Goal: Information Seeking & Learning: Learn about a topic

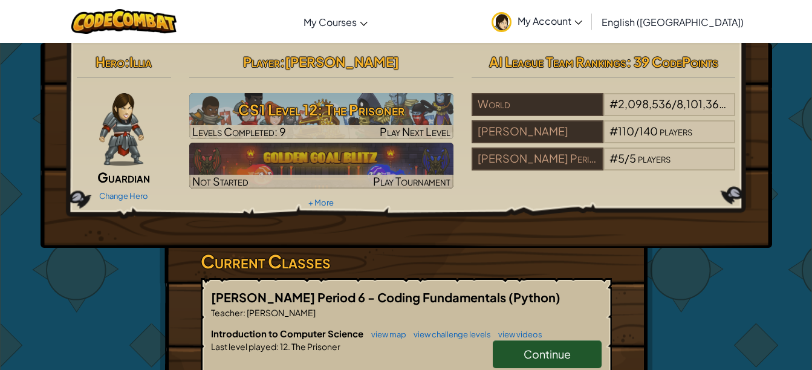
click at [506, 353] on link "Continue" at bounding box center [547, 354] width 109 height 28
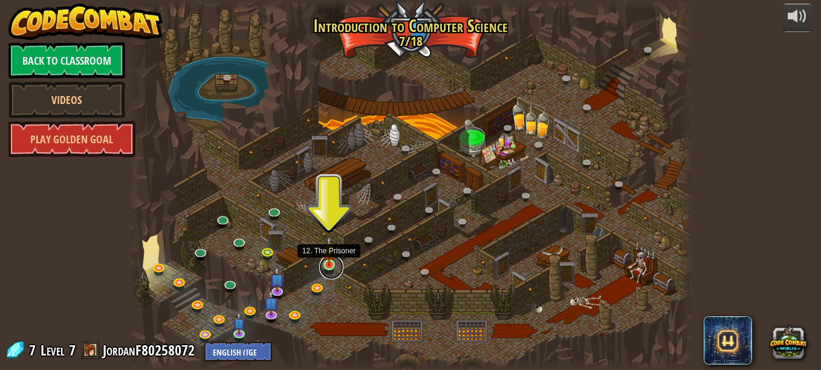
click at [325, 270] on link at bounding box center [331, 267] width 24 height 24
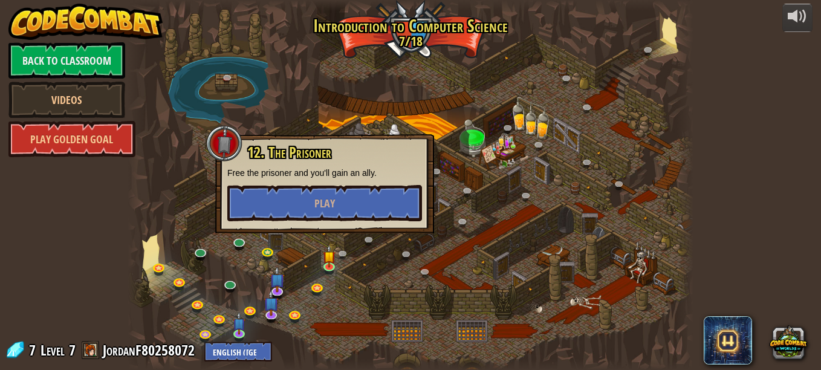
click at [328, 222] on div "12. The Prisoner Free the prisoner and you'll gain an ally. Play" at bounding box center [324, 183] width 219 height 99
click at [314, 190] on button "Play" at bounding box center [324, 203] width 195 height 36
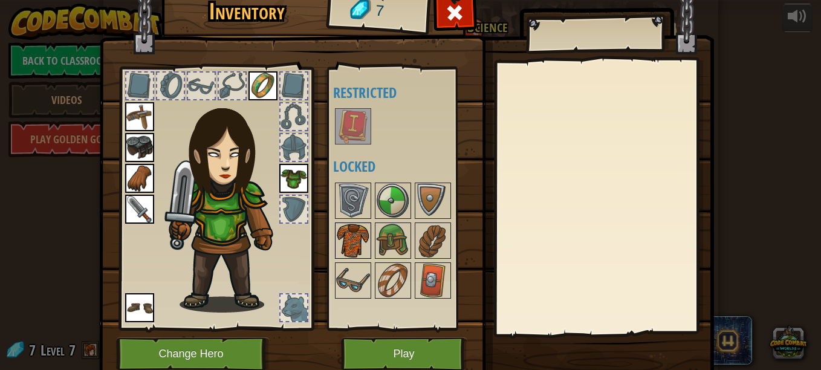
click at [349, 245] on img at bounding box center [353, 241] width 34 height 34
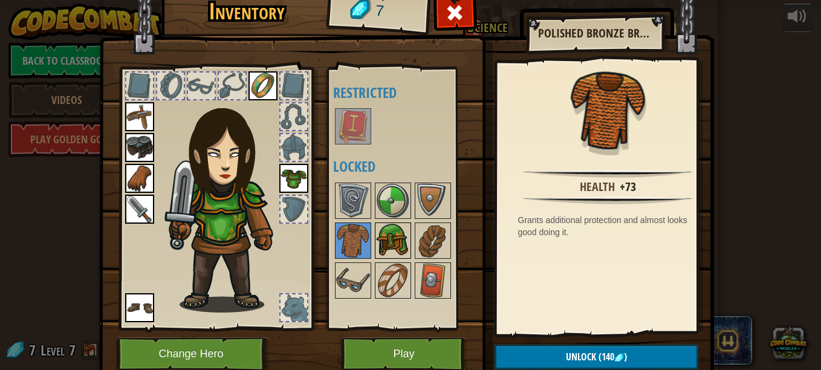
click at [376, 256] on img at bounding box center [393, 241] width 34 height 34
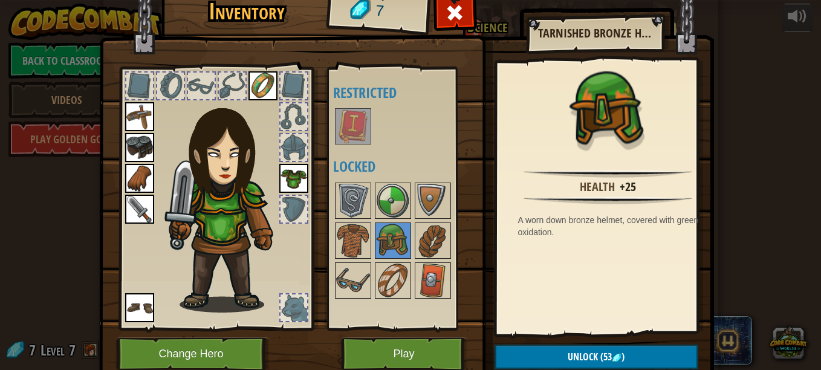
click at [366, 288] on div at bounding box center [409, 241] width 152 height 120
click at [402, 365] on button "Play" at bounding box center [404, 353] width 126 height 33
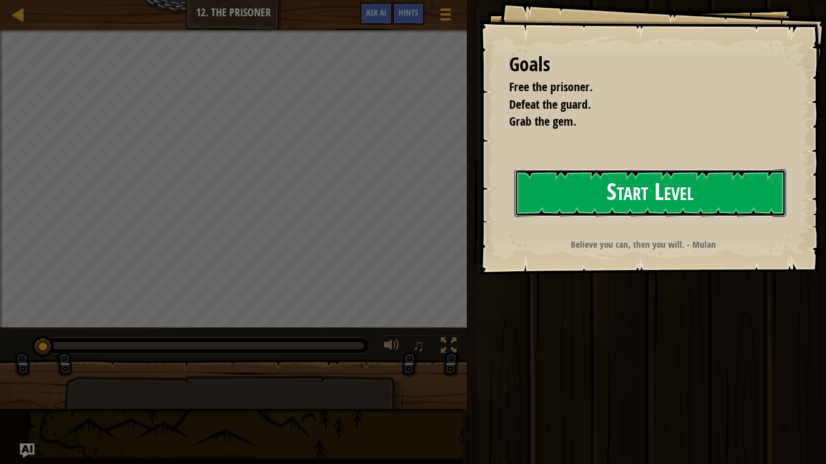
click at [678, 197] on button "Start Level" at bounding box center [649, 193] width 271 height 48
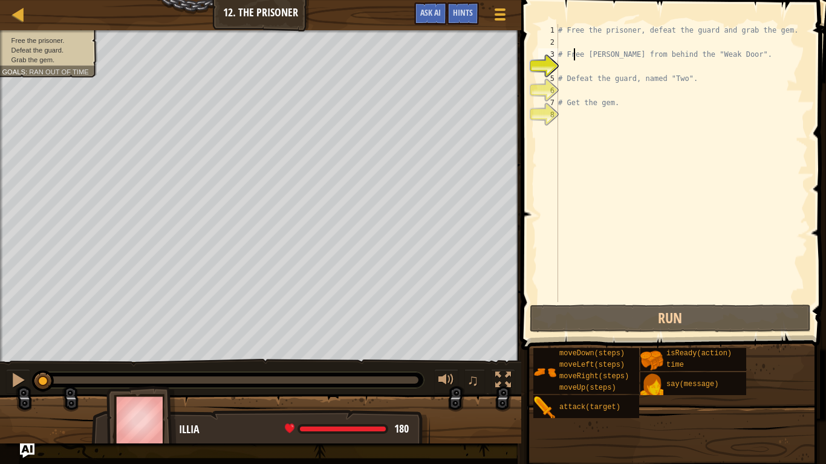
click at [573, 48] on div "# Free the prisoner, defeat the guard and grab the gem. # Free [PERSON_NAME] fr…" at bounding box center [681, 175] width 252 height 302
type textarea "# Free [PERSON_NAME] from behind the "Weak Door"."
click at [569, 41] on div "# Free the prisoner, defeat the guard and grab the gem. # Free [PERSON_NAME] fr…" at bounding box center [681, 175] width 252 height 302
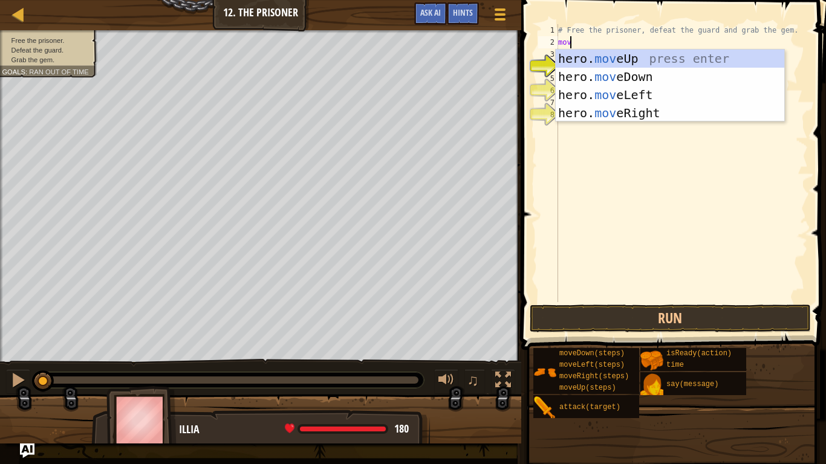
type textarea "move"
click at [567, 58] on div "hero. move Up press enter hero. move Down press enter hero. move Left press ent…" at bounding box center [669, 104] width 228 height 109
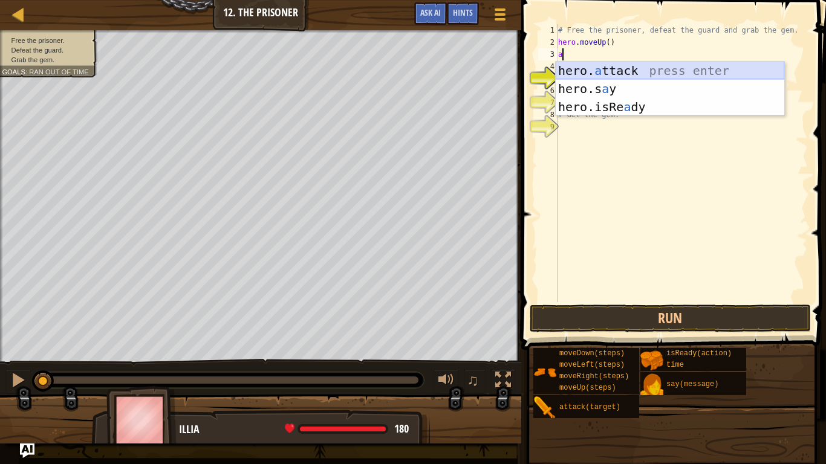
click at [563, 71] on div "hero. a ttack press enter hero.s a y press enter hero.isRe a dy press enter" at bounding box center [669, 107] width 228 height 91
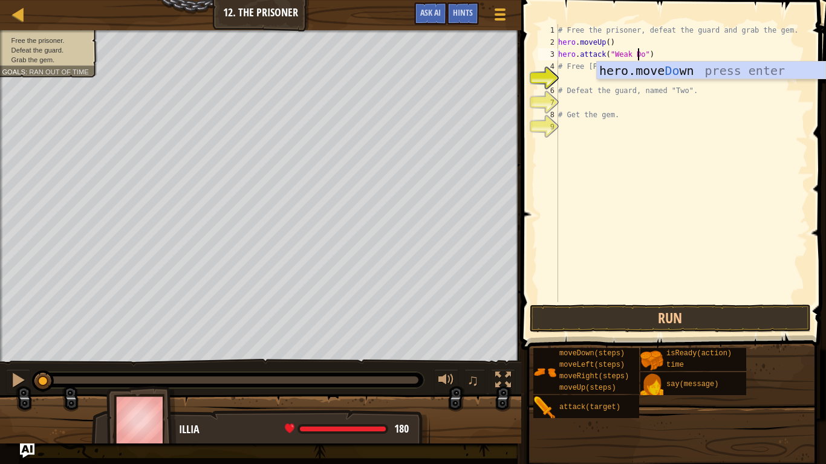
scroll to position [5, 7]
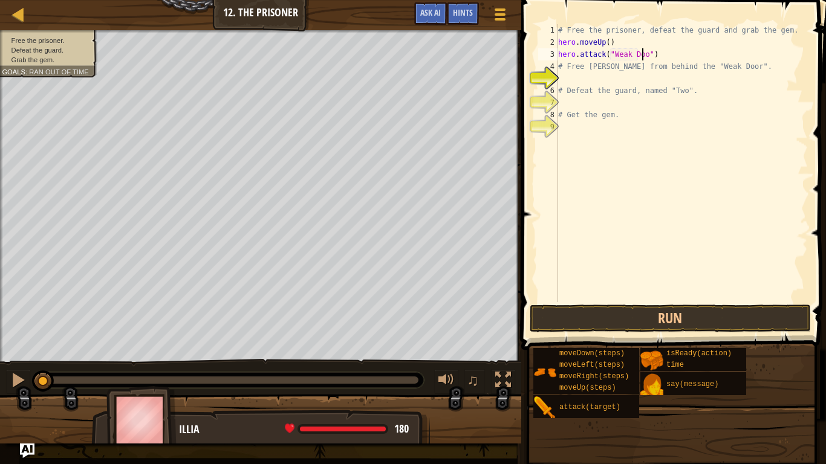
type textarea "hero.attack("Weak Door")"
click at [646, 75] on div "# Free the prisoner, defeat the guard and grab the gem. hero . moveUp ( ) hero …" at bounding box center [681, 175] width 252 height 302
click at [548, 307] on button "Run" at bounding box center [670, 319] width 282 height 28
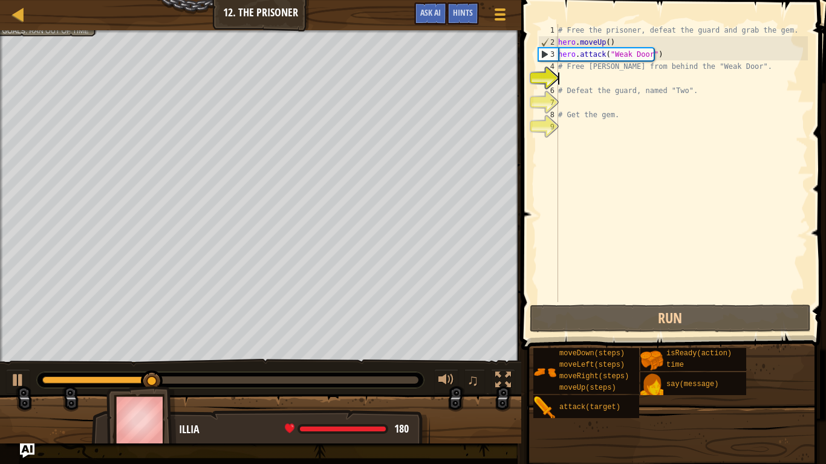
click at [656, 64] on div "# Free the prisoner, defeat the guard and grab the gem. hero . moveUp ( ) hero …" at bounding box center [681, 175] width 252 height 302
click at [610, 40] on div "# Free the prisoner, defeat the guard and grab the gem. hero . moveUp ( ) hero …" at bounding box center [681, 175] width 252 height 302
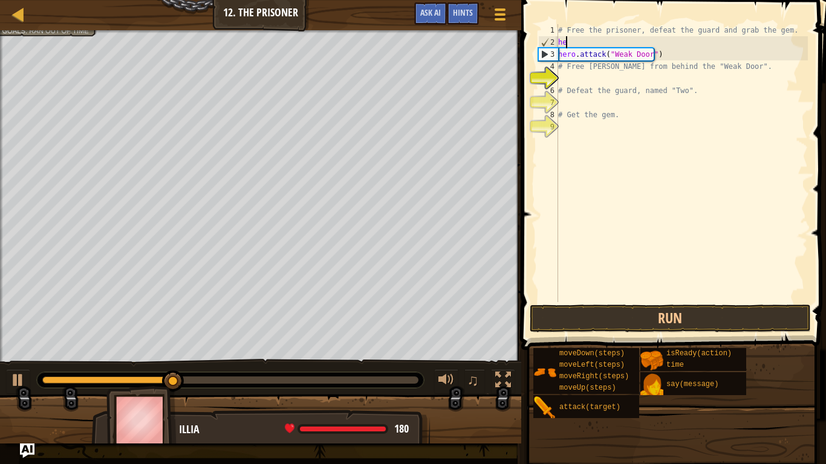
type textarea "h"
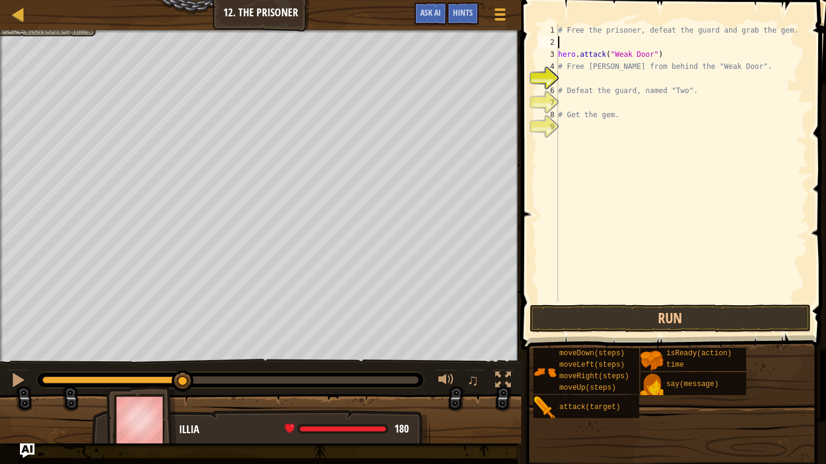
click at [557, 51] on div "3" at bounding box center [548, 54] width 20 height 12
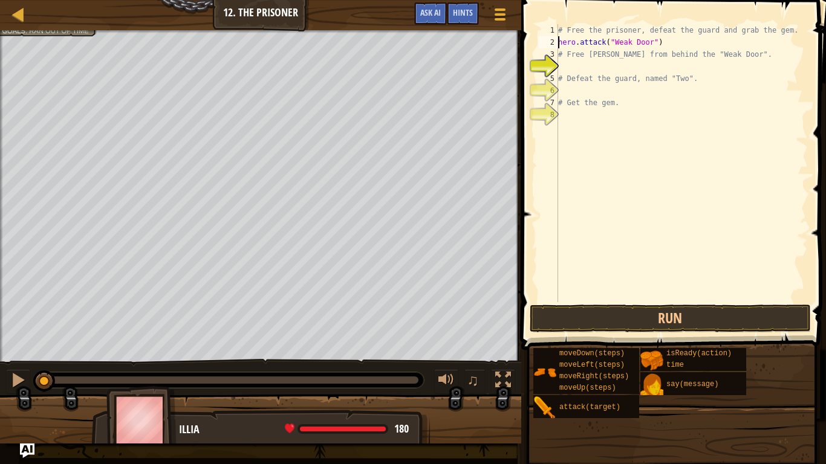
drag, startPoint x: 177, startPoint y: 385, endPoint x: 48, endPoint y: 464, distance: 150.8
click at [48, 369] on div "Map Introduction to Computer Science 12. The Prisoner Game Menu Done Hints Ask …" at bounding box center [413, 232] width 826 height 464
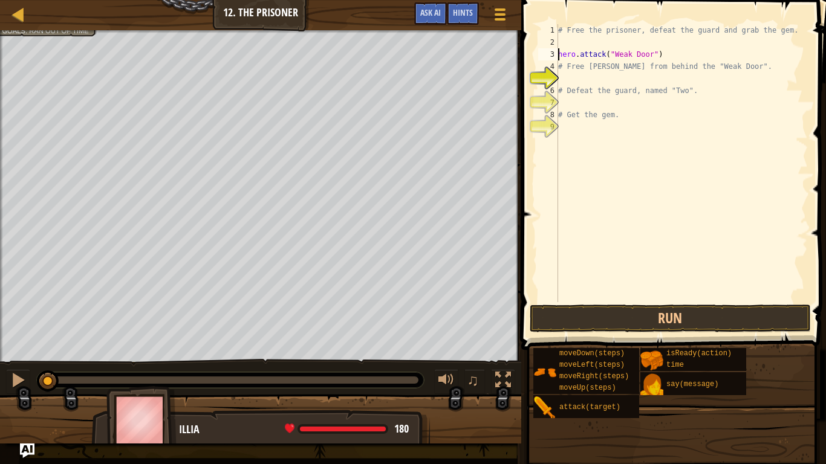
drag, startPoint x: 557, startPoint y: 40, endPoint x: 555, endPoint y: 25, distance: 15.2
click at [555, 25] on div "1" at bounding box center [548, 30] width 20 height 12
type textarea "# Free the prisoner, defeat the guard and grab the gem."
click at [571, 40] on div "# Free the prisoner, defeat the guard and grab the gem. hero . attack ( "Weak D…" at bounding box center [681, 175] width 252 height 302
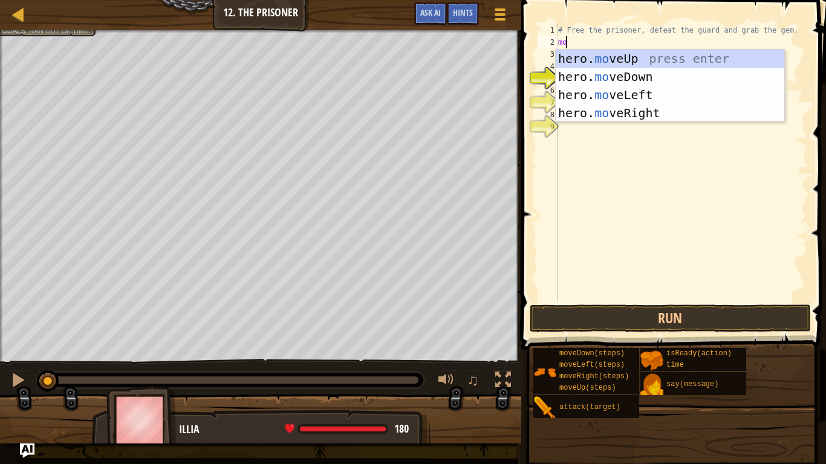
type textarea "m"
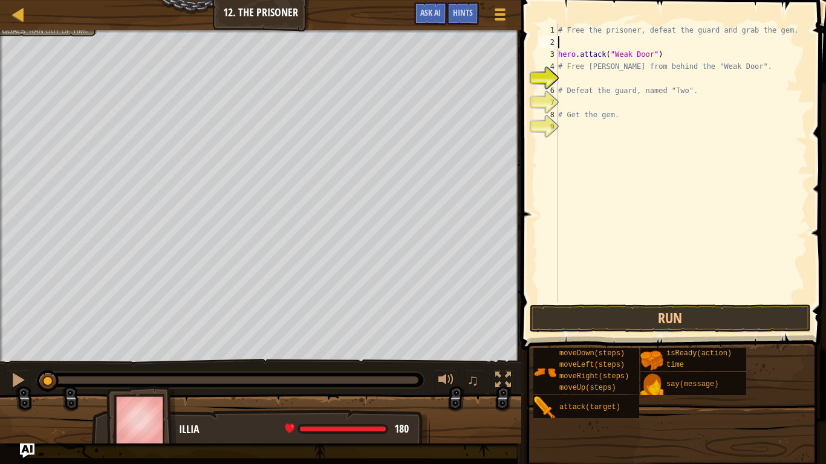
click at [600, 225] on div "# Free the prisoner, defeat the guard and grab the gem. hero . attack ( "Weak D…" at bounding box center [681, 175] width 252 height 302
type textarea "# Get the gem."
click at [561, 46] on div "# Free the prisoner, defeat the guard and grab the gem. hero . attack ( "Weak D…" at bounding box center [681, 175] width 252 height 302
click at [557, 51] on div "3" at bounding box center [548, 54] width 20 height 12
type textarea "hero.attack("Weak Door")"
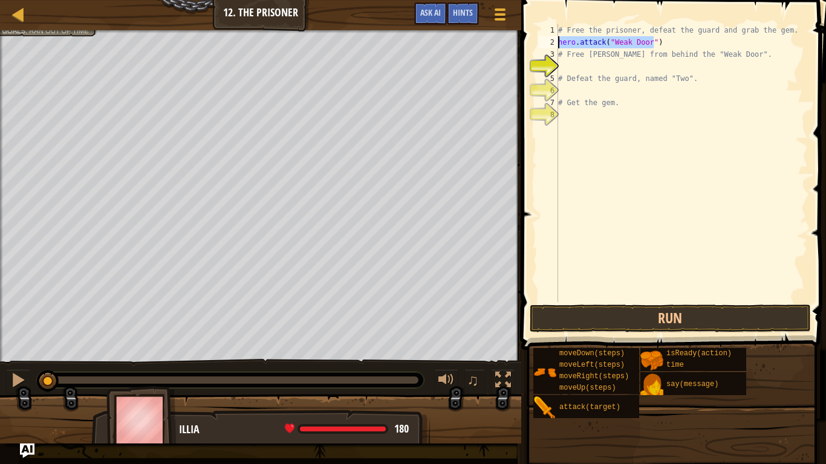
drag, startPoint x: 655, startPoint y: 42, endPoint x: 549, endPoint y: 46, distance: 105.9
click at [549, 46] on div "hero.attack("Weak Door") 1 2 3 4 5 6 7 8 # Free the prisoner, defeat the guard …" at bounding box center [672, 163] width 272 height 278
click at [561, 121] on div "# Free the prisoner, defeat the guard and grab the gem. # Free [PERSON_NAME] fr…" at bounding box center [681, 175] width 252 height 302
paste textarea "hero.attack("Weak Door")"
type textarea "h"
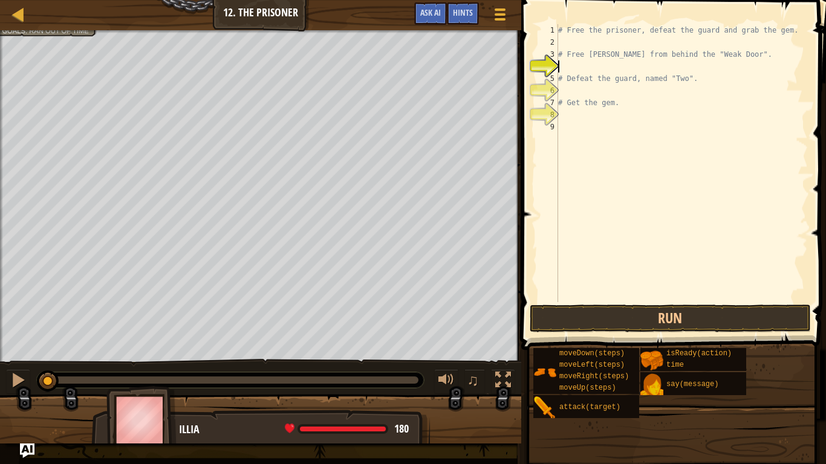
click at [572, 67] on div "# Free the prisoner, defeat the guard and grab the gem. # Free [PERSON_NAME] fr…" at bounding box center [681, 175] width 252 height 302
paste textarea "hero.attack("Weak Door")"
type textarea "hero.attack("Weak Door")"
click at [574, 37] on div "# Free the prisoner, defeat the guard and grab the gem. # Free [PERSON_NAME] fr…" at bounding box center [681, 175] width 252 height 302
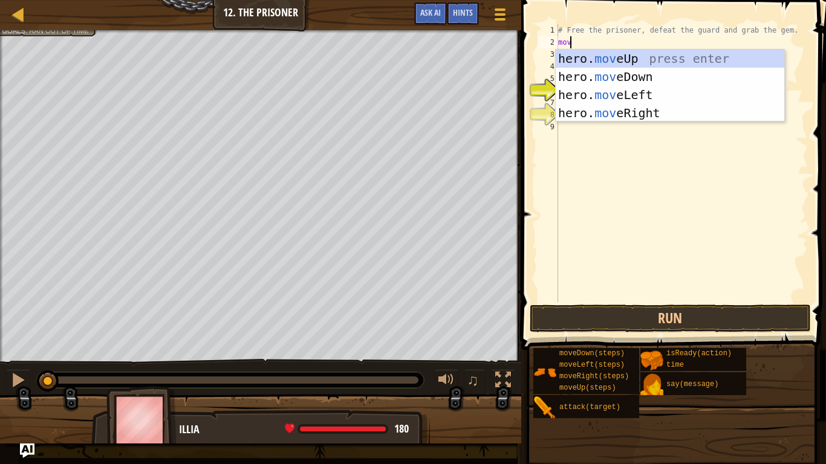
type textarea "move"
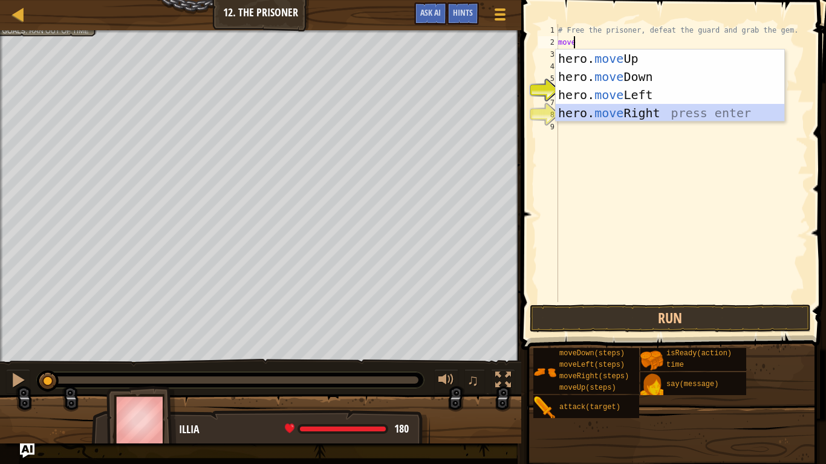
click at [581, 104] on div "hero. move Up press enter hero. move Down press enter hero. move Left press ent…" at bounding box center [669, 104] width 228 height 109
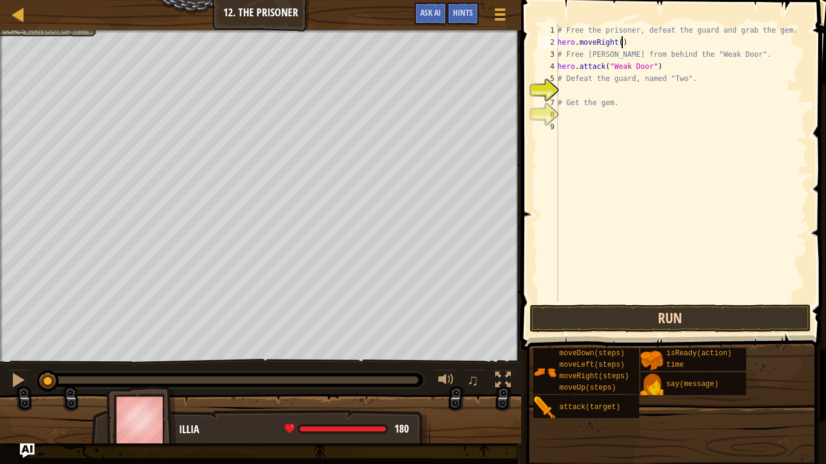
type textarea "hero.moveRight()"
click at [643, 327] on button "Run" at bounding box center [670, 319] width 282 height 28
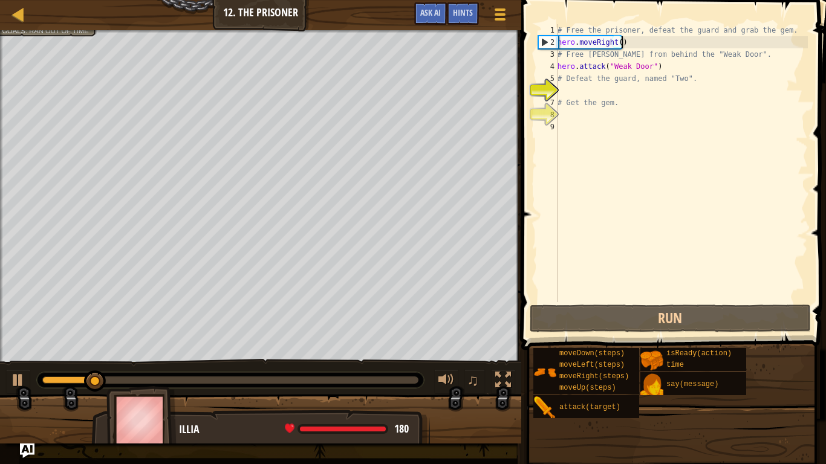
click at [575, 88] on div "# Free the prisoner, defeat the guard and grab the gem. hero . moveRight ( ) # …" at bounding box center [681, 175] width 253 height 302
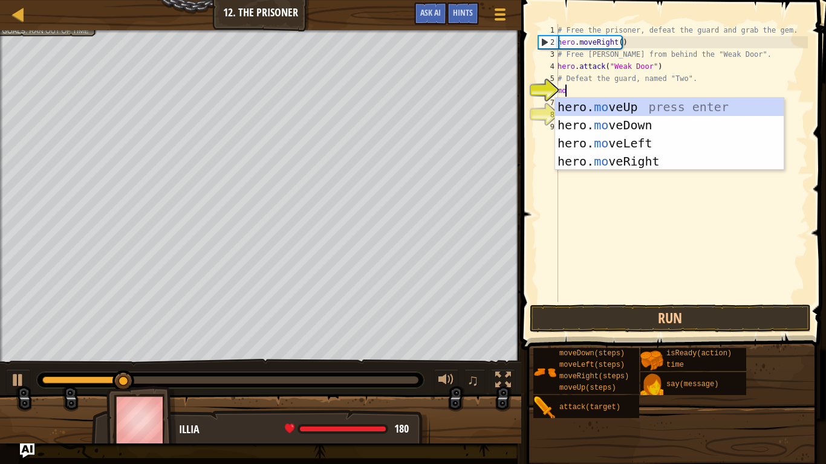
type textarea "mov"
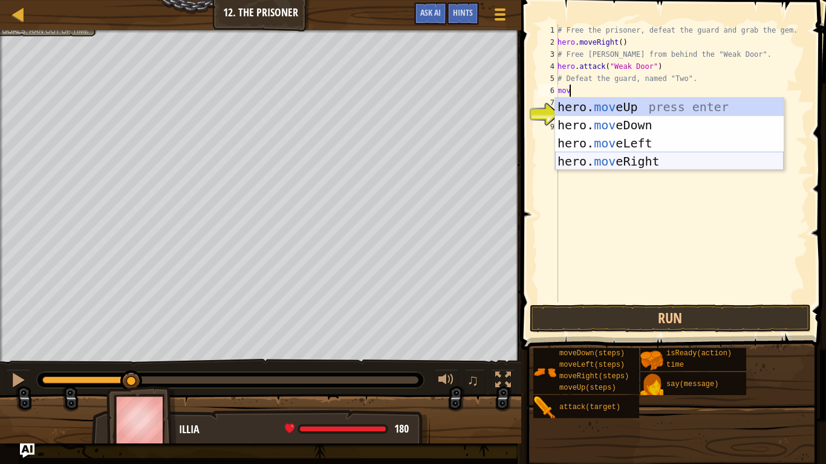
click at [589, 157] on div "hero. mov eUp press enter hero. mov eDown press enter hero. mov eLeft press ent…" at bounding box center [669, 152] width 228 height 109
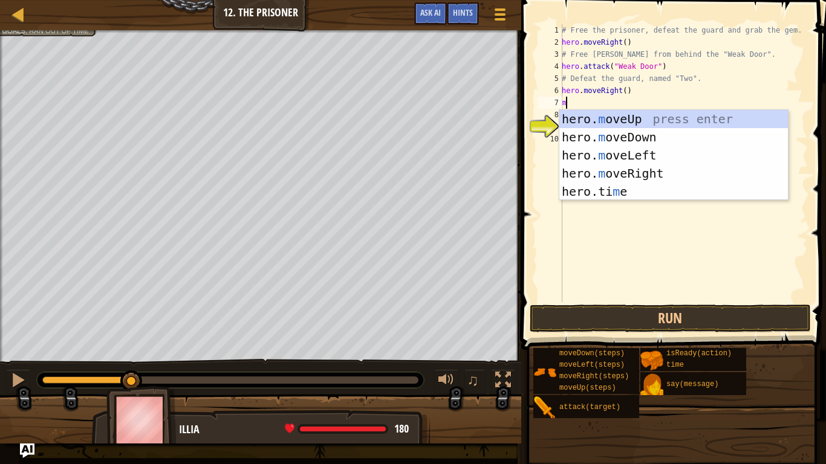
type textarea "mo"
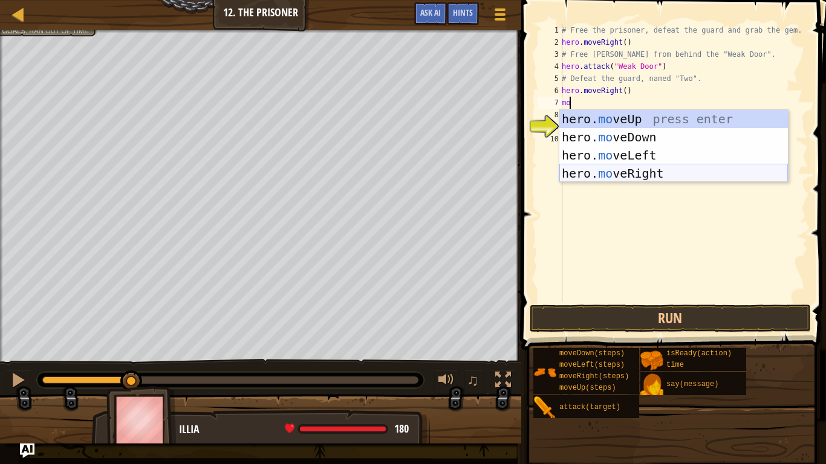
click at [583, 168] on div "hero. mo veUp press enter hero. mo veDown press enter hero. mo veLeft press ent…" at bounding box center [673, 164] width 228 height 109
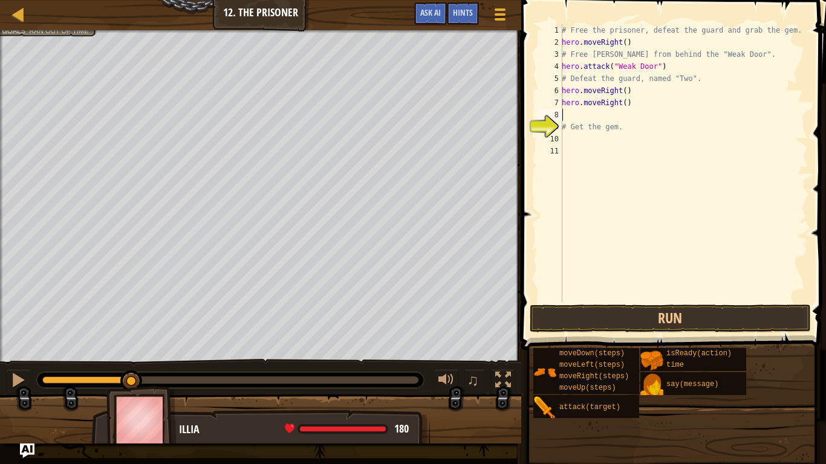
type textarea "m"
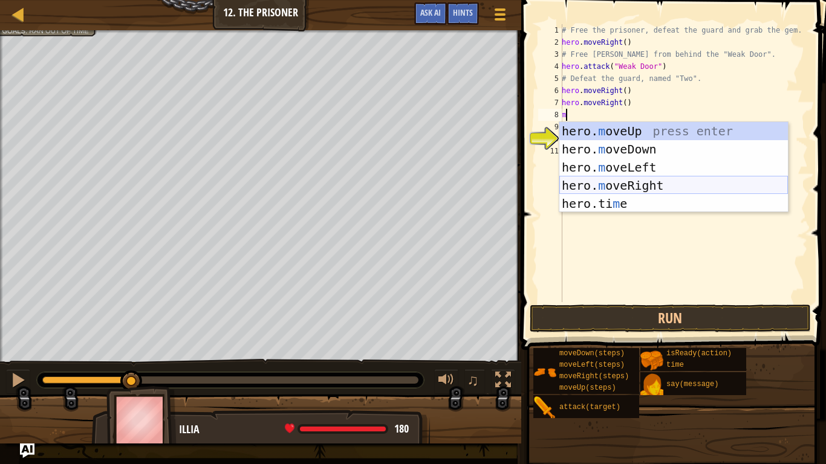
click at [587, 187] on div "hero. m oveUp press enter hero. m oveDown press enter hero. m oveLeft press ent…" at bounding box center [673, 185] width 228 height 127
type textarea "m"
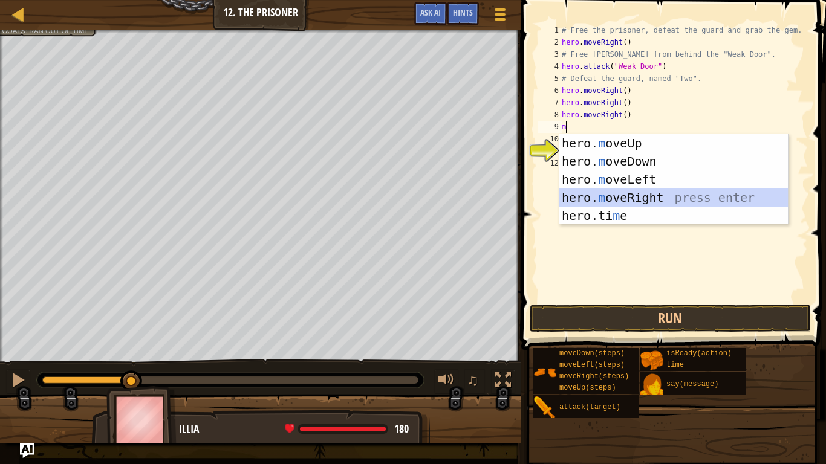
type textarea "m"
drag, startPoint x: 584, startPoint y: 196, endPoint x: 523, endPoint y: 228, distance: 68.9
click at [523, 228] on span at bounding box center [674, 158] width 314 height 386
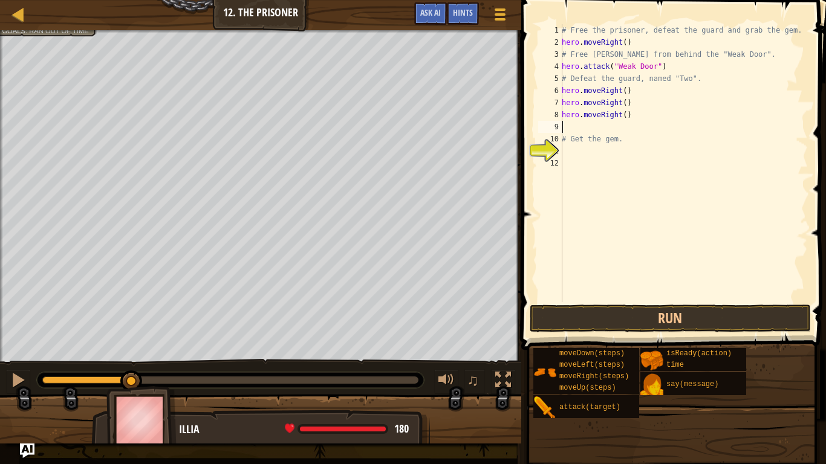
type textarea "m"
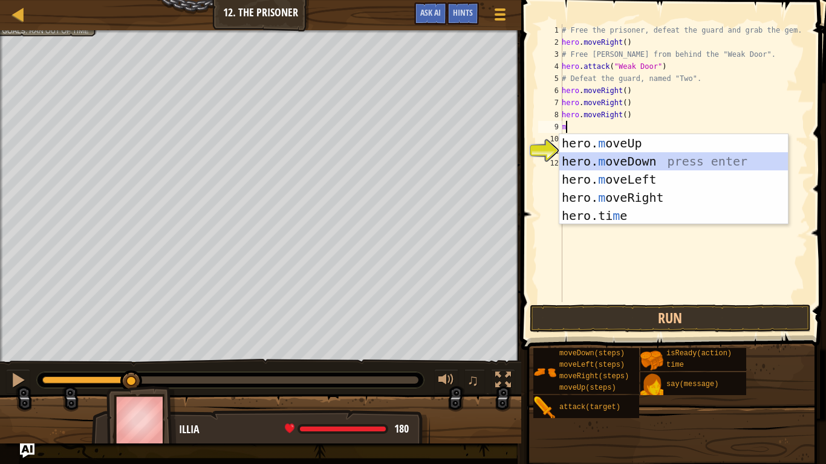
click at [609, 166] on div "hero. m oveUp press enter hero. m oveDown press enter hero. m oveLeft press ent…" at bounding box center [673, 197] width 228 height 127
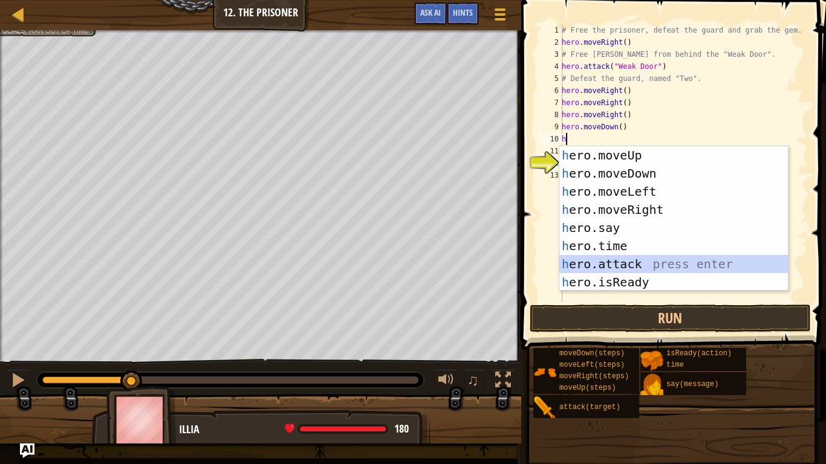
click at [618, 265] on div "h ero.moveUp press enter h ero.moveDown press enter h ero.moveLeft press enter …" at bounding box center [673, 236] width 228 height 181
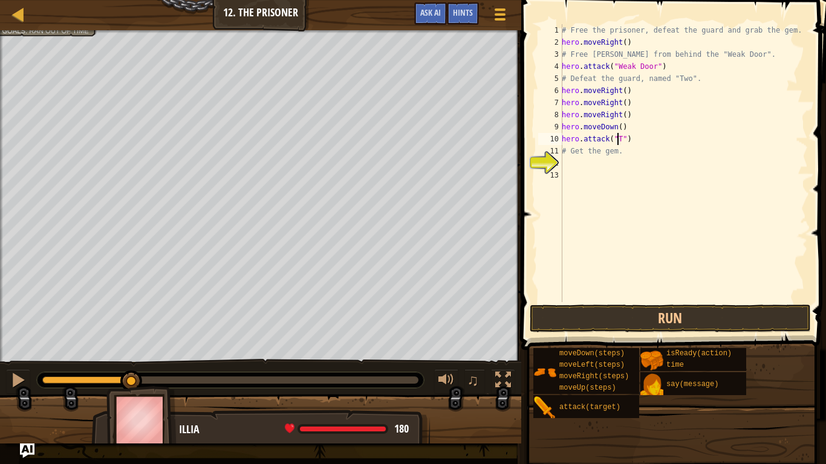
scroll to position [5, 5]
type textarea "hero.attack("Two")"
click at [579, 308] on button "Run" at bounding box center [670, 319] width 282 height 28
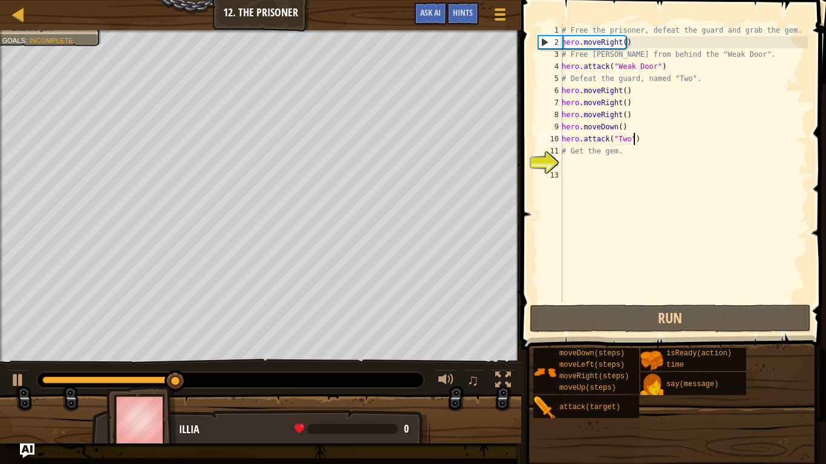
click at [637, 142] on div "# Free the prisoner, defeat the guard and grab the gem. hero . moveRight ( ) # …" at bounding box center [683, 175] width 248 height 302
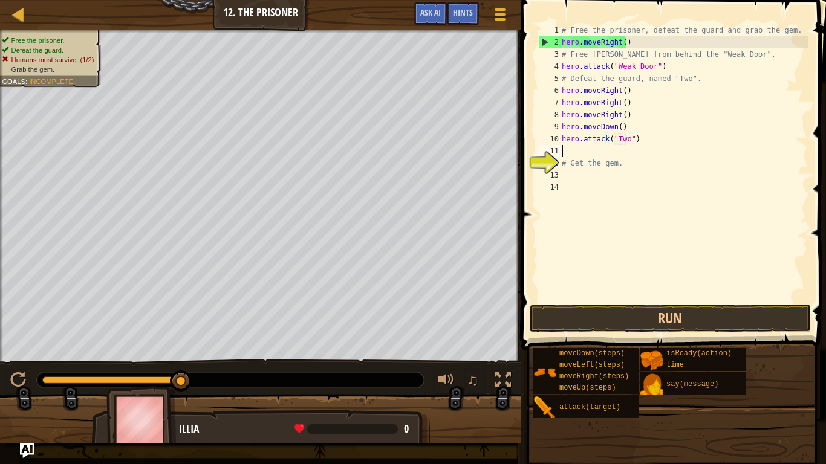
scroll to position [5, 0]
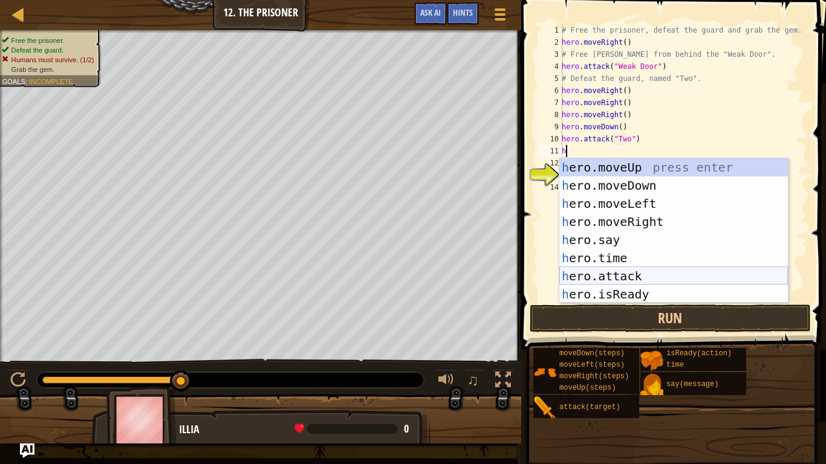
click at [610, 281] on div "h ero.moveUp press enter h ero.moveDown press enter h ero.moveLeft press enter …" at bounding box center [673, 248] width 228 height 181
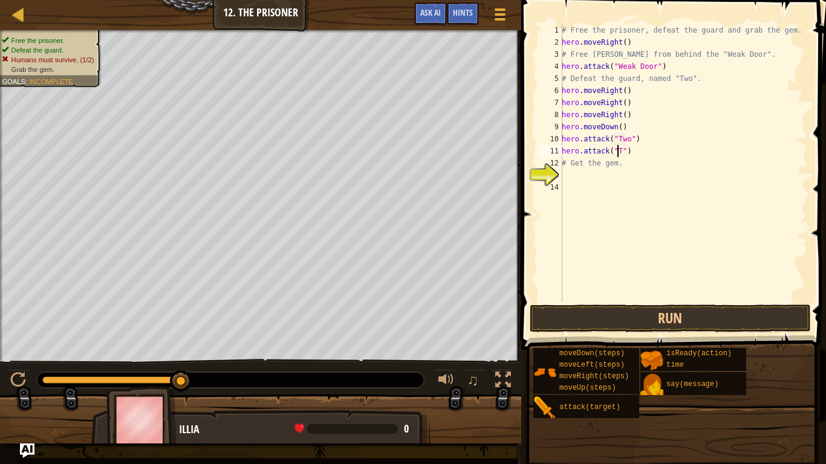
scroll to position [5, 5]
drag, startPoint x: 562, startPoint y: 140, endPoint x: 636, endPoint y: 155, distance: 75.9
click at [636, 155] on div "# Free the prisoner, defeat the guard and grab the gem. hero . moveRight ( ) # …" at bounding box center [683, 175] width 248 height 302
click at [644, 157] on div "# Free the prisoner, defeat the guard and grab the gem. hero . moveRight ( ) # …" at bounding box center [683, 163] width 248 height 278
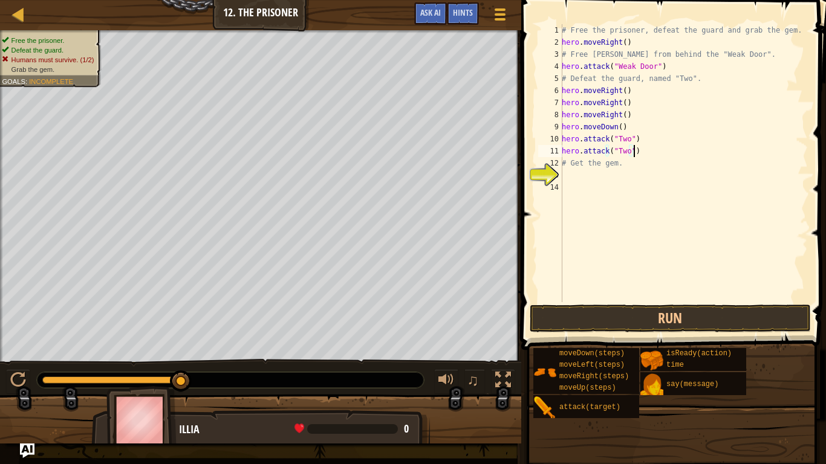
paste textarea "hero.attack("Two")"
click at [633, 153] on div "# Free the prisoner, defeat the guard and grab the gem. hero . moveRight ( ) # …" at bounding box center [683, 175] width 248 height 302
click at [613, 187] on div "# Free the prisoner, defeat the guard and grab the gem. hero . moveRight ( ) # …" at bounding box center [683, 175] width 248 height 302
click at [561, 188] on div "14" at bounding box center [550, 187] width 24 height 12
type textarea "# Get the gem."
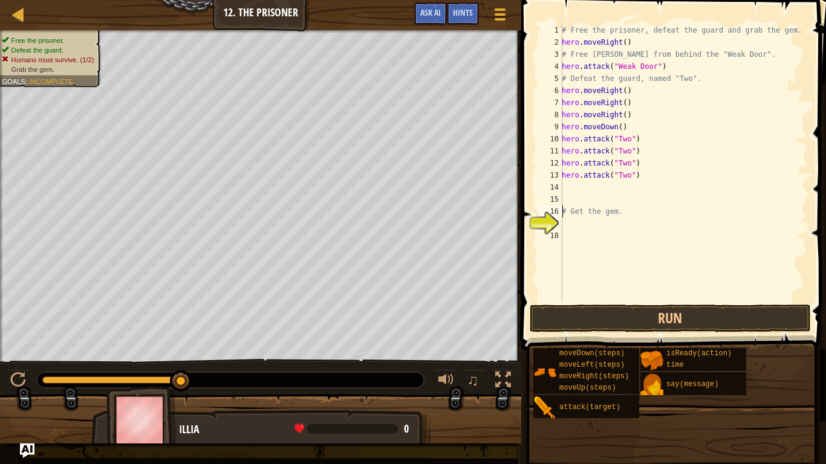
click at [569, 189] on div "# Free the prisoner, defeat the guard and grab the gem. hero . moveRight ( ) # …" at bounding box center [683, 175] width 248 height 302
type textarea "m"
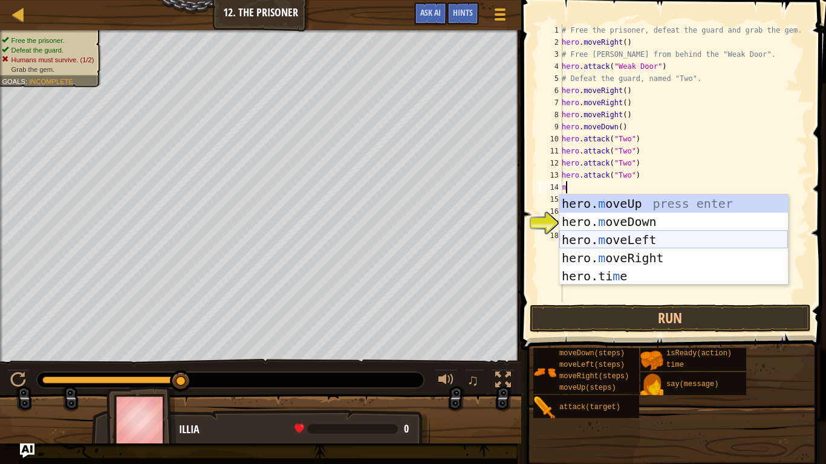
click at [596, 227] on div "hero. m oveUp press enter hero. m oveDown press enter hero. m oveLeft press ent…" at bounding box center [673, 258] width 228 height 127
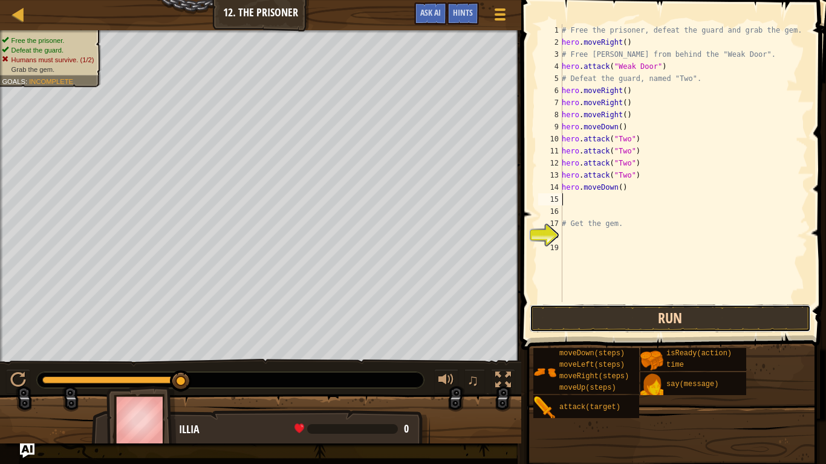
click at [548, 316] on button "Run" at bounding box center [670, 319] width 282 height 28
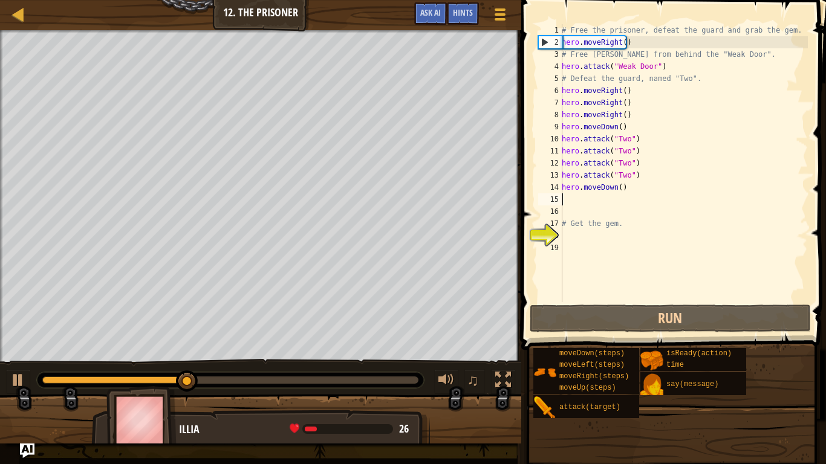
type textarea "m"
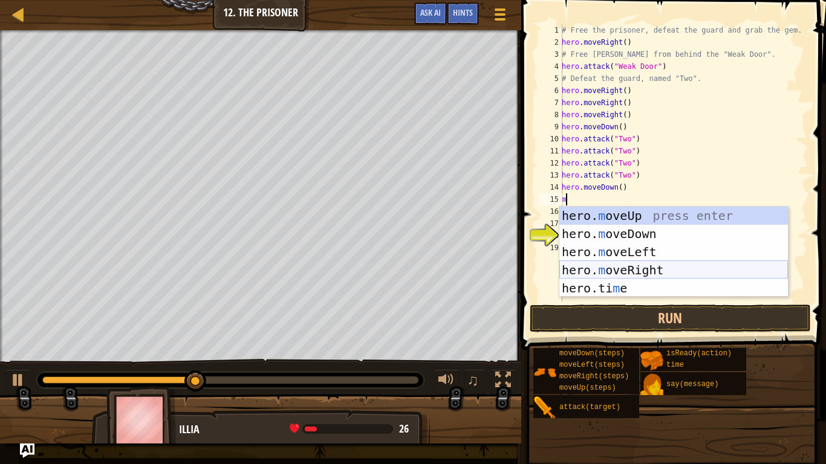
click at [589, 268] on div "hero. m oveUp press enter hero. m oveDown press enter hero. m oveLeft press ent…" at bounding box center [673, 270] width 228 height 127
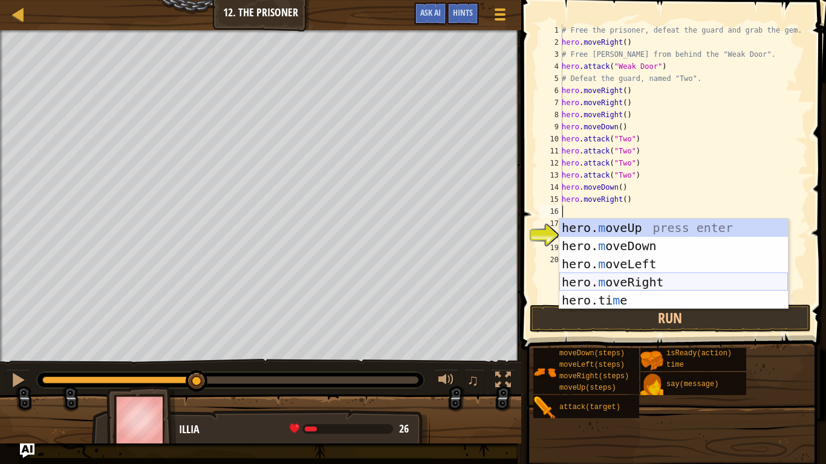
type textarea "m"
click at [594, 283] on div "hero. m oveUp press enter hero. m oveDown press enter hero. m oveLeft press ent…" at bounding box center [673, 282] width 228 height 127
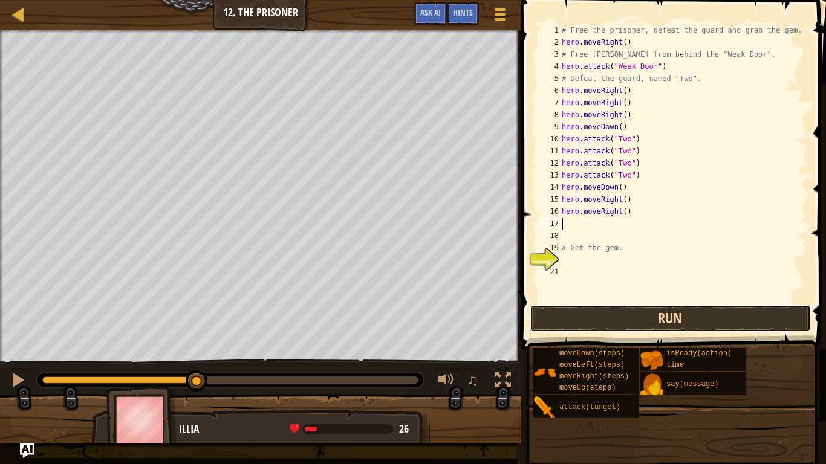
click at [592, 314] on button "Run" at bounding box center [670, 319] width 282 height 28
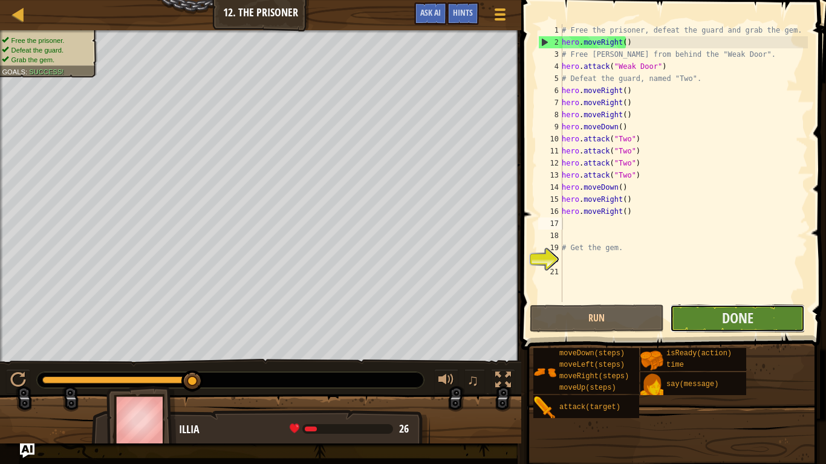
click at [713, 314] on button "Done" at bounding box center [737, 319] width 135 height 28
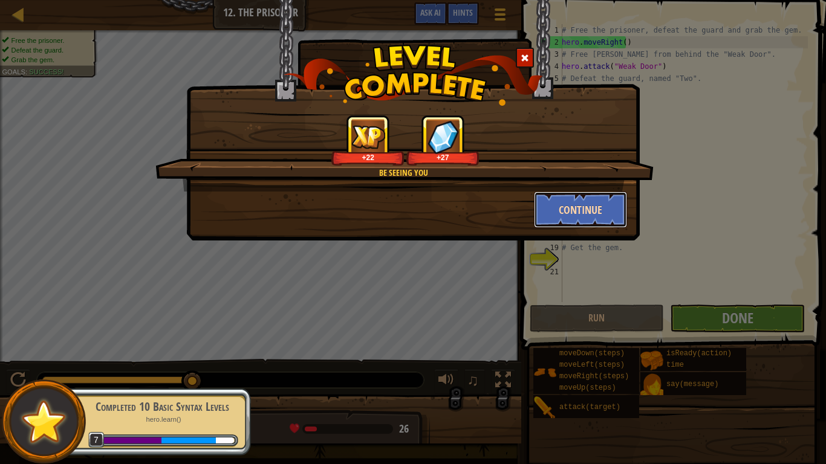
click at [555, 213] on button "Continue" at bounding box center [581, 210] width 94 height 36
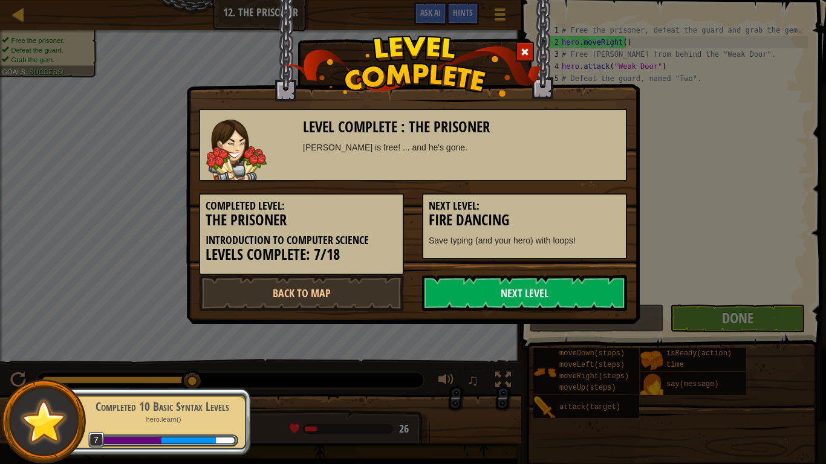
click at [600, 225] on h3 "Fire Dancing" at bounding box center [525, 220] width 192 height 16
click at [484, 294] on link "Next Level" at bounding box center [524, 293] width 205 height 36
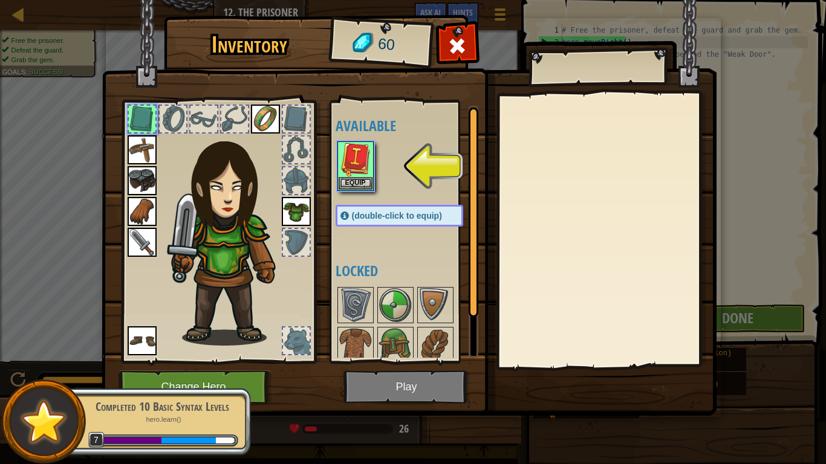
click at [345, 194] on div "Available Equip Equip Equip Equip Equip Equip Equip Equip (double-click to equi…" at bounding box center [411, 232] width 152 height 252
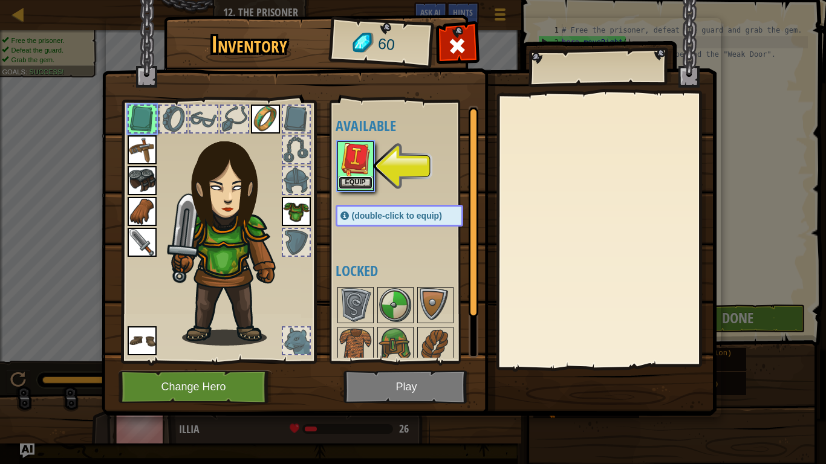
click at [349, 182] on button "Equip" at bounding box center [355, 182] width 34 height 13
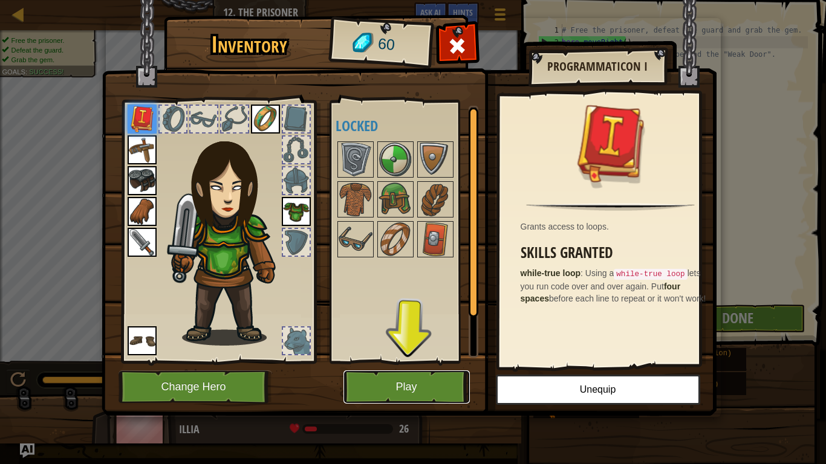
click at [408, 369] on button "Play" at bounding box center [406, 386] width 126 height 33
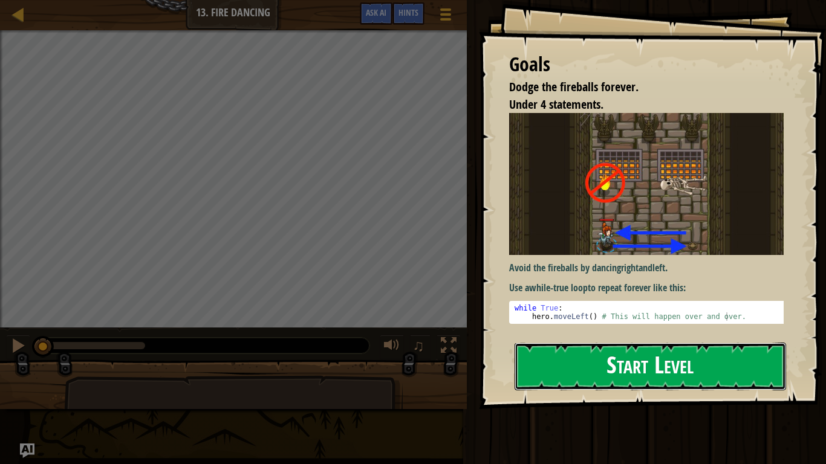
click at [576, 358] on button "Start Level" at bounding box center [649, 367] width 271 height 48
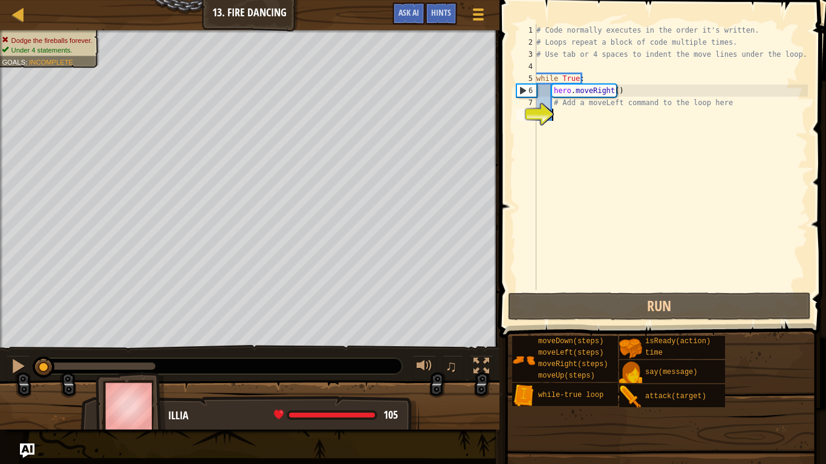
click at [563, 220] on div "# Code normally executes in the order it's written. # Loops repeat a block of c…" at bounding box center [671, 169] width 274 height 290
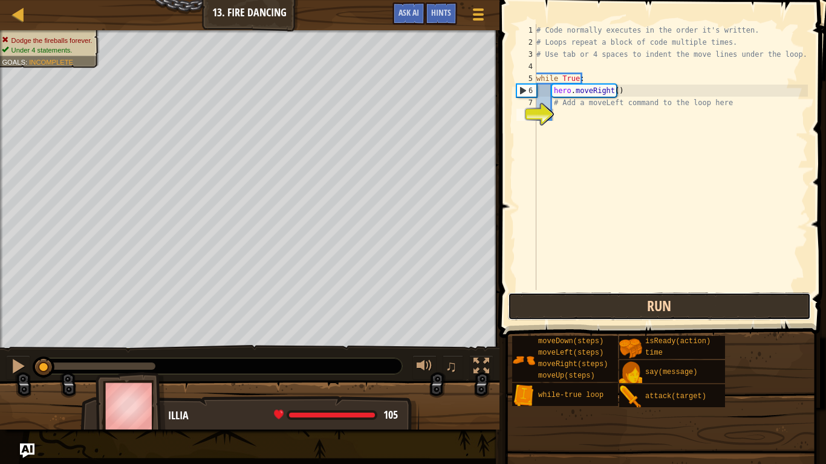
click at [600, 312] on button "Run" at bounding box center [659, 307] width 303 height 28
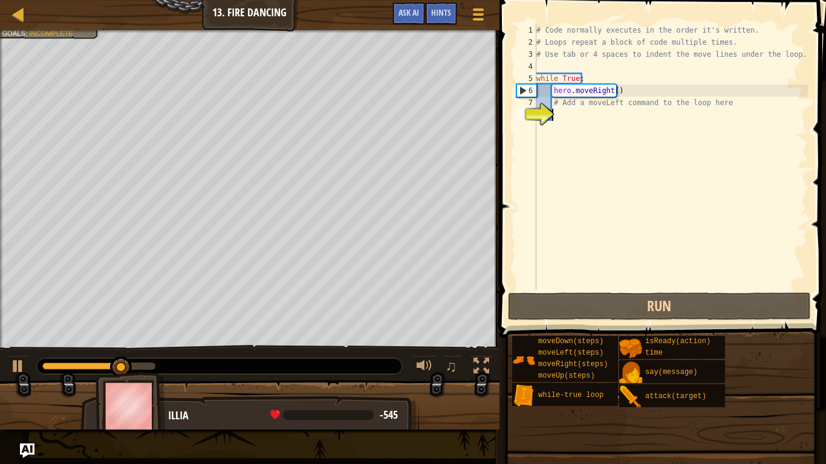
click at [626, 92] on div "# Code normally executes in the order it's written. # Loops repeat a block of c…" at bounding box center [671, 169] width 274 height 290
type textarea "hero.moveRight()"
click at [584, 125] on div "# Code normally executes in the order it's written. # Loops repeat a block of c…" at bounding box center [671, 169] width 274 height 290
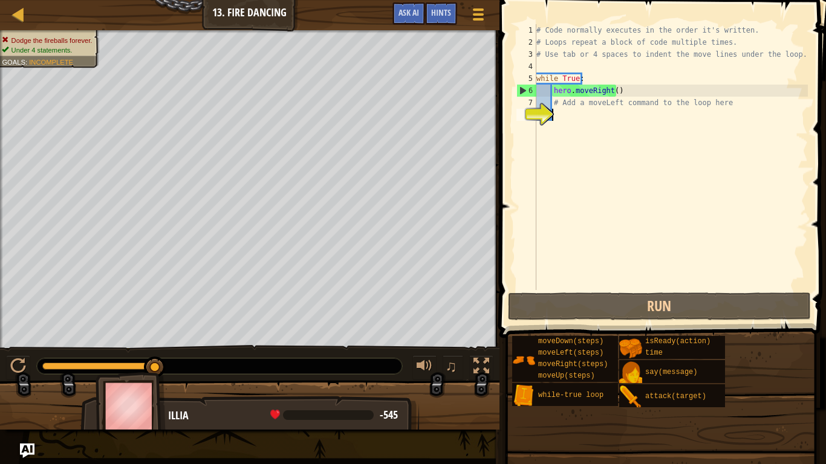
click at [584, 125] on div "# Code normally executes in the order it's written. # Loops repeat a block of c…" at bounding box center [671, 169] width 274 height 290
type textarea "m"
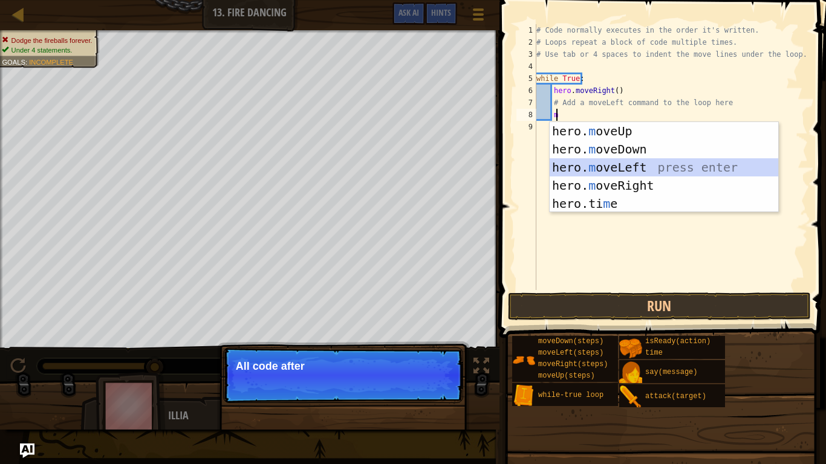
click at [580, 166] on div "hero. m oveUp press enter hero. m oveDown press enter hero. m oveLeft press ent…" at bounding box center [663, 185] width 228 height 127
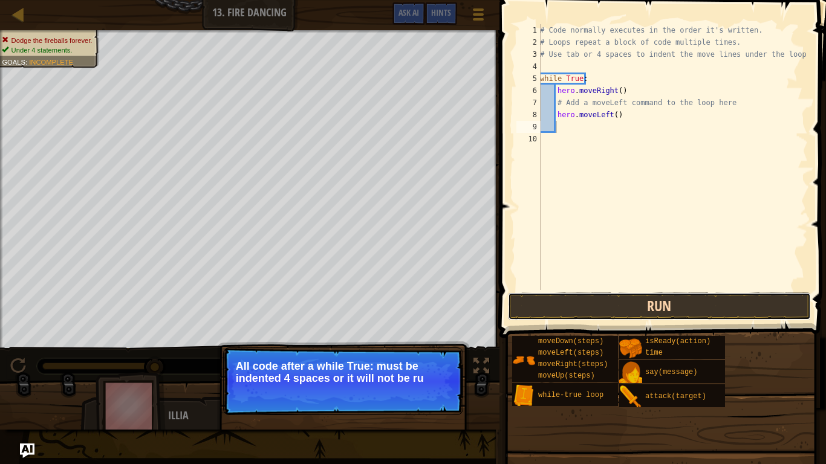
click at [540, 305] on button "Run" at bounding box center [659, 307] width 303 height 28
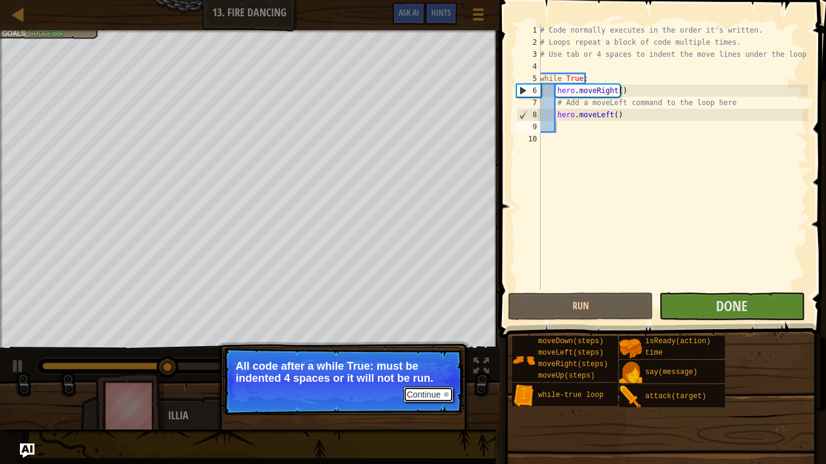
click at [427, 369] on button "Continue" at bounding box center [428, 395] width 50 height 16
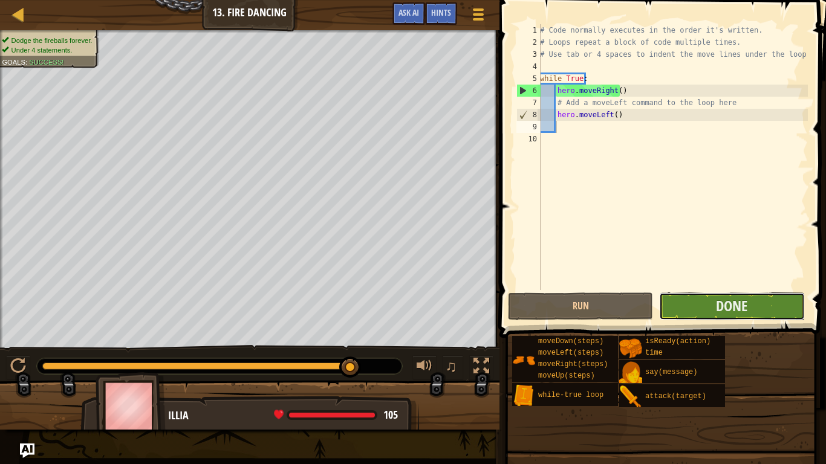
click at [686, 309] on button "Done" at bounding box center [731, 307] width 145 height 28
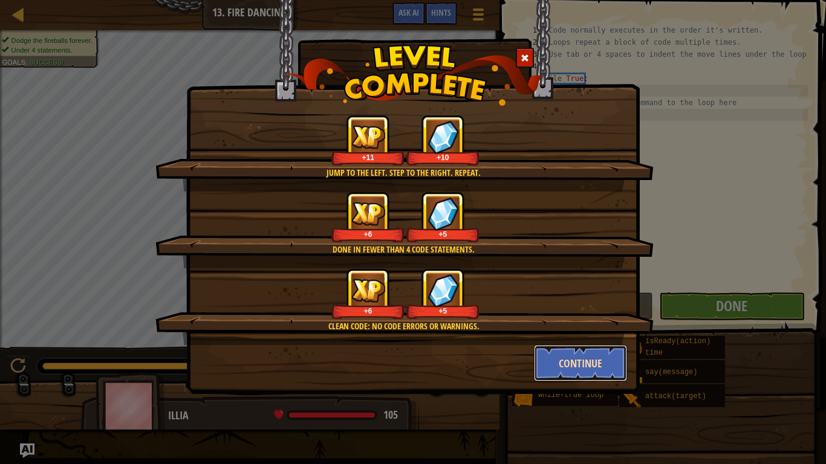
click at [588, 369] on button "Continue" at bounding box center [581, 363] width 94 height 36
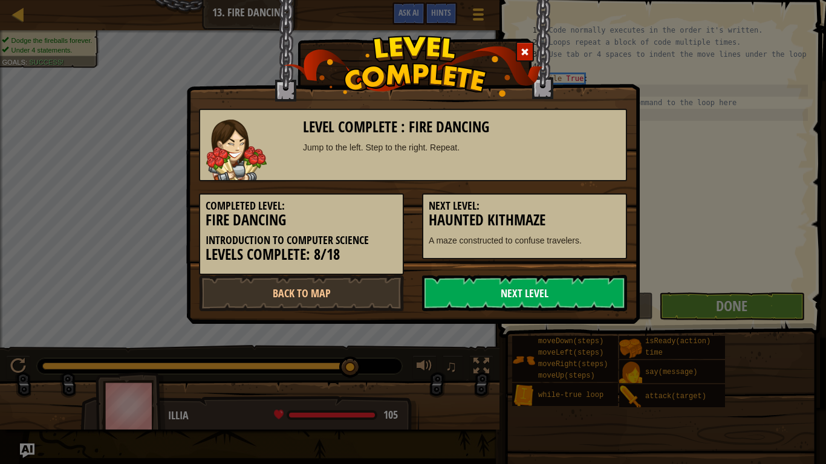
click at [581, 297] on link "Next Level" at bounding box center [524, 293] width 205 height 36
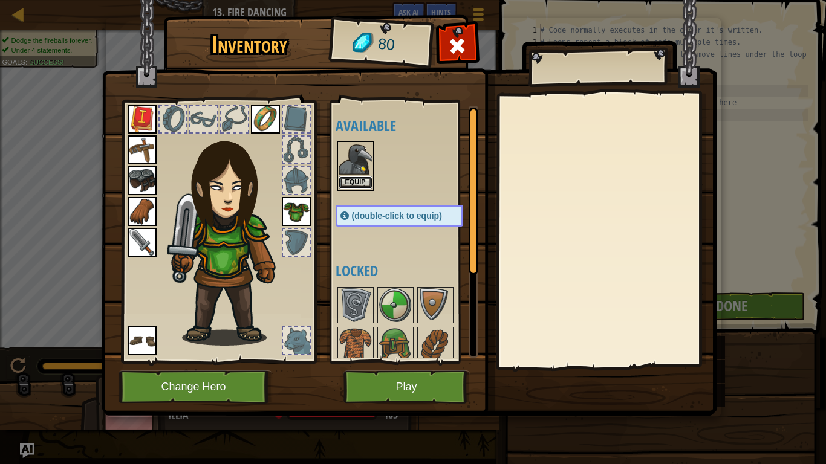
click at [357, 181] on button "Equip" at bounding box center [355, 182] width 34 height 13
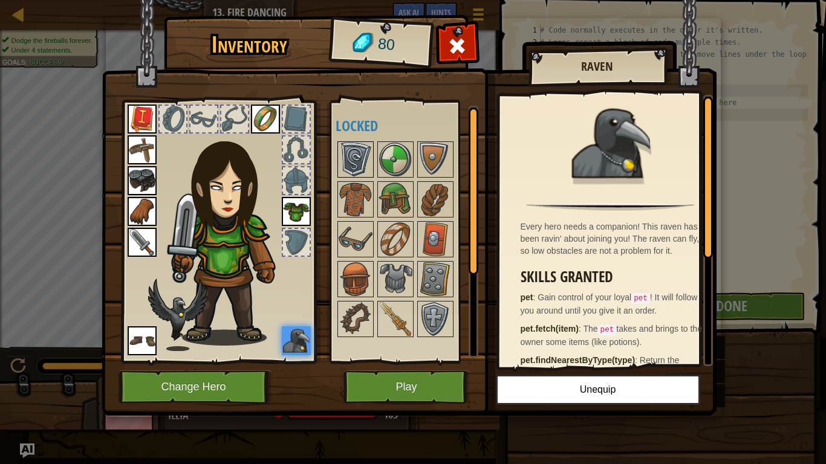
click at [356, 154] on img at bounding box center [355, 160] width 34 height 34
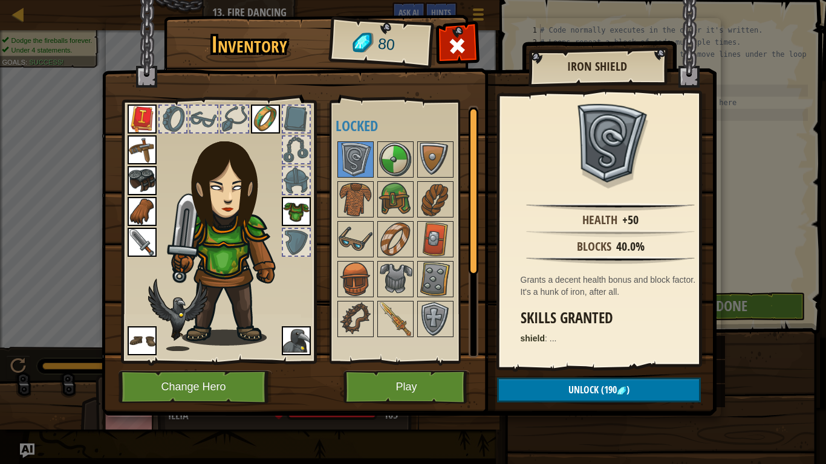
click at [427, 133] on h4 "Locked" at bounding box center [411, 126] width 152 height 16
click at [432, 148] on img at bounding box center [435, 160] width 34 height 34
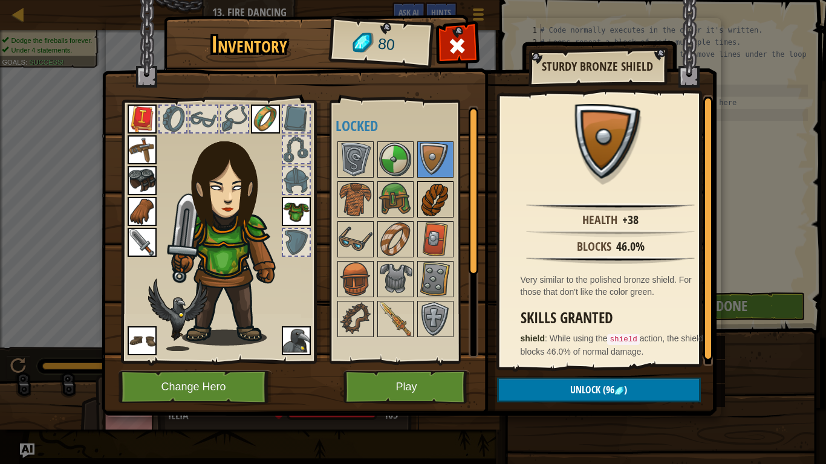
click at [435, 211] on img at bounding box center [435, 200] width 34 height 34
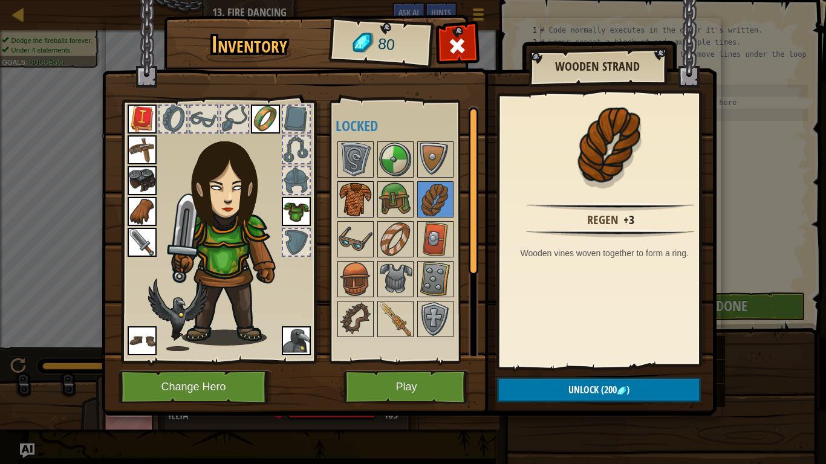
click at [357, 194] on img at bounding box center [355, 200] width 34 height 34
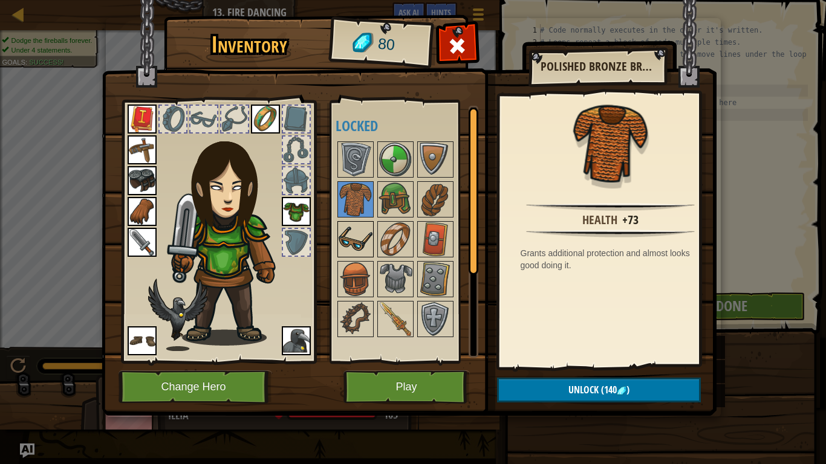
click at [369, 235] on img at bounding box center [355, 239] width 34 height 34
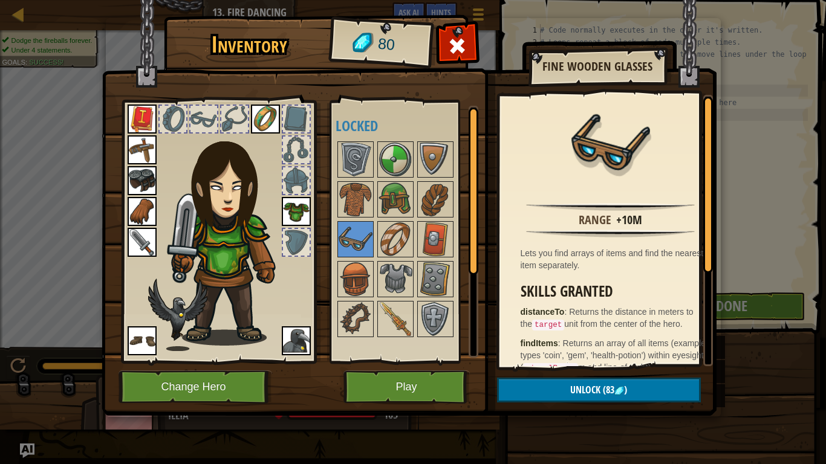
drag, startPoint x: 713, startPoint y: 244, endPoint x: 713, endPoint y: 268, distance: 24.2
click at [713, 268] on img at bounding box center [409, 196] width 615 height 439
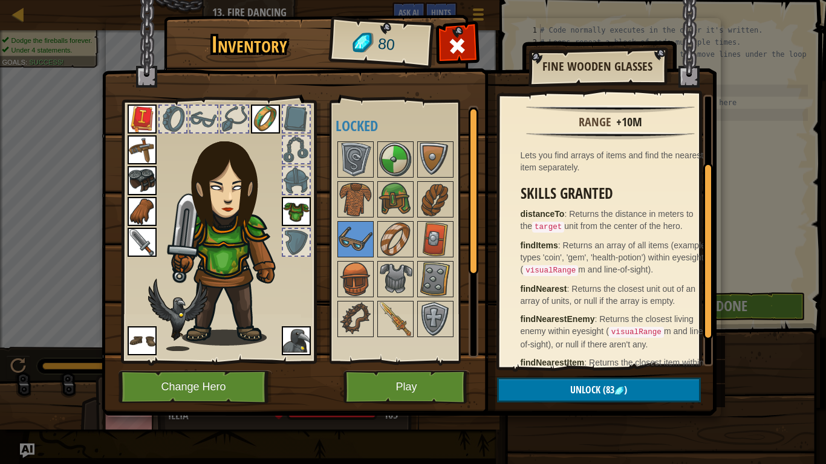
scroll to position [114, 0]
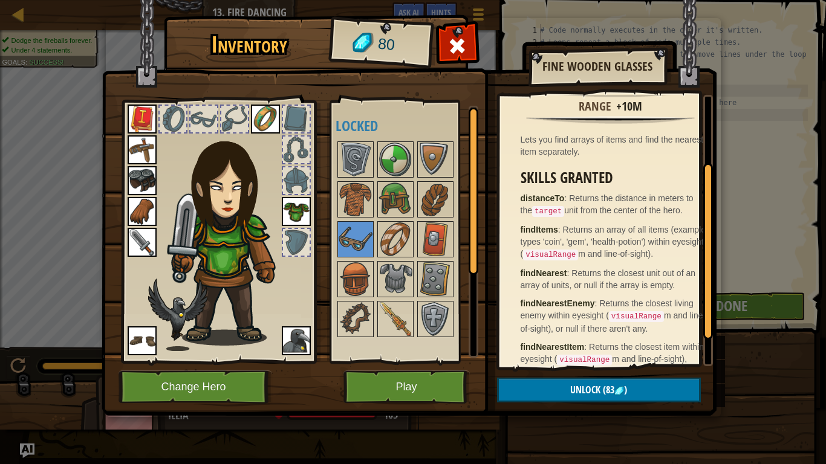
drag, startPoint x: 711, startPoint y: 268, endPoint x: 694, endPoint y: 343, distance: 77.3
click at [694, 343] on div "Range +10m Lets you find arrays of items and find the nearest item separately. …" at bounding box center [605, 230] width 213 height 271
click at [346, 318] on img at bounding box center [355, 319] width 34 height 34
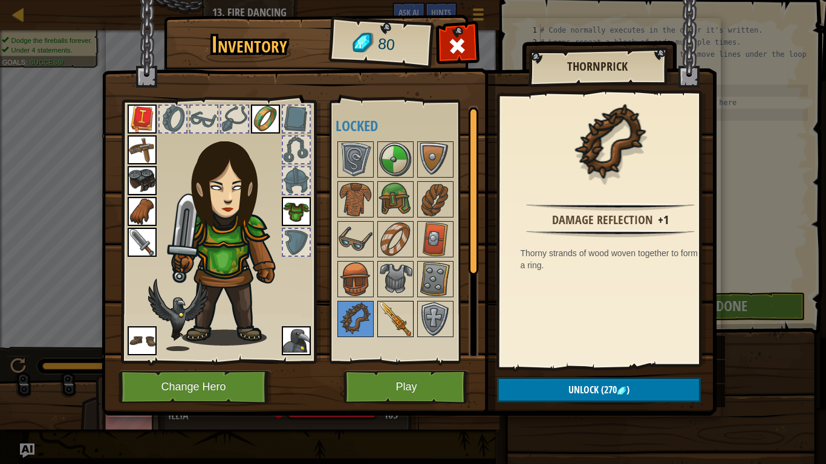
click at [396, 326] on img at bounding box center [395, 319] width 34 height 34
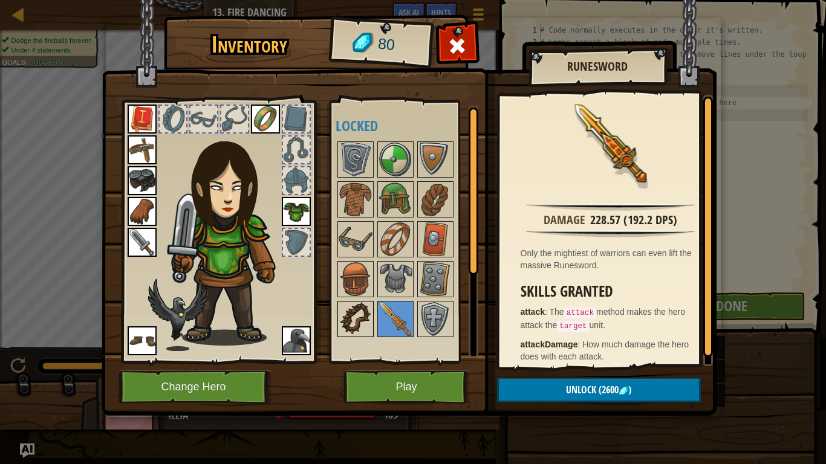
click at [348, 330] on img at bounding box center [355, 319] width 34 height 34
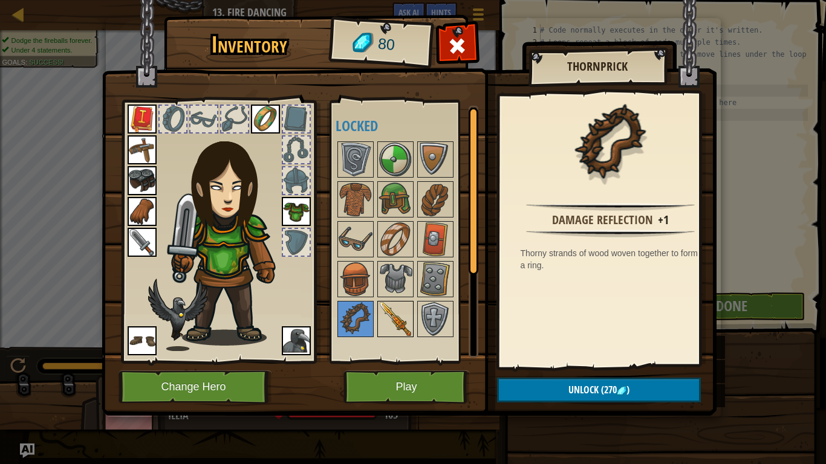
click at [406, 318] on img at bounding box center [395, 319] width 34 height 34
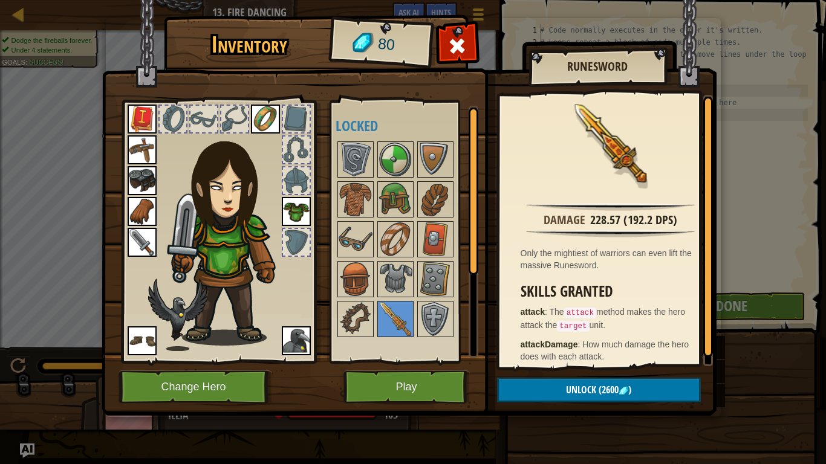
click at [472, 322] on div at bounding box center [473, 232] width 10 height 252
click at [442, 324] on img at bounding box center [435, 319] width 34 height 34
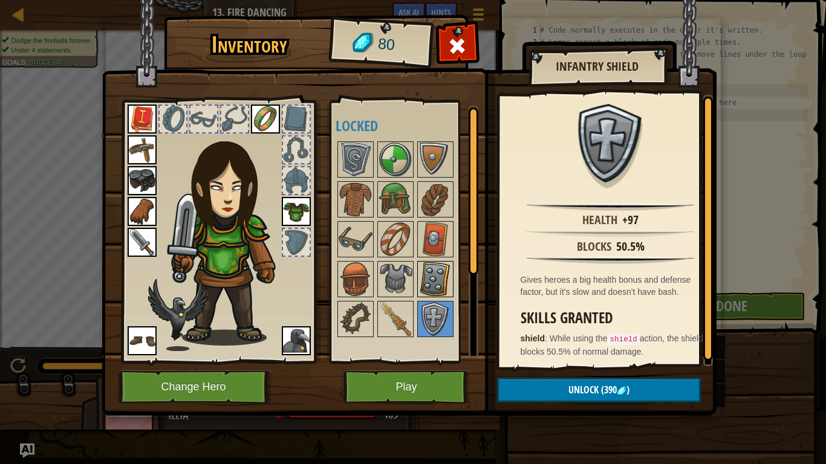
click at [443, 270] on img at bounding box center [435, 279] width 34 height 34
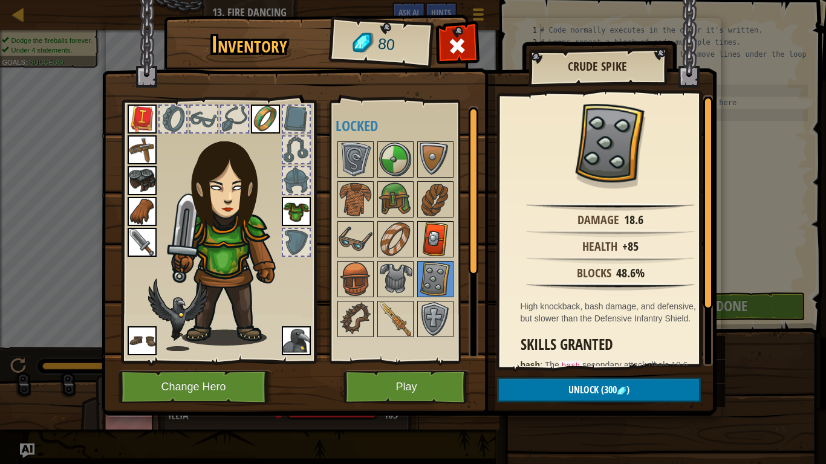
click at [439, 234] on img at bounding box center [435, 239] width 34 height 34
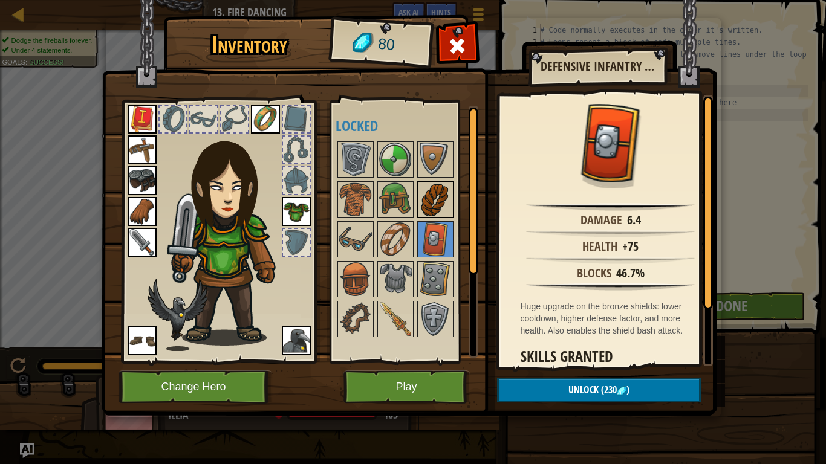
click at [443, 203] on img at bounding box center [435, 200] width 34 height 34
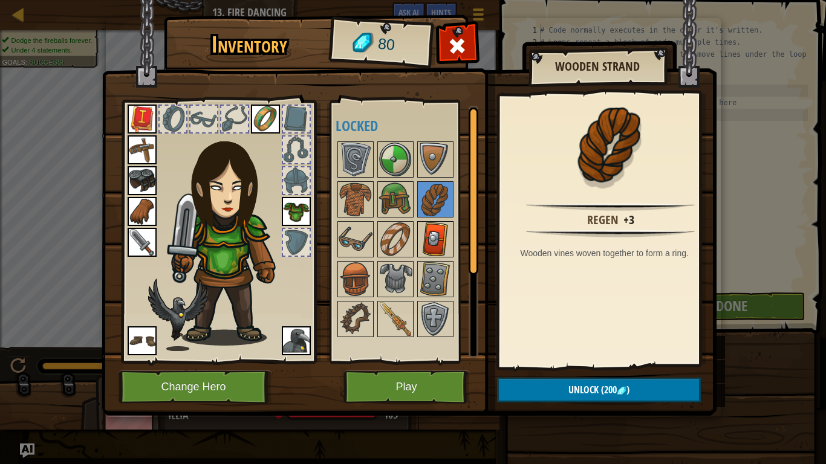
click at [433, 248] on img at bounding box center [435, 239] width 34 height 34
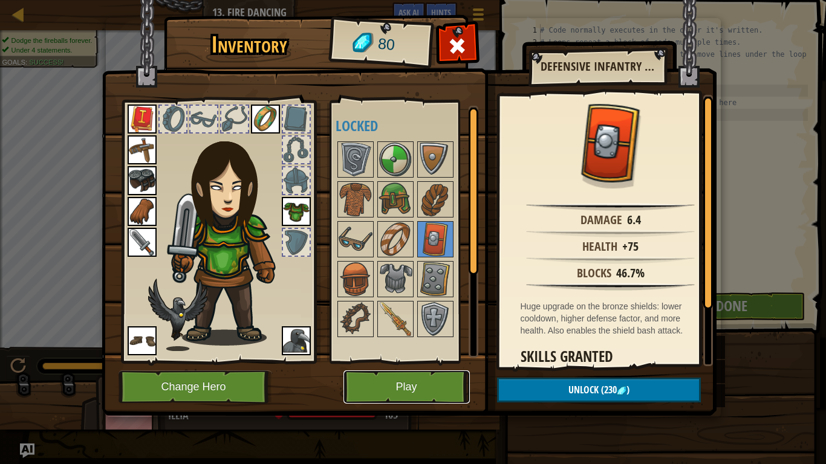
click at [387, 369] on button "Play" at bounding box center [406, 386] width 126 height 33
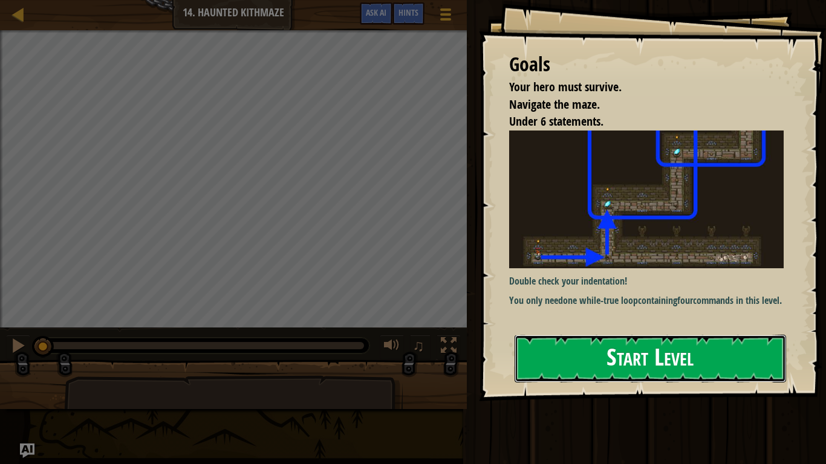
click at [598, 335] on button "Start Level" at bounding box center [649, 359] width 271 height 48
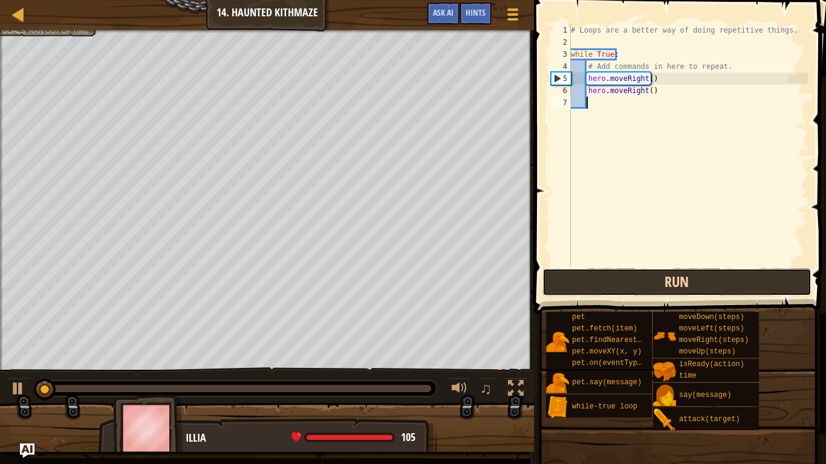
click at [578, 291] on button "Run" at bounding box center [676, 282] width 269 height 28
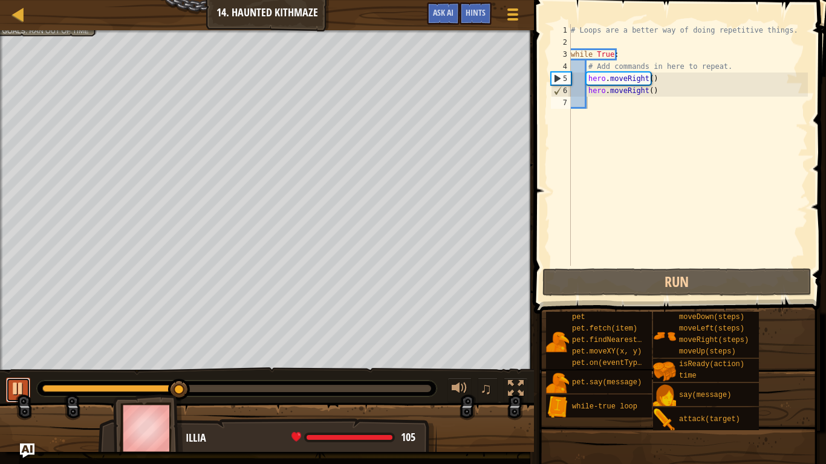
click at [16, 369] on div at bounding box center [18, 389] width 16 height 16
click at [650, 73] on div "# Loops are a better way of doing repetitive things. while True : # Add command…" at bounding box center [687, 157] width 239 height 266
type textarea "hero.moveRight()"
click at [652, 94] on div "# Loops are a better way of doing repetitive things. while True : # Add command…" at bounding box center [687, 157] width 239 height 266
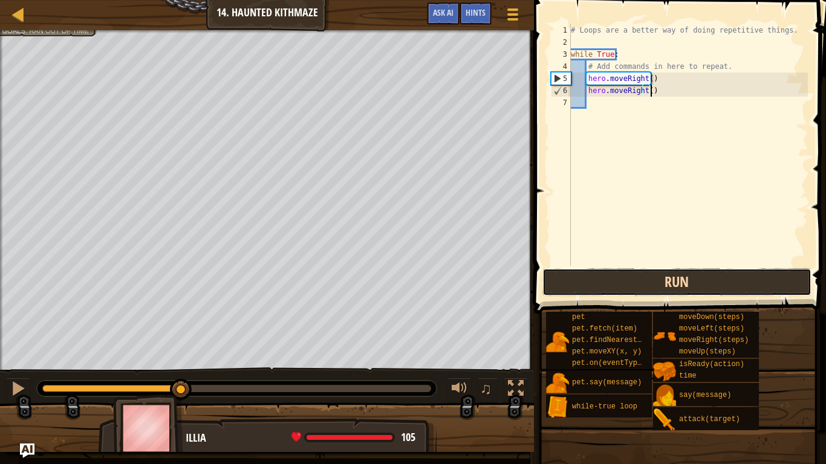
click at [548, 293] on button "Run" at bounding box center [676, 282] width 269 height 28
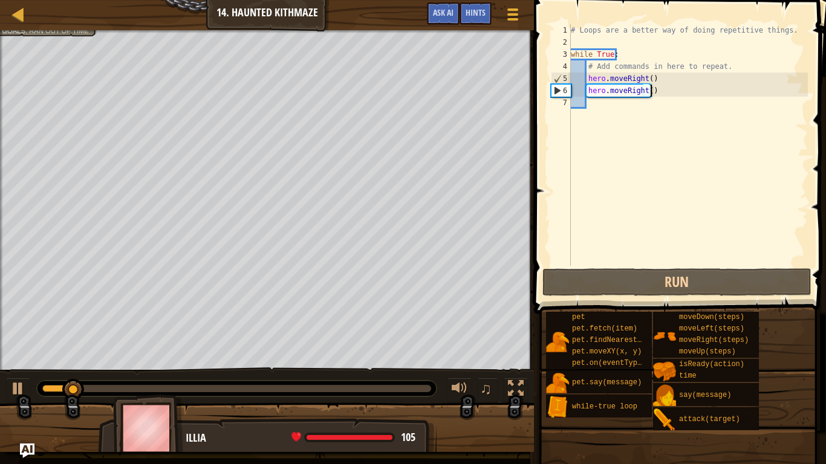
click at [571, 267] on span at bounding box center [681, 139] width 302 height 349
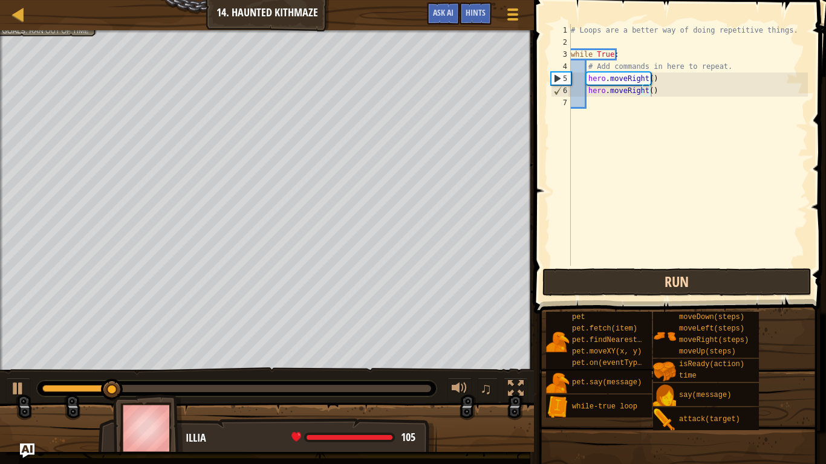
click at [568, 272] on div "hero.moveRight() 1 2 3 4 5 6 7 # Loops are a better way of doing repetitive thi…" at bounding box center [678, 180] width 296 height 349
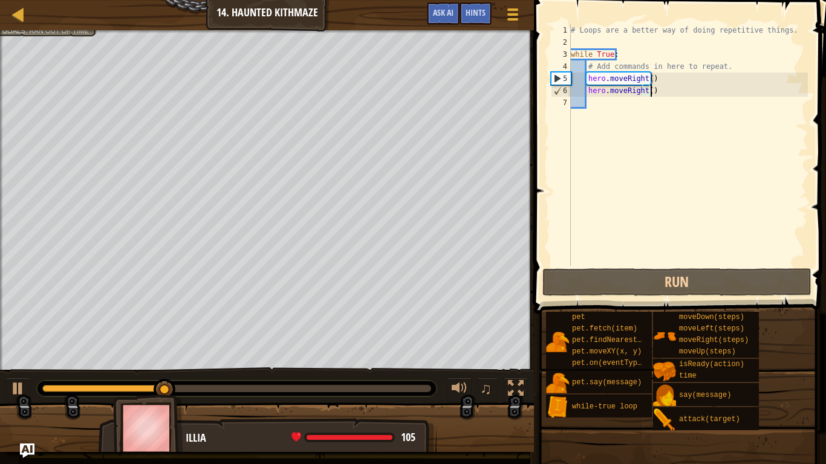
click at [656, 92] on div "# Loops are a better way of doing repetitive things. while True : # Add command…" at bounding box center [687, 157] width 239 height 266
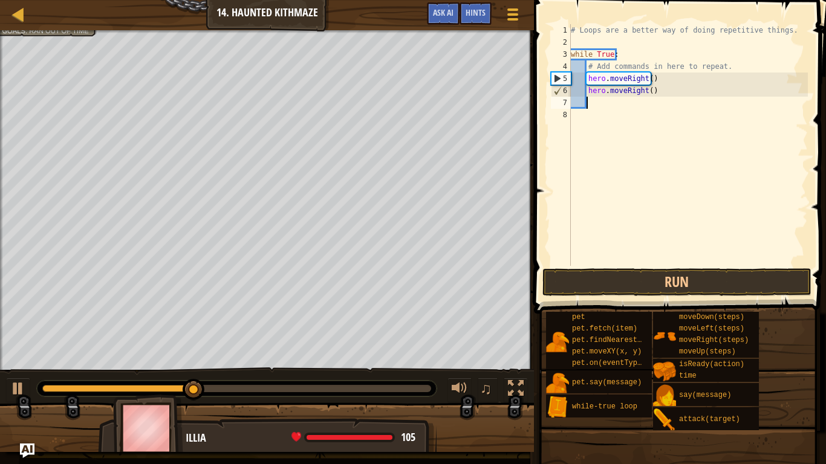
type textarea ","
type textarea "m"
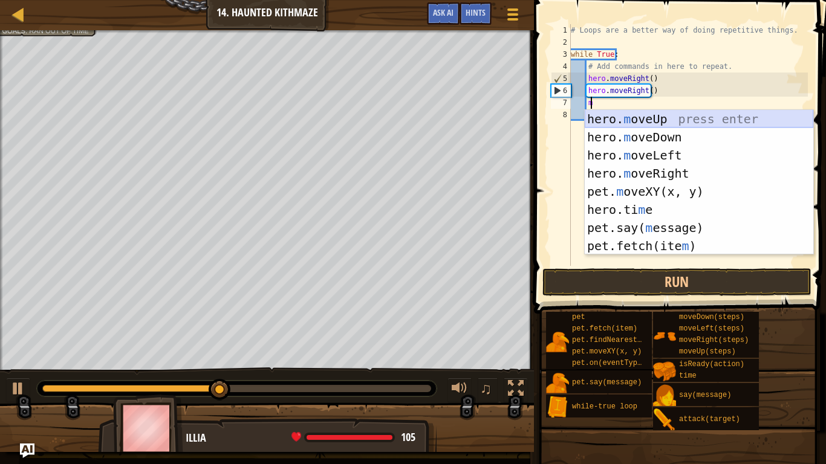
click at [617, 118] on div "hero. m oveUp press enter hero. m oveDown press enter hero. m oveLeft press ent…" at bounding box center [698, 200] width 228 height 181
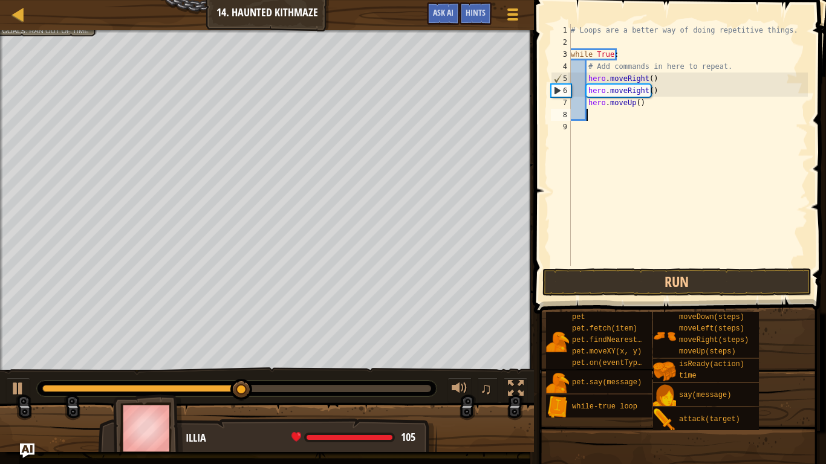
type textarea "m"
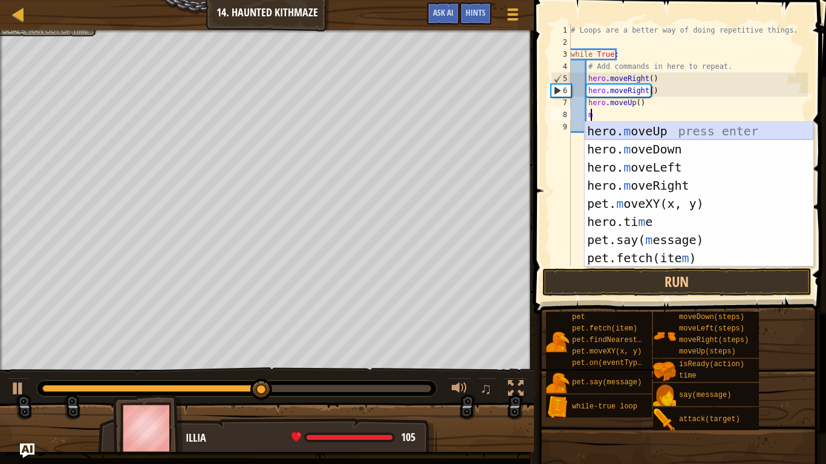
click at [616, 132] on div "hero. m oveUp press enter hero. m oveDown press enter hero. m oveLeft press ent…" at bounding box center [698, 212] width 228 height 181
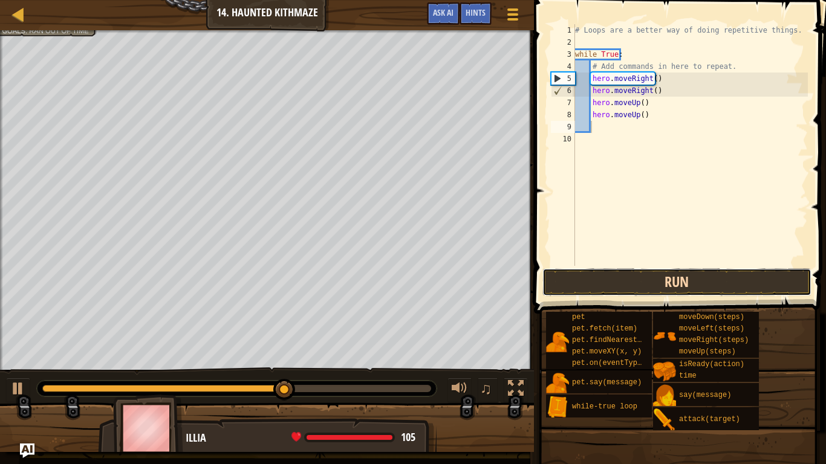
click at [597, 279] on button "Run" at bounding box center [676, 282] width 269 height 28
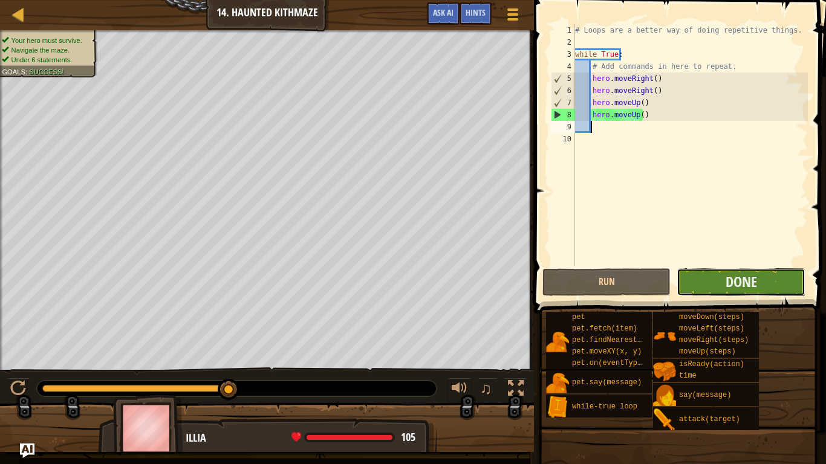
click at [697, 287] on button "Done" at bounding box center [740, 282] width 128 height 28
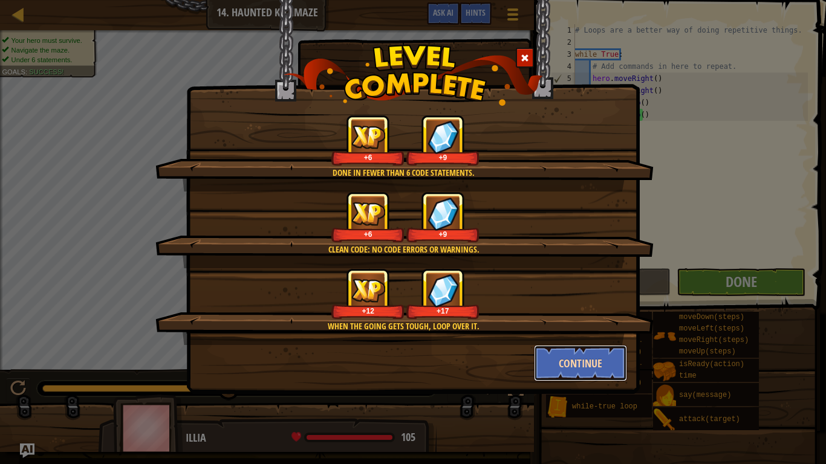
click at [555, 362] on button "Continue" at bounding box center [581, 363] width 94 height 36
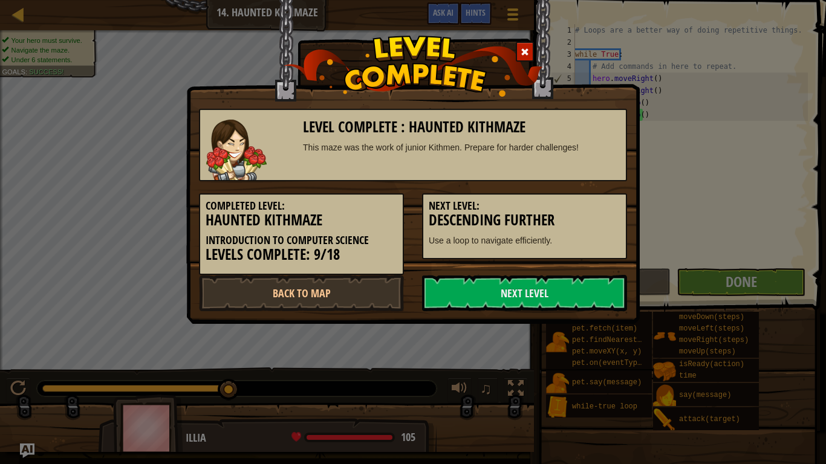
click at [554, 365] on div "Level Complete : Haunted Kithmaze This maze was the work of junior Kithmen. Pre…" at bounding box center [413, 232] width 826 height 464
click at [590, 294] on link "Next Level" at bounding box center [524, 293] width 205 height 36
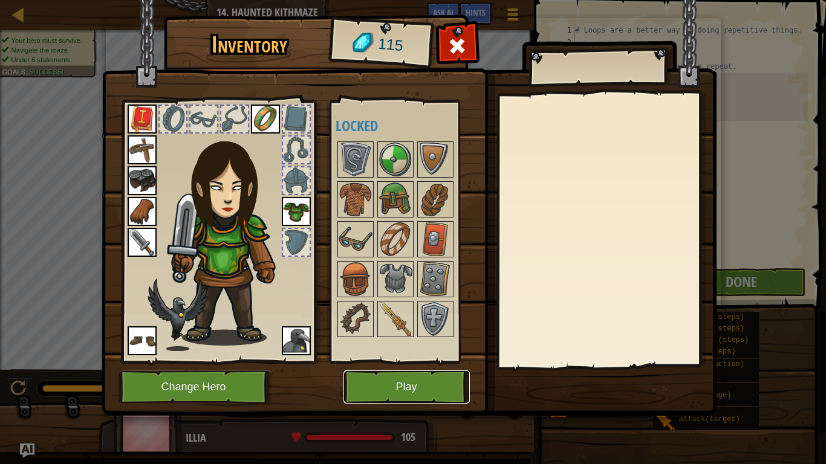
click at [415, 369] on button "Play" at bounding box center [406, 386] width 126 height 33
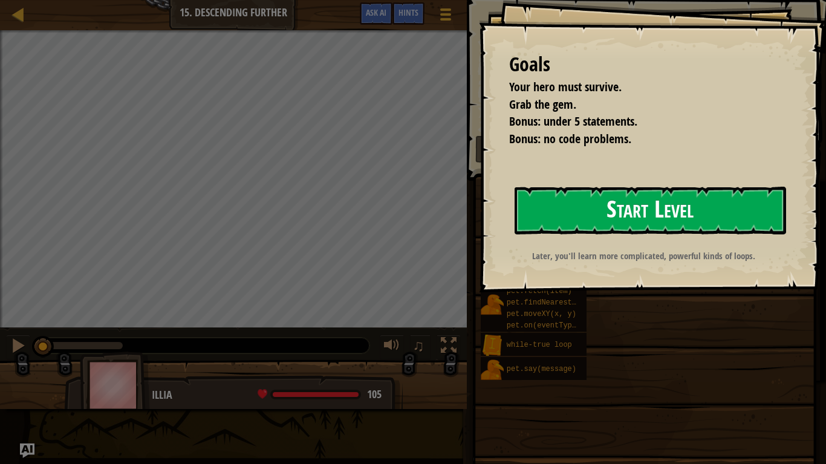
click at [571, 218] on button "Start Level" at bounding box center [649, 211] width 271 height 48
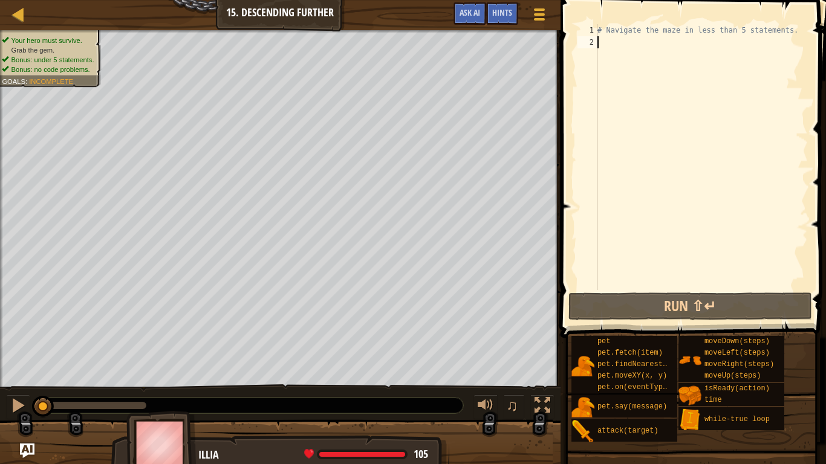
click at [609, 44] on div "# Navigate the maze in less than 5 statements." at bounding box center [701, 169] width 213 height 290
type textarea "w"
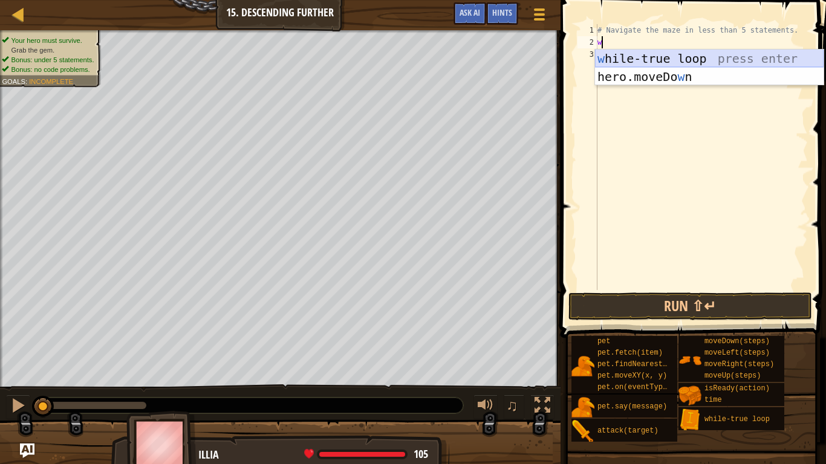
click at [612, 54] on div "w [PERSON_NAME]-true loop press enter hero.moveDo w n press enter" at bounding box center [709, 86] width 228 height 73
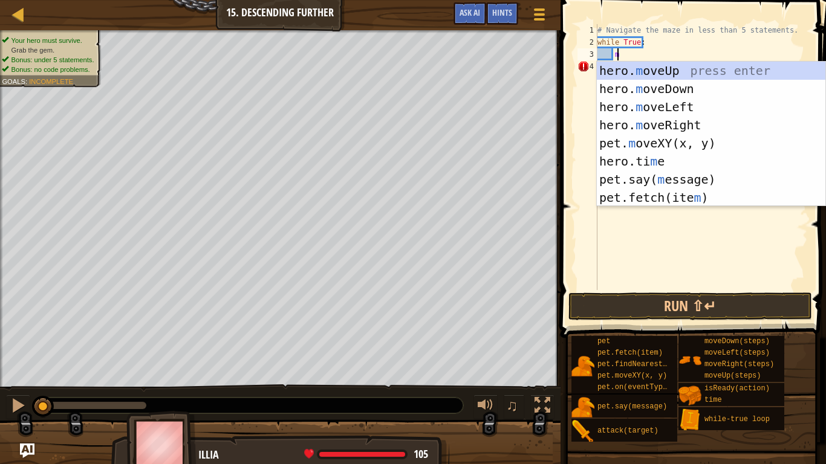
type textarea "mo"
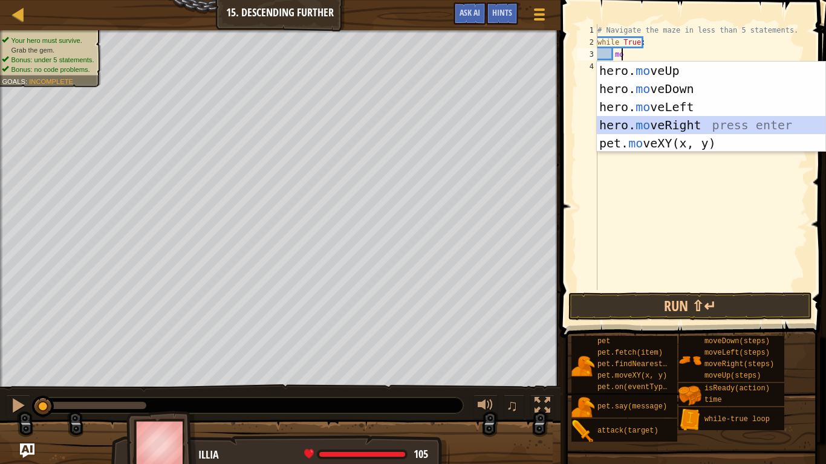
click at [618, 126] on div "hero. mo veUp press enter hero. mo veDown press enter hero. mo veLeft press ent…" at bounding box center [711, 125] width 228 height 127
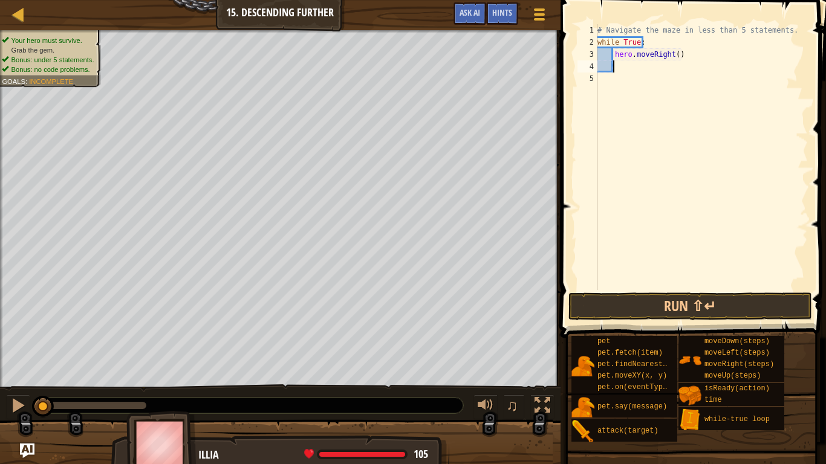
type textarea "m"
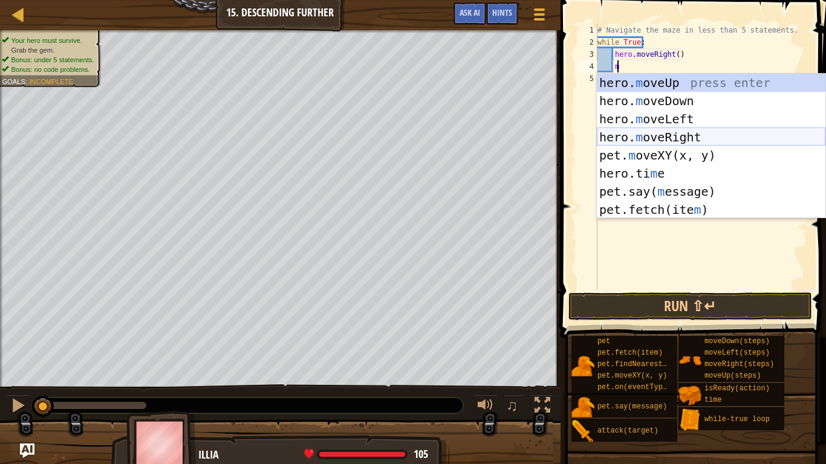
click at [624, 133] on div "hero. m oveUp press enter hero. m oveDown press enter hero. m oveLeft press ent…" at bounding box center [711, 164] width 228 height 181
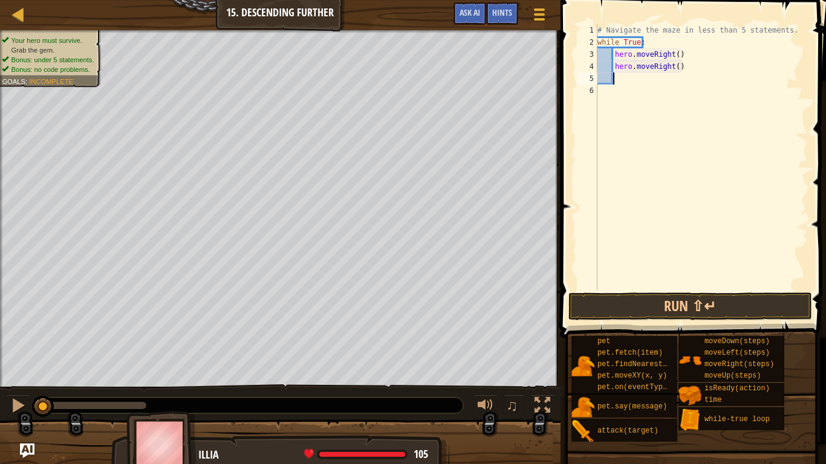
type textarea "m"
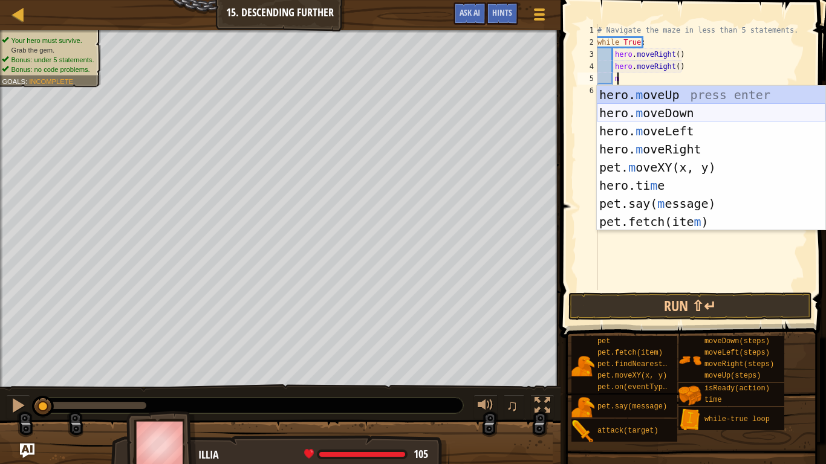
click at [668, 111] on div "hero. m oveUp press enter hero. m oveDown press enter hero. m oveLeft press ent…" at bounding box center [711, 176] width 228 height 181
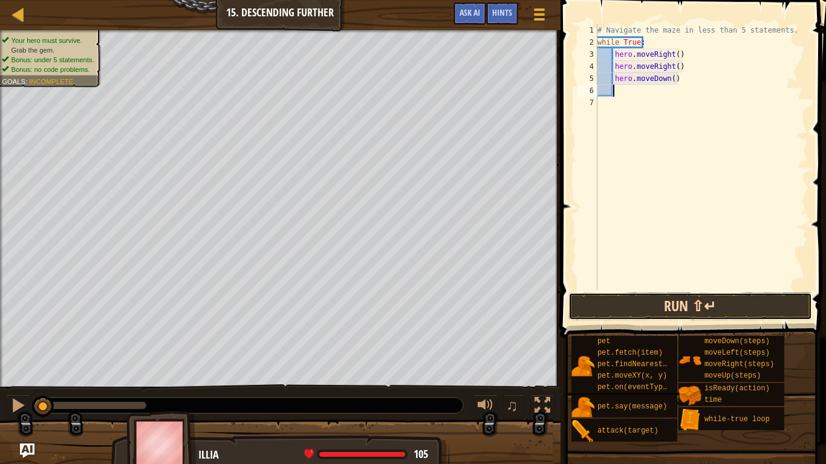
click at [651, 295] on button "Run ⇧↵" at bounding box center [690, 307] width 244 height 28
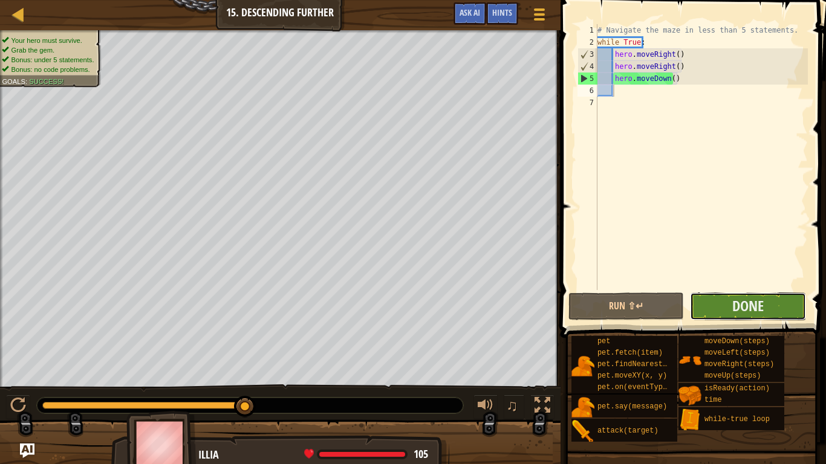
click at [714, 314] on button "Done" at bounding box center [747, 307] width 115 height 28
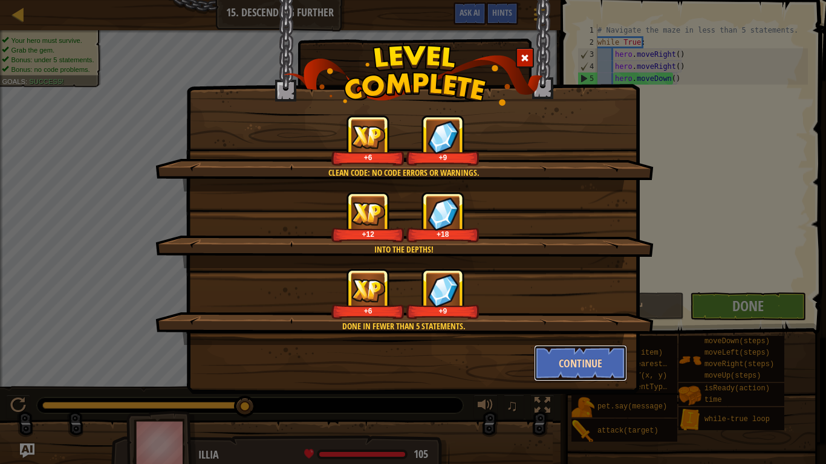
click at [561, 366] on button "Continue" at bounding box center [581, 363] width 94 height 36
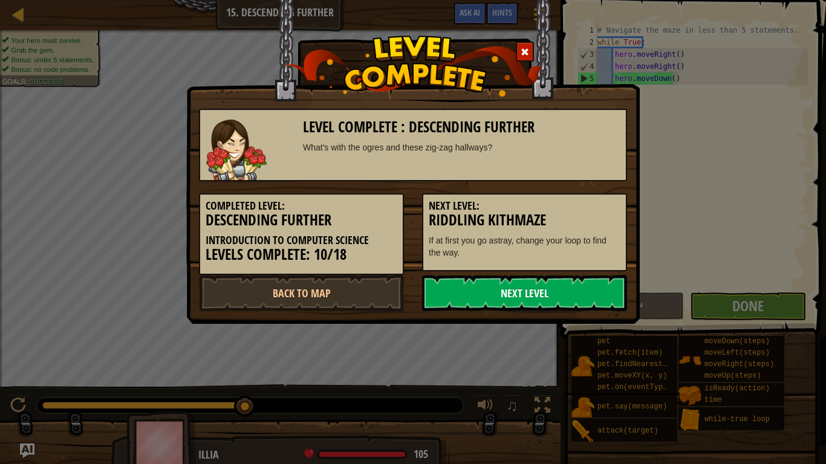
click at [523, 296] on link "Next Level" at bounding box center [524, 293] width 205 height 36
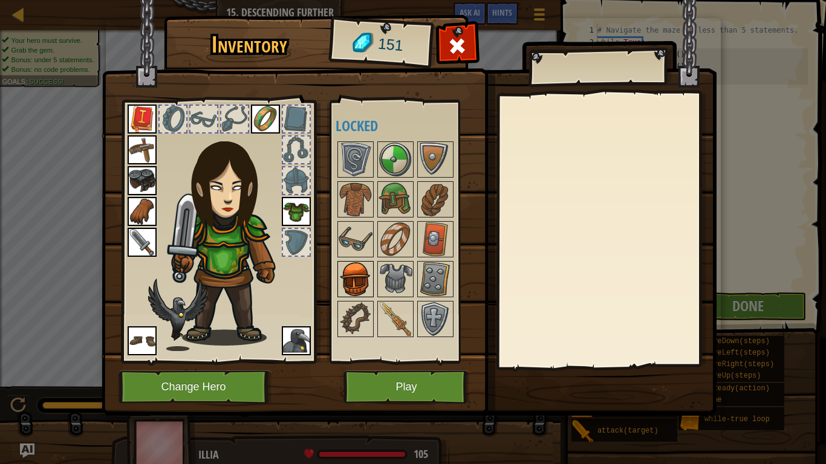
click at [369, 282] on img at bounding box center [355, 279] width 34 height 34
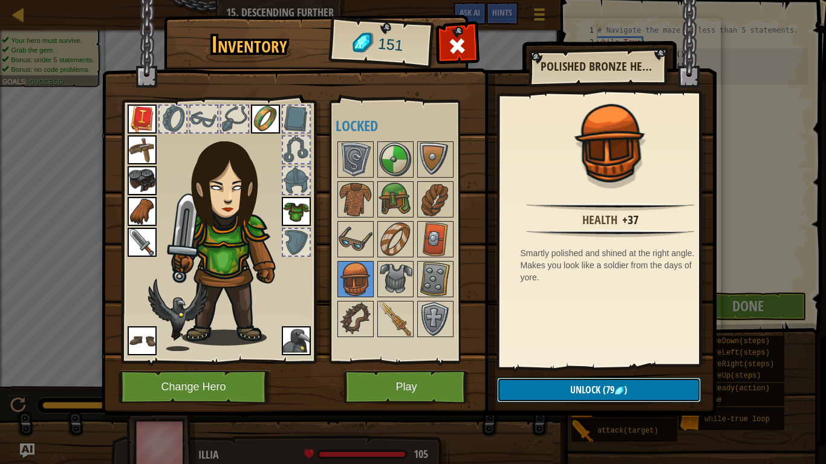
click at [530, 369] on button "Unlock (79 )" at bounding box center [599, 390] width 204 height 25
click at [535, 369] on button "Confirm" at bounding box center [599, 390] width 204 height 25
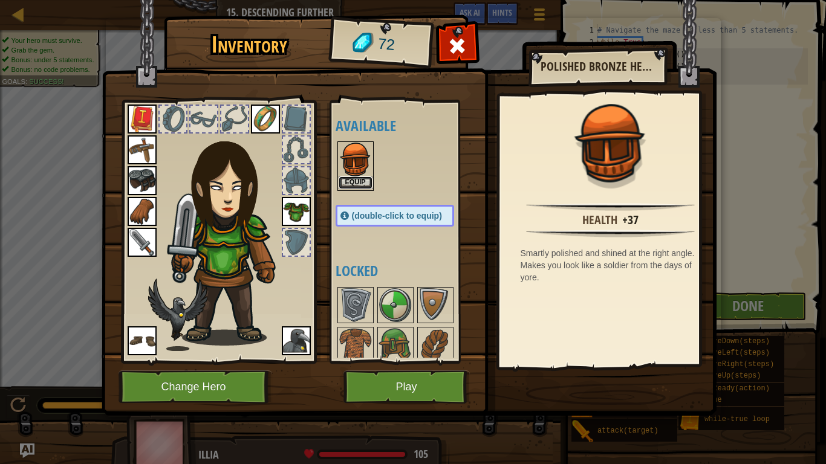
click at [365, 178] on button "Equip" at bounding box center [355, 182] width 34 height 13
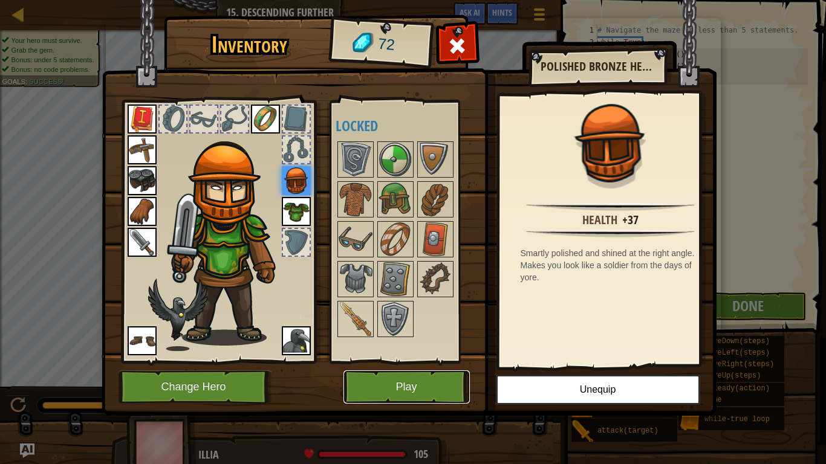
click at [385, 369] on button "Play" at bounding box center [406, 386] width 126 height 33
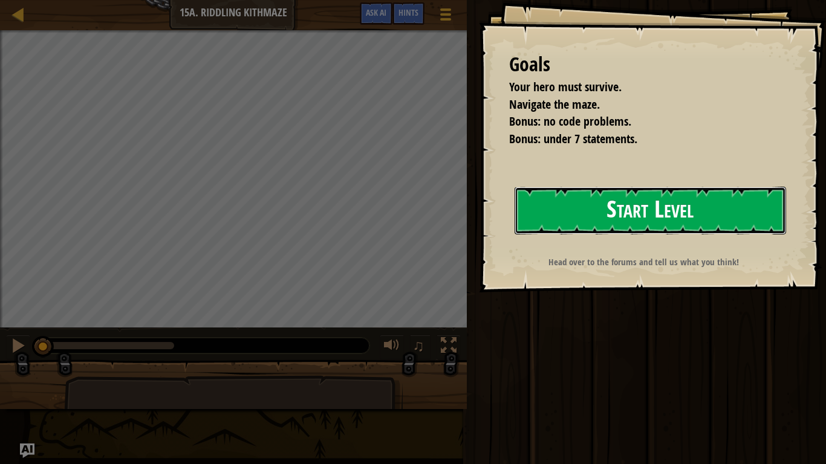
click at [568, 210] on button "Start Level" at bounding box center [649, 211] width 271 height 48
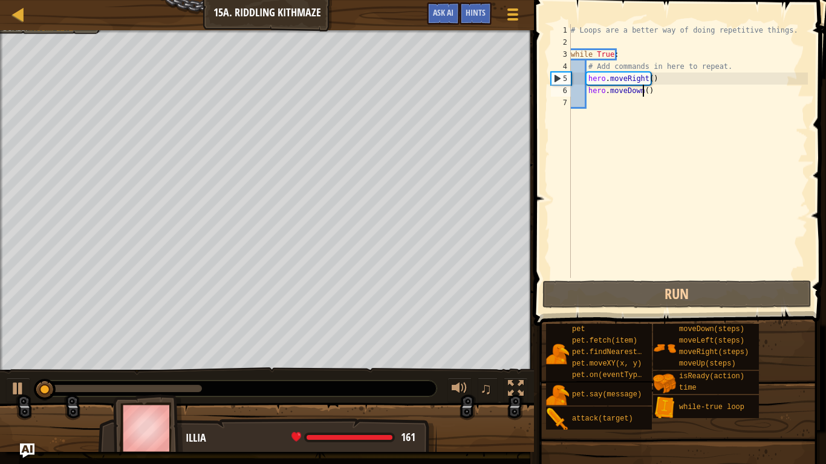
click at [643, 91] on div "# Loops are a better way of doing repetitive things. while True : # Add command…" at bounding box center [687, 163] width 239 height 278
click at [652, 91] on div "# Loops are a better way of doing repetitive things. while True : # Add command…" at bounding box center [687, 163] width 239 height 278
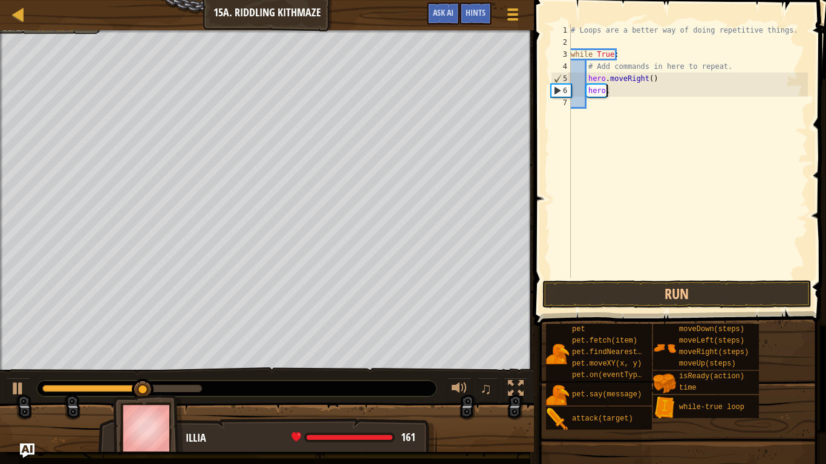
type textarea "hero.R"
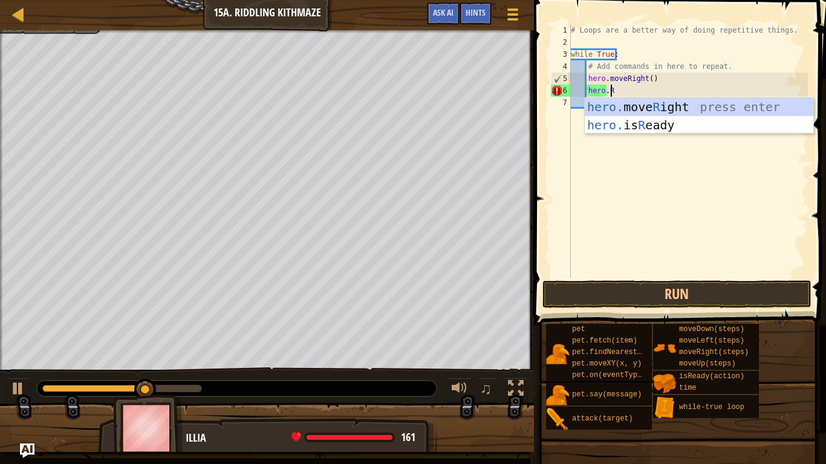
scroll to position [5, 3]
click at [647, 103] on div "hero. move R ight press enter hero. is R [PERSON_NAME] press enter" at bounding box center [698, 134] width 228 height 73
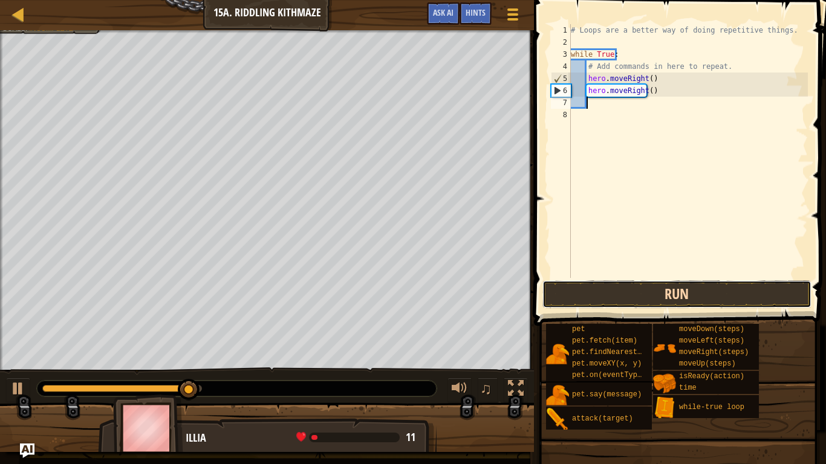
click at [593, 283] on button "Run" at bounding box center [676, 294] width 269 height 28
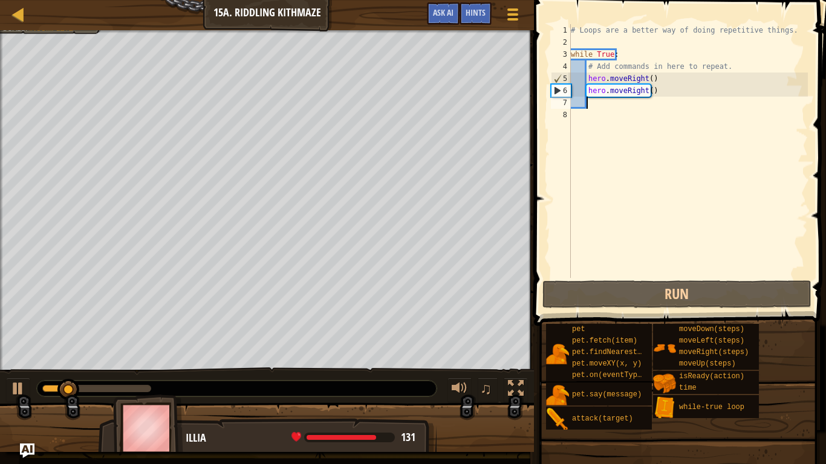
scroll to position [5, 0]
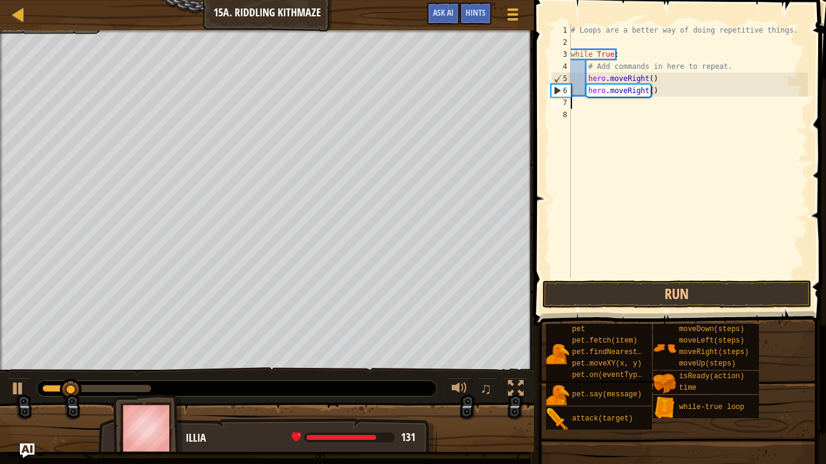
type textarea "hero.moveRight()"
click at [672, 94] on div "# Loops are a better way of doing repetitive things. while True : # Add command…" at bounding box center [687, 163] width 239 height 278
click at [650, 86] on div "# Loops are a better way of doing repetitive things. while True : # Add command…" at bounding box center [687, 163] width 239 height 278
click at [653, 91] on div "# Loops are a better way of doing repetitive things. while True : # Add command…" at bounding box center [687, 163] width 239 height 278
click at [655, 81] on div "# Loops are a better way of doing repetitive things. while True : # Add command…" at bounding box center [687, 163] width 239 height 278
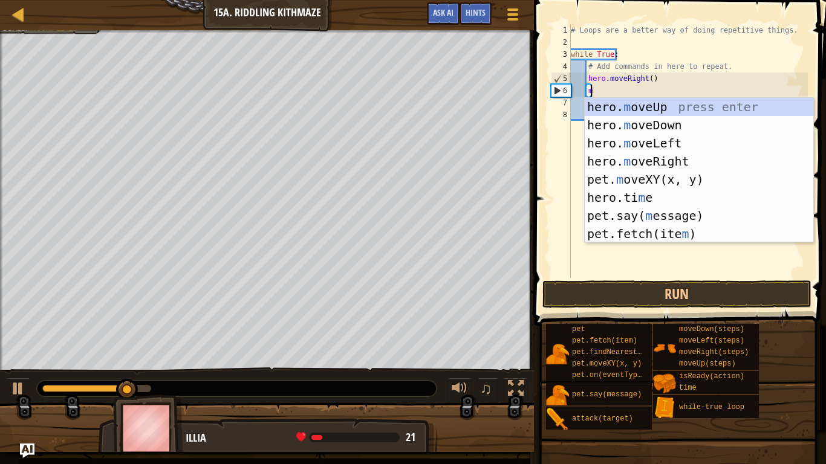
type textarea "m"
click at [621, 123] on div "hero. m oveUp press enter hero. m oveDown press enter hero. m oveLeft press ent…" at bounding box center [698, 188] width 228 height 181
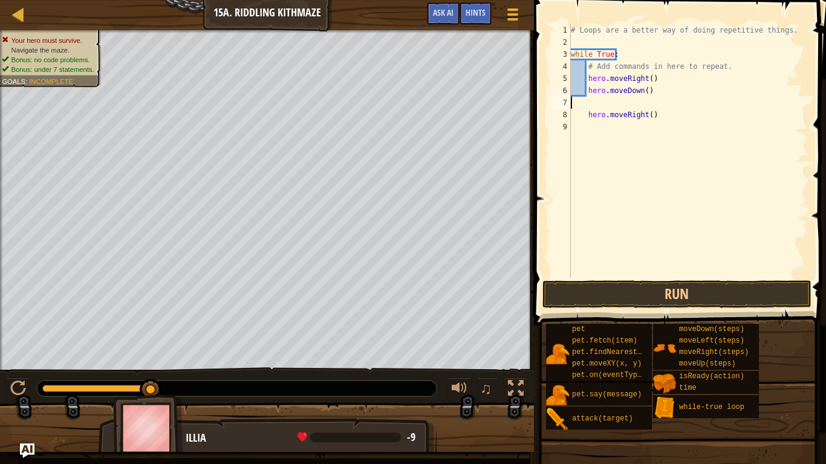
scroll to position [5, 0]
click at [586, 117] on div "# Loops are a better way of doing repetitive things. while True : # Add command…" at bounding box center [687, 163] width 239 height 278
type textarea "hero.moveRight()"
click at [600, 119] on div "# Loops are a better way of doing repetitive things. while True : # Add command…" at bounding box center [687, 163] width 239 height 278
type textarea "h"
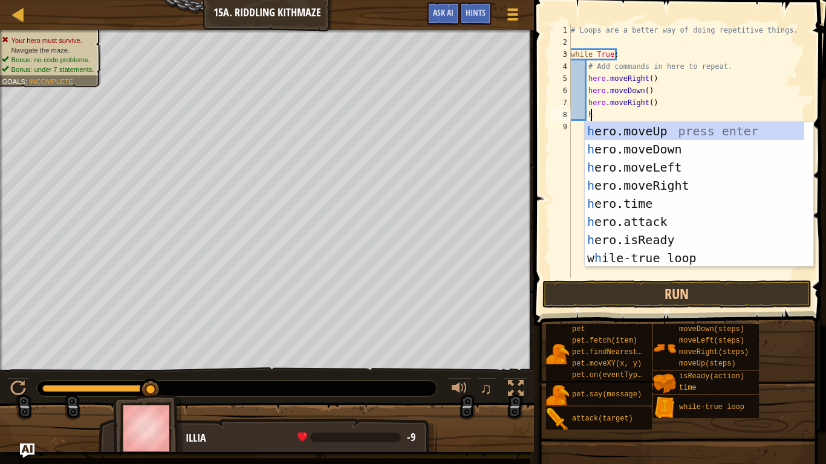
scroll to position [5, 1]
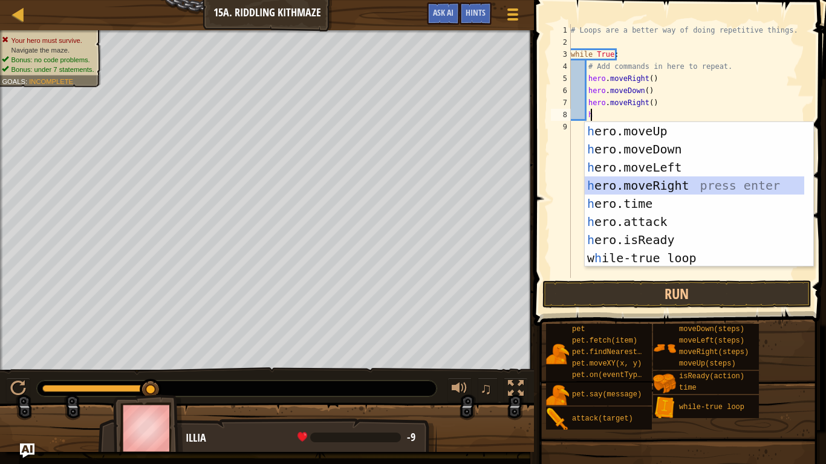
click at [650, 184] on div "h ero.moveUp press enter h ero.moveDown press enter h ero.moveLeft press enter …" at bounding box center [693, 212] width 219 height 181
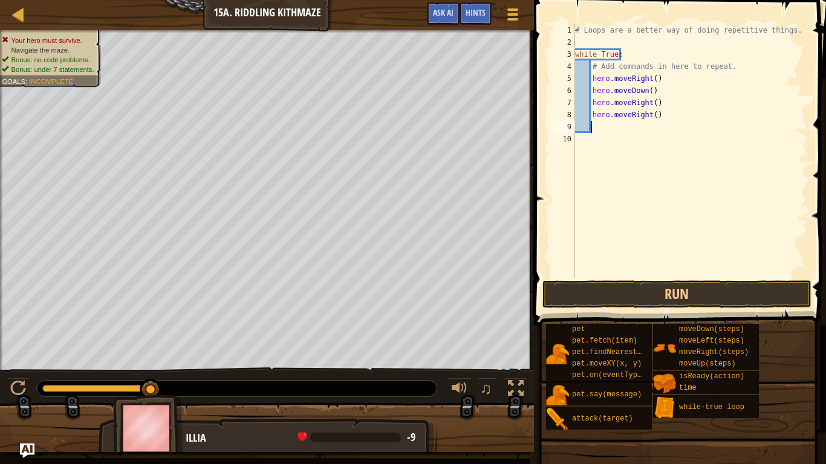
type textarea "h"
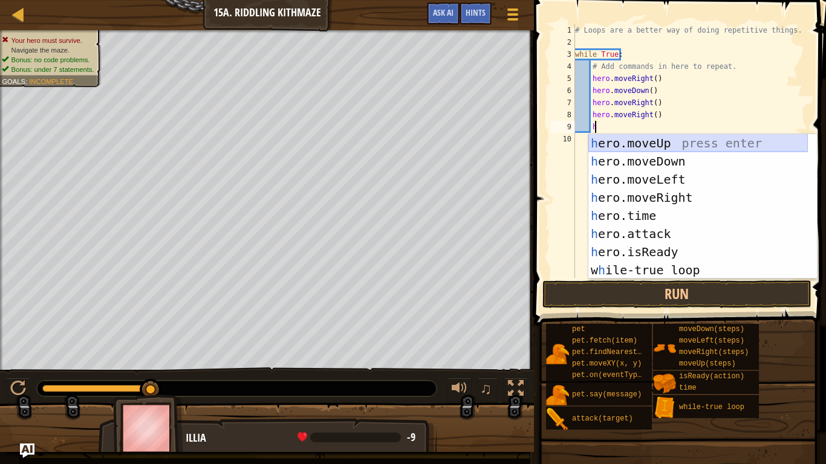
click at [642, 143] on div "h ero.moveUp press enter h ero.moveDown press enter h ero.moveLeft press enter …" at bounding box center [697, 224] width 219 height 181
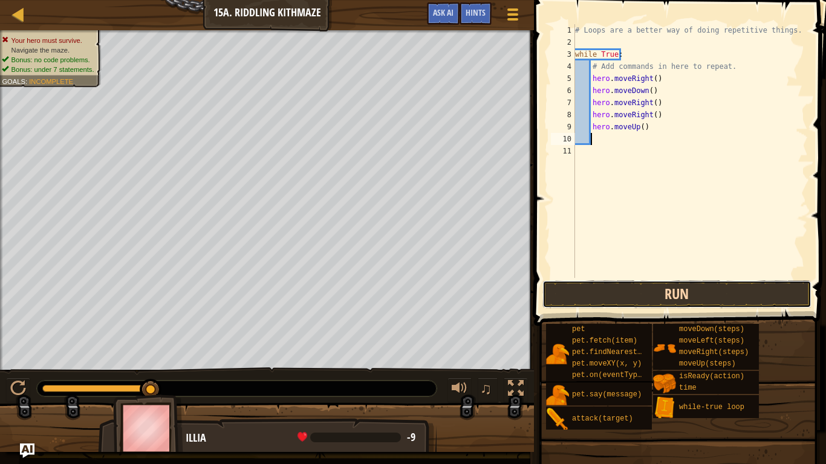
click at [652, 294] on button "Run" at bounding box center [676, 294] width 269 height 28
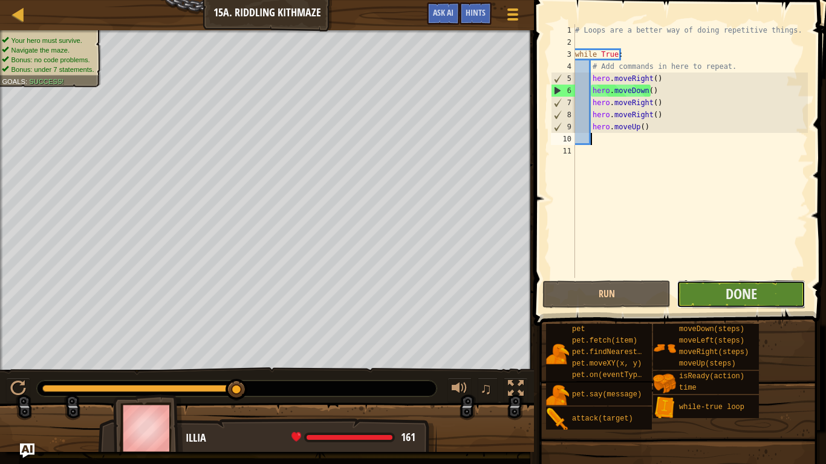
click at [711, 296] on button "Done" at bounding box center [740, 294] width 128 height 28
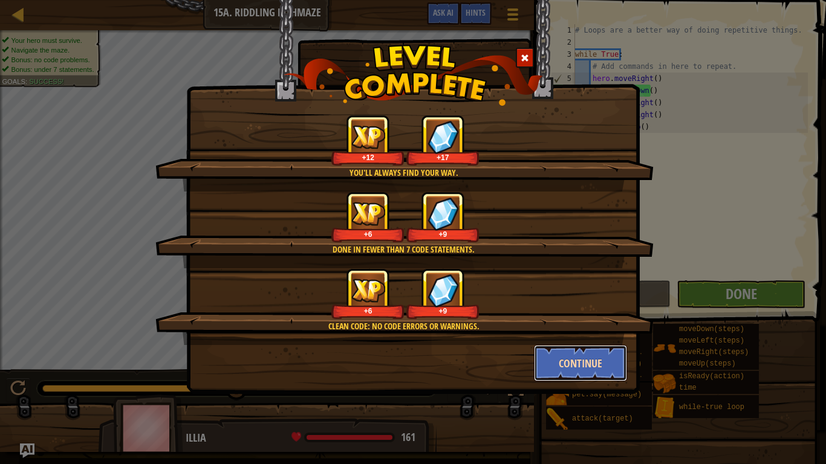
click at [557, 361] on button "Continue" at bounding box center [581, 363] width 94 height 36
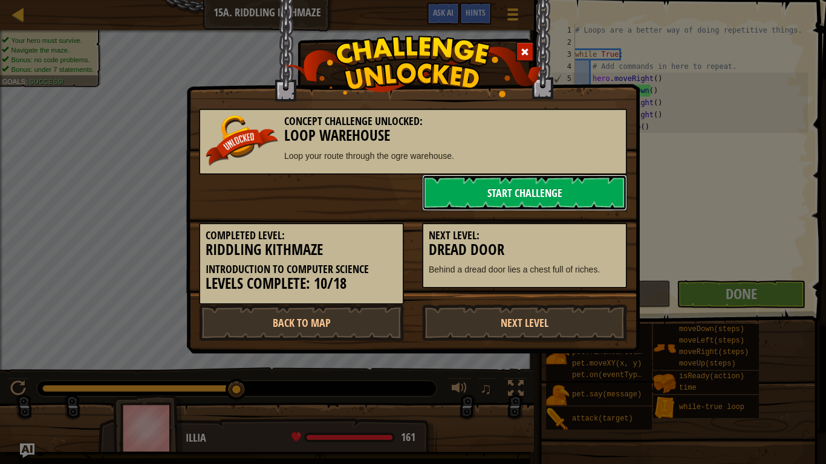
click at [468, 191] on link "Start Challenge" at bounding box center [524, 193] width 205 height 36
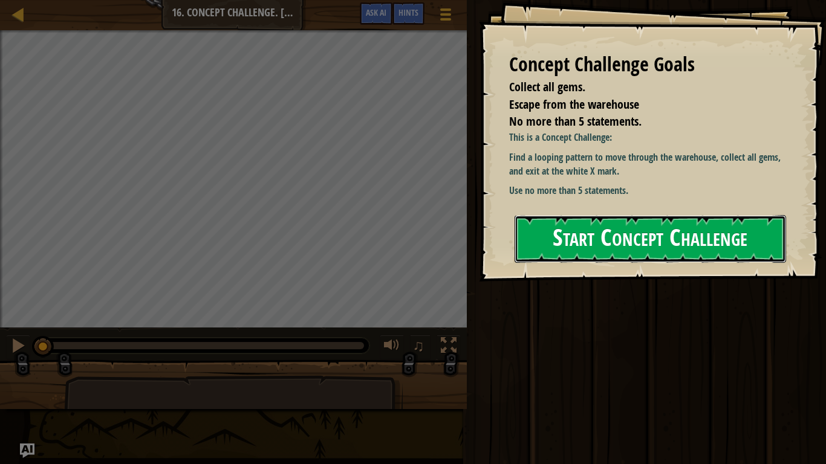
click at [530, 241] on button "Start Concept Challenge" at bounding box center [649, 239] width 271 height 48
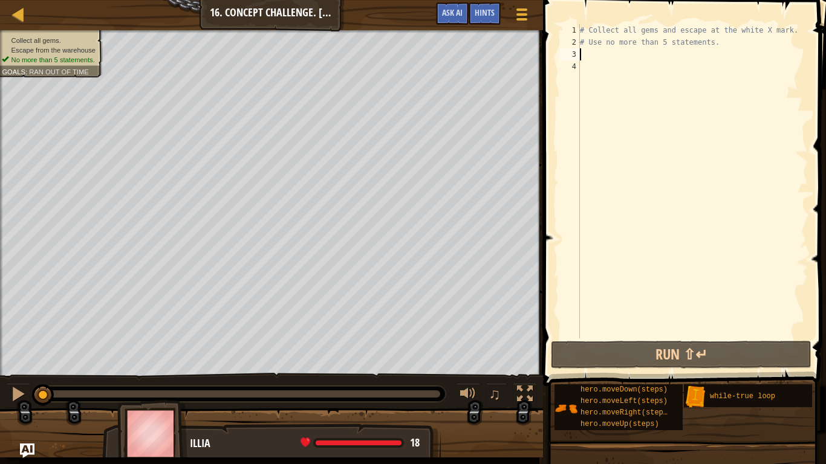
click at [595, 53] on div "# Collect all gems and escape at the white X mark. # Use no more than 5 stateme…" at bounding box center [692, 193] width 230 height 338
click at [558, 59] on div "1 2 3 4 # Collect all gems and escape at the white X mark. # Use no more than 5…" at bounding box center [682, 181] width 250 height 314
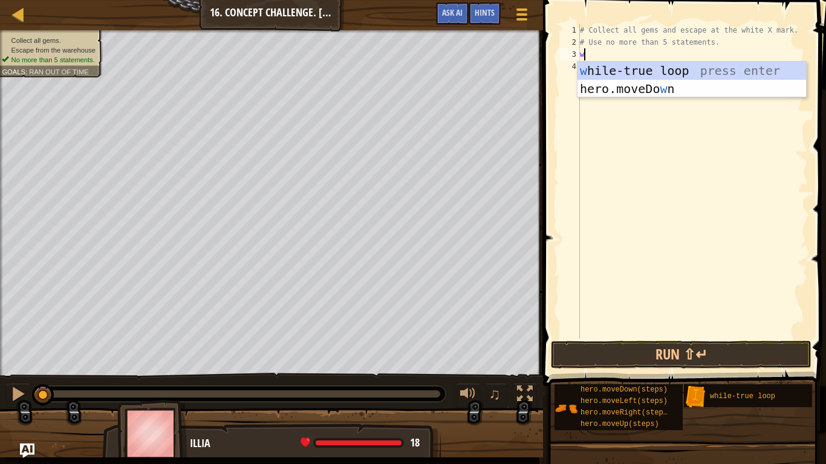
scroll to position [5, 0]
type textarea "wh"
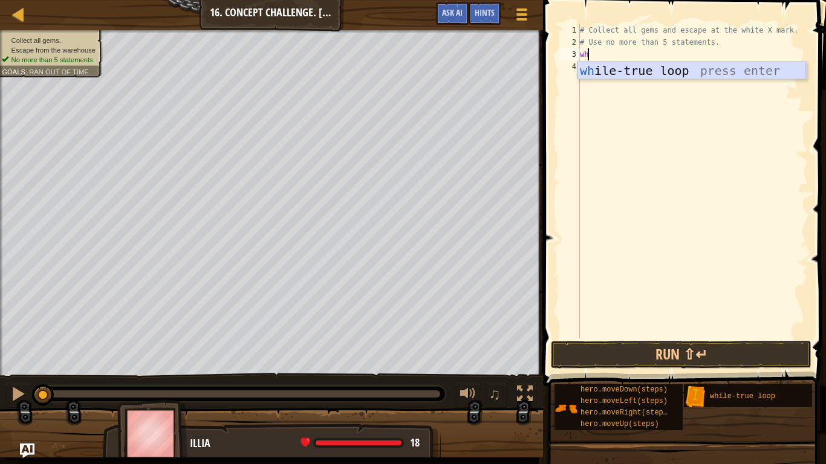
click at [596, 71] on div "wh ile-true loop press enter" at bounding box center [691, 89] width 228 height 54
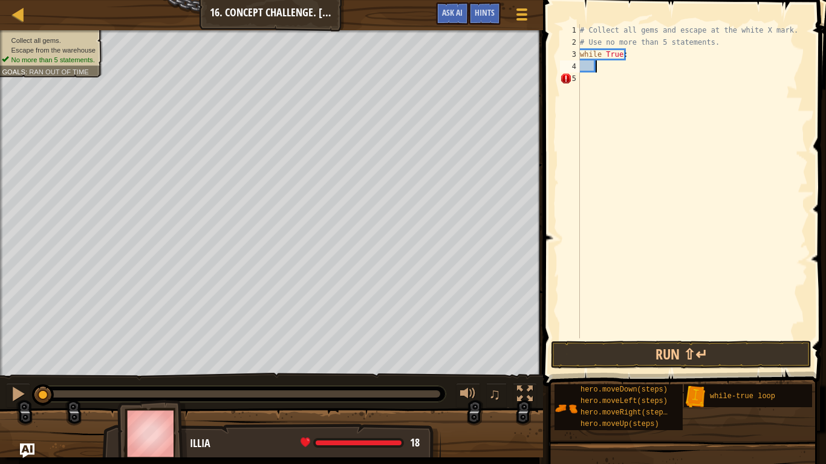
type textarea "\"
click at [629, 59] on div "# Collect all gems and escape at the white X mark. # Use no more than 5 stateme…" at bounding box center [692, 193] width 230 height 338
type textarea "w"
type textarea "m"
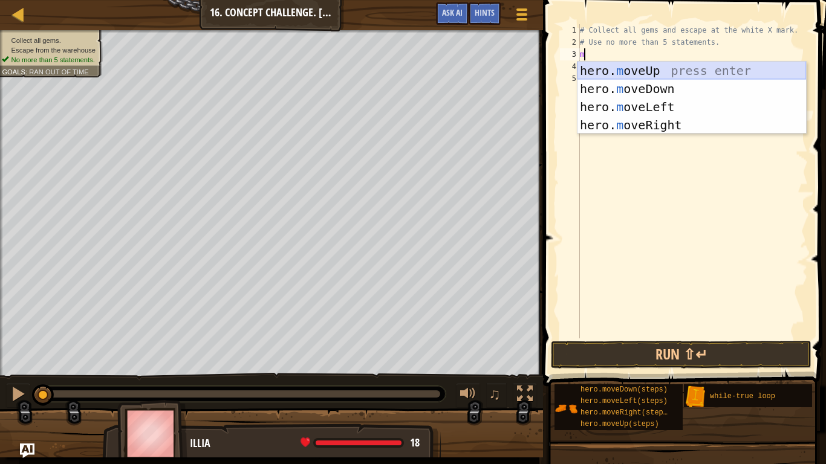
click at [635, 73] on div "hero. m oveUp press enter hero. m oveDown press enter hero. m oveLeft press ent…" at bounding box center [691, 116] width 228 height 109
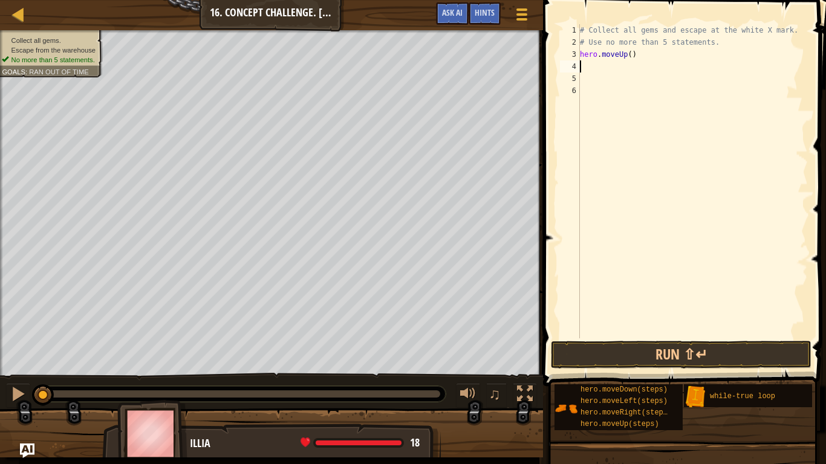
type textarea "w"
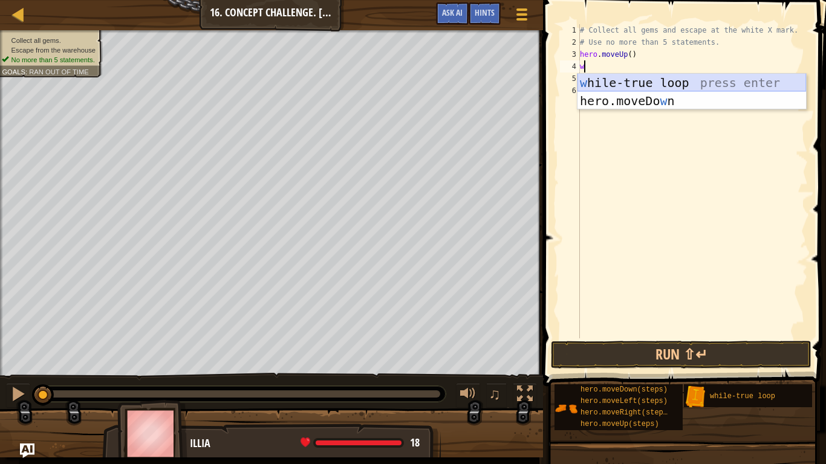
click at [609, 79] on div "w [PERSON_NAME]-true loop press enter hero.moveDo w n press enter" at bounding box center [691, 110] width 228 height 73
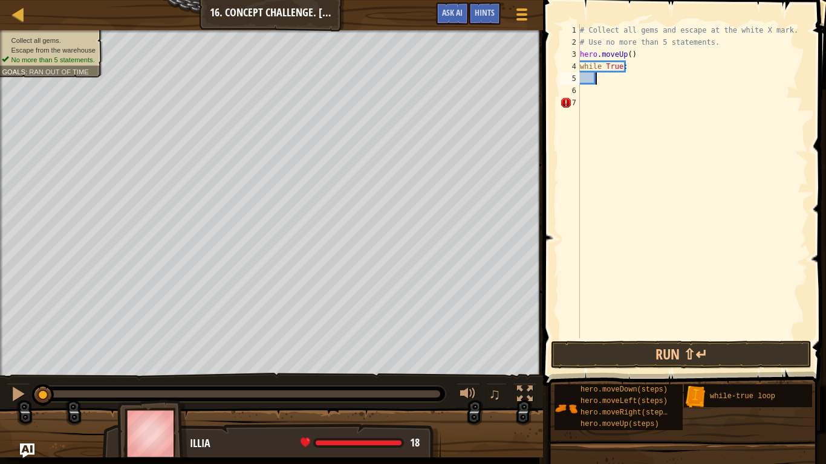
type textarea "m"
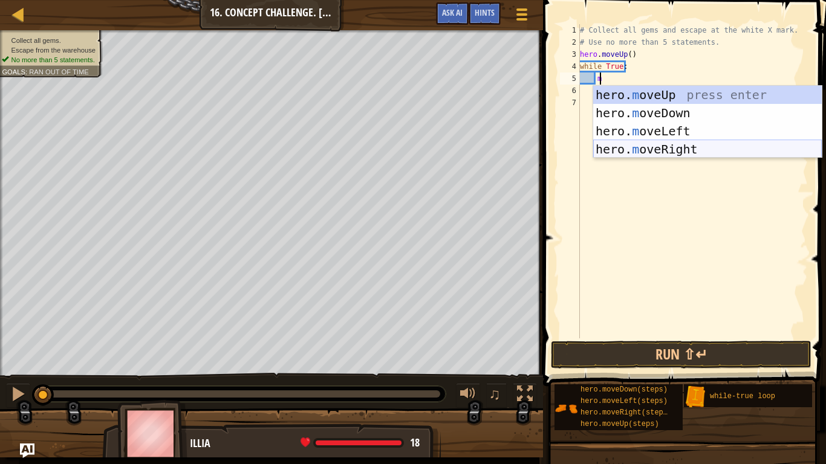
click at [624, 150] on div "hero. m oveUp press enter hero. m oveDown press enter hero. m oveLeft press ent…" at bounding box center [707, 140] width 228 height 109
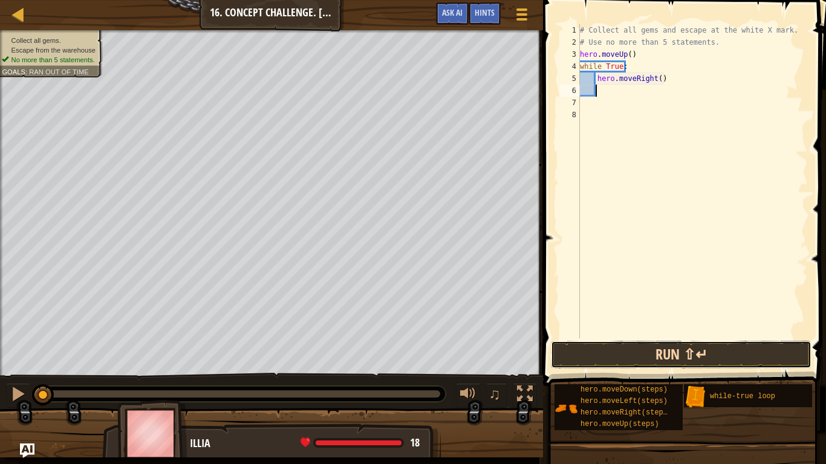
click at [647, 355] on button "Run ⇧↵" at bounding box center [681, 355] width 260 height 28
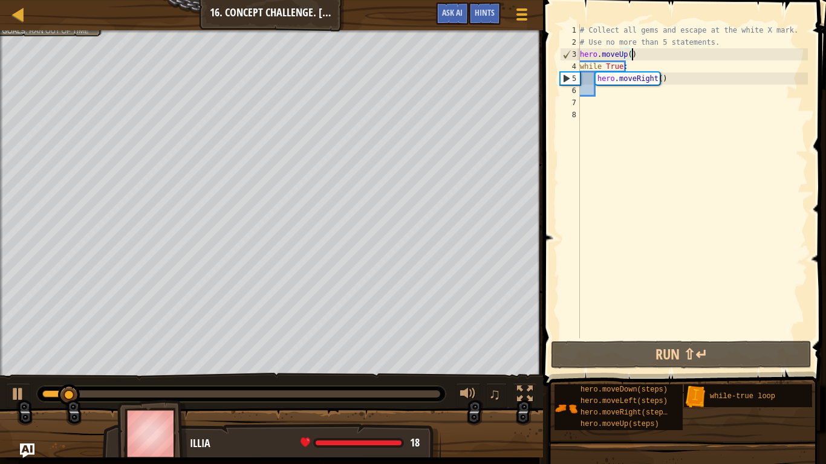
click at [634, 54] on div "# Collect all gems and escape at the white X mark. # Use no more than 5 stateme…" at bounding box center [692, 193] width 230 height 338
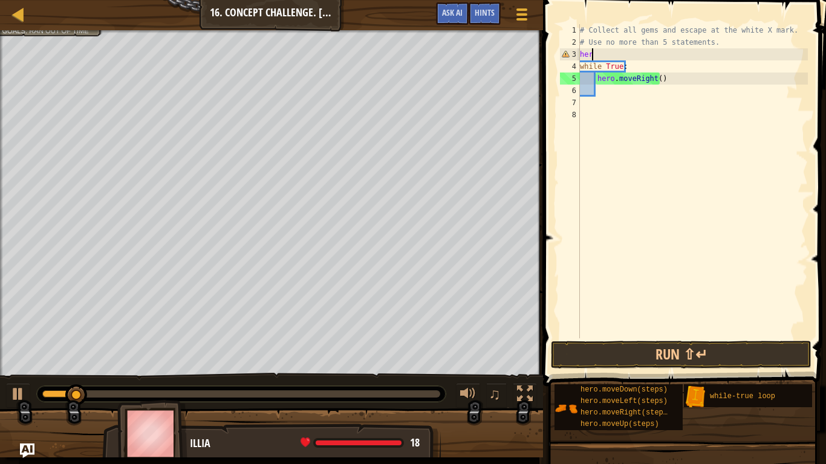
type textarea "h"
click at [634, 65] on div "# Collect all gems and escape at the white X mark. # Use no more than 5 stateme…" at bounding box center [692, 193] width 230 height 338
type textarea "while True:"
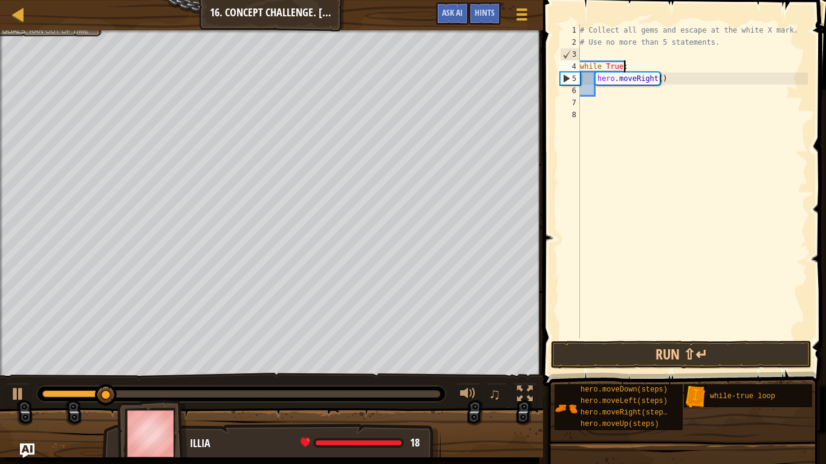
click at [618, 94] on div "# Collect all gems and escape at the white X mark. # Use no more than 5 stateme…" at bounding box center [692, 193] width 230 height 338
click at [668, 78] on div "# Collect all gems and escape at the white X mark. # Use no more than 5 stateme…" at bounding box center [692, 193] width 230 height 338
click at [632, 65] on div "# Collect all gems and escape at the white X mark. # Use no more than 5 stateme…" at bounding box center [692, 193] width 230 height 338
type textarea "while True:"
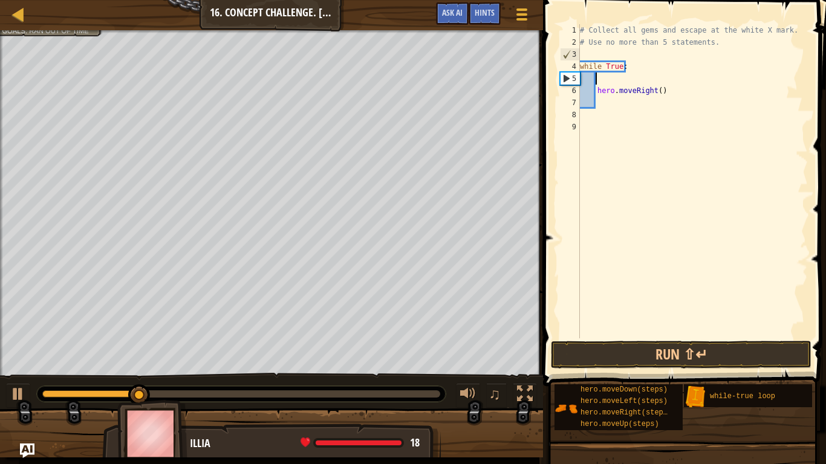
type textarea "m"
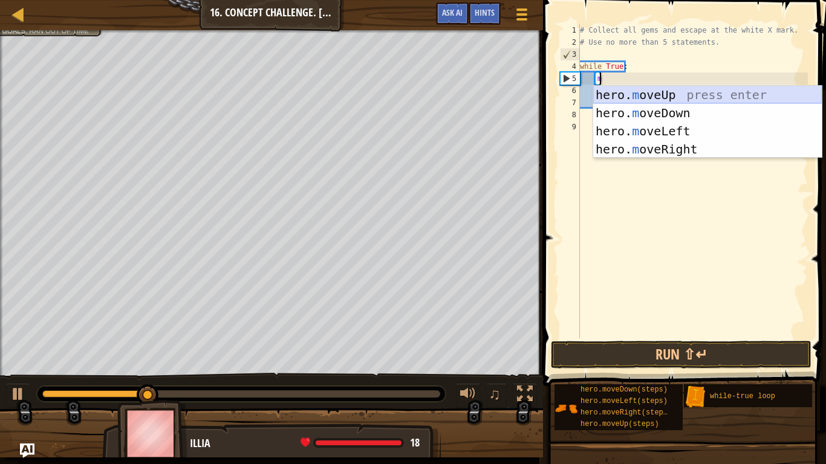
click at [626, 100] on div "hero. m oveUp press enter hero. m oveDown press enter hero. m oveLeft press ent…" at bounding box center [707, 140] width 228 height 109
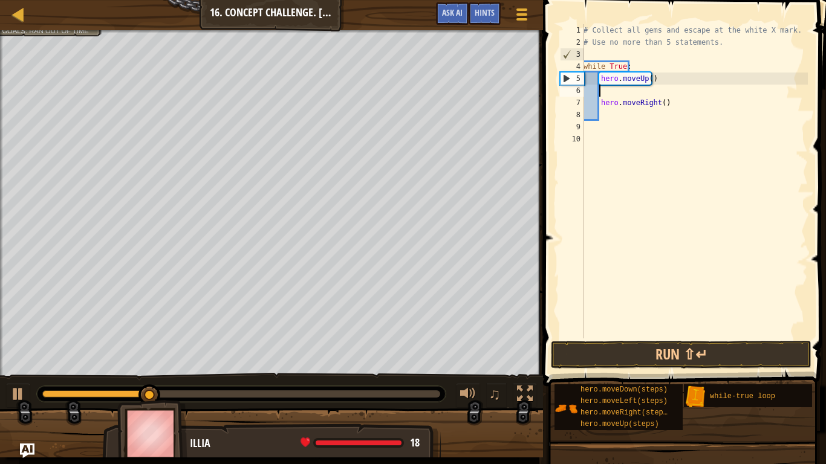
type textarea "m"
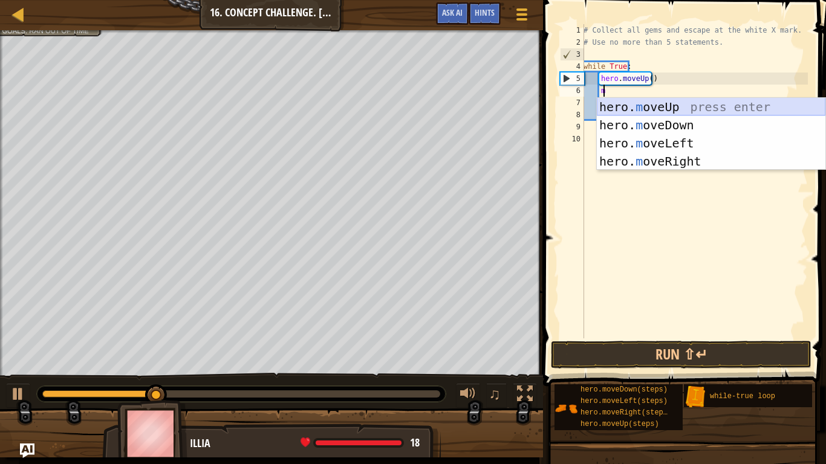
click at [625, 102] on div "hero. m oveUp press enter hero. m oveDown press enter hero. m oveLeft press ent…" at bounding box center [711, 152] width 228 height 109
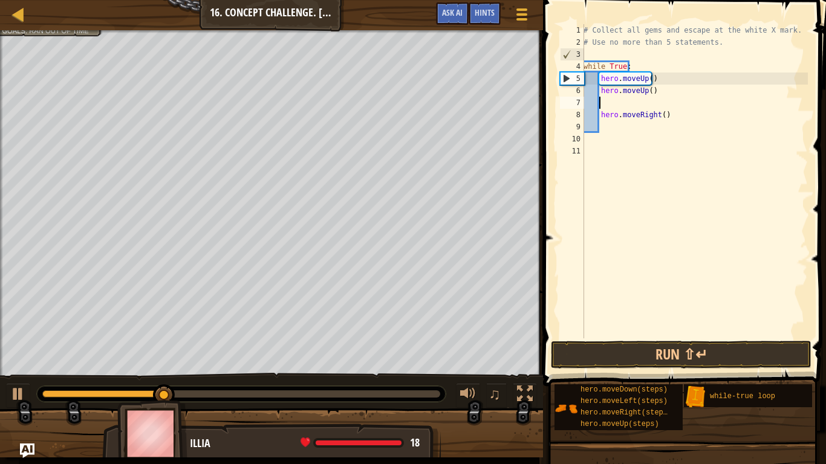
scroll to position [5, 0]
click at [631, 67] on div "# Collect all gems and escape at the white X mark. # Use no more than 5 stateme…" at bounding box center [694, 193] width 227 height 338
click at [659, 93] on div "# Collect all gems and escape at the white X mark. # Use no more than 5 stateme…" at bounding box center [694, 193] width 227 height 338
type textarea "hero.moveUp()"
click at [597, 127] on div "# Collect all gems and escape at the white X mark. # Use no more than 5 stateme…" at bounding box center [694, 193] width 227 height 338
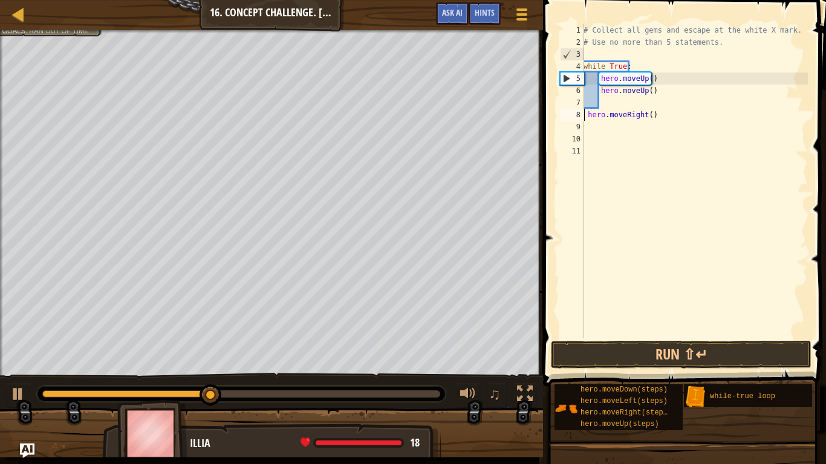
type textarea "hero.moveRight()"
click at [603, 109] on div "# Collect all gems and escape at the white X mark. # Use no more than 5 stateme…" at bounding box center [694, 193] width 227 height 338
click at [605, 106] on div "# Collect all gems and escape at the white X mark. # Use no more than 5 stateme…" at bounding box center [694, 193] width 227 height 338
type textarea "hero.moveRight()"
click at [606, 118] on div "# Collect all gems and escape at the white X mark. # Use no more than 5 stateme…" at bounding box center [694, 193] width 227 height 338
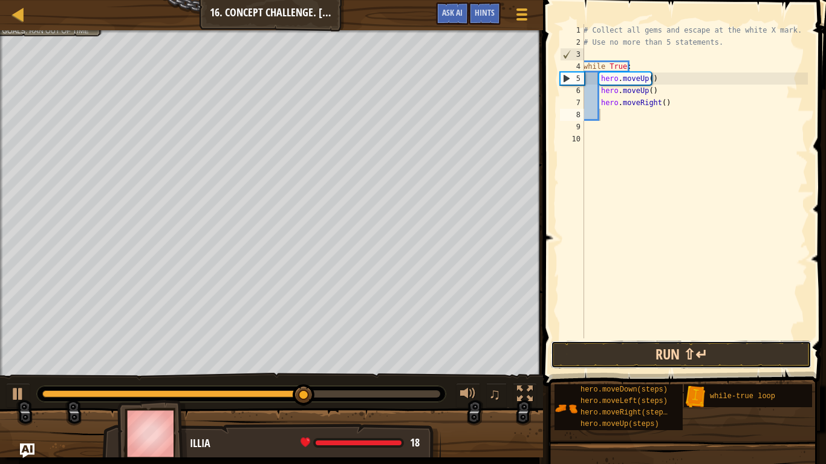
click at [584, 366] on button "Run ⇧↵" at bounding box center [681, 355] width 260 height 28
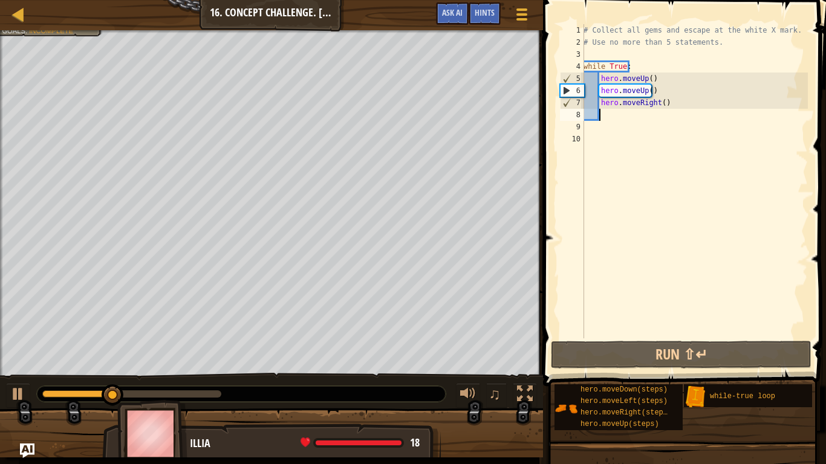
click at [609, 120] on div "# Collect all gems and escape at the white X mark. # Use no more than 5 stateme…" at bounding box center [694, 193] width 227 height 338
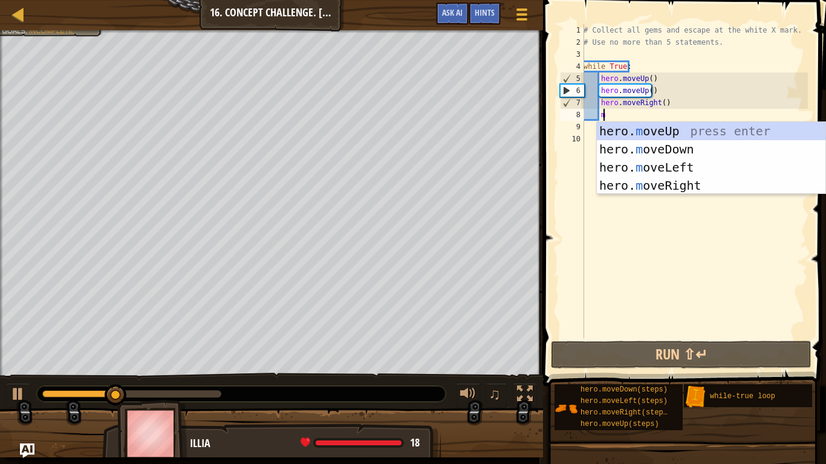
type textarea "mo"
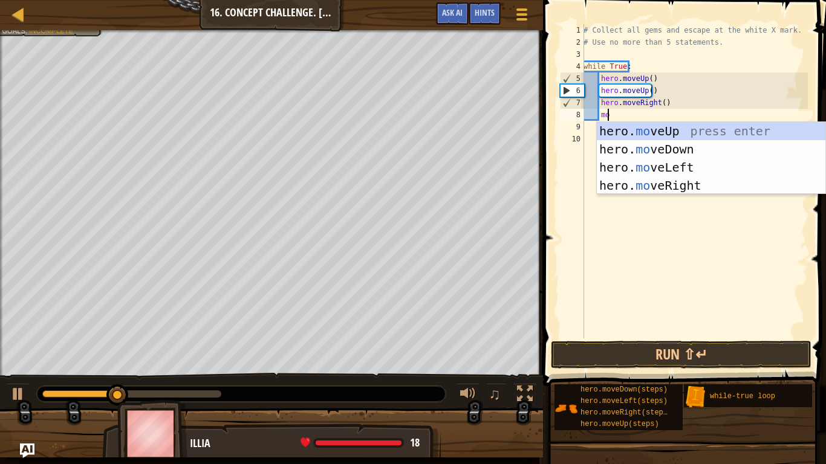
scroll to position [5, 1]
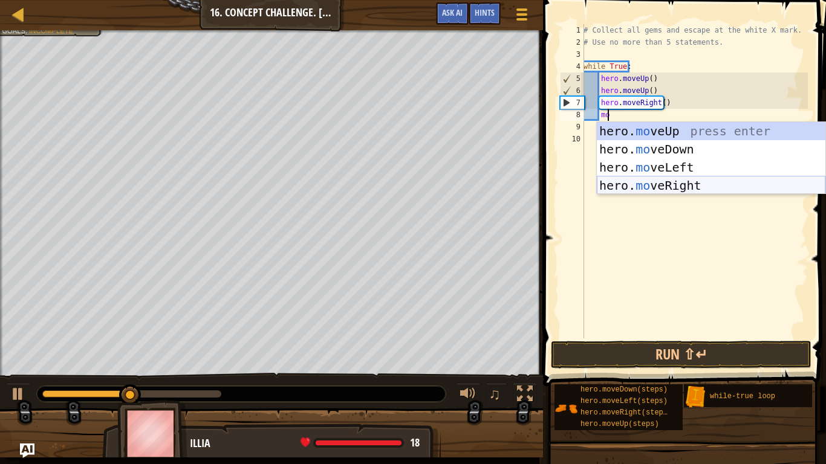
click at [615, 187] on div "hero. mo veUp press enter hero. mo veDown press enter hero. mo veLeft press ent…" at bounding box center [711, 176] width 228 height 109
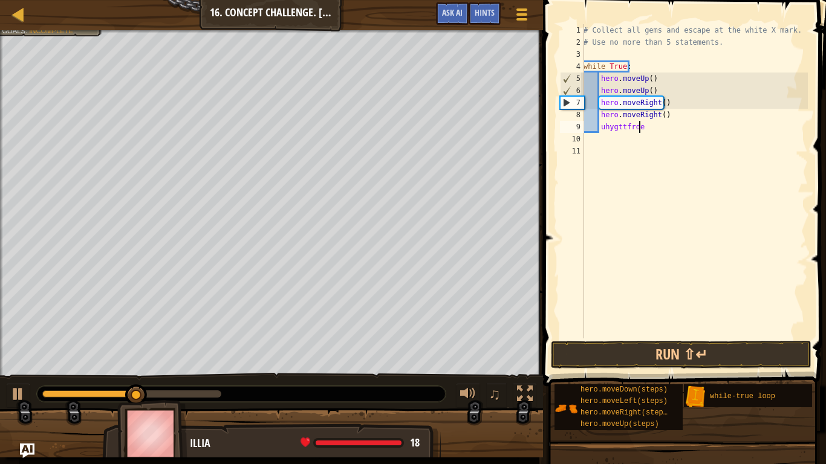
scroll to position [5, 4]
type textarea "u"
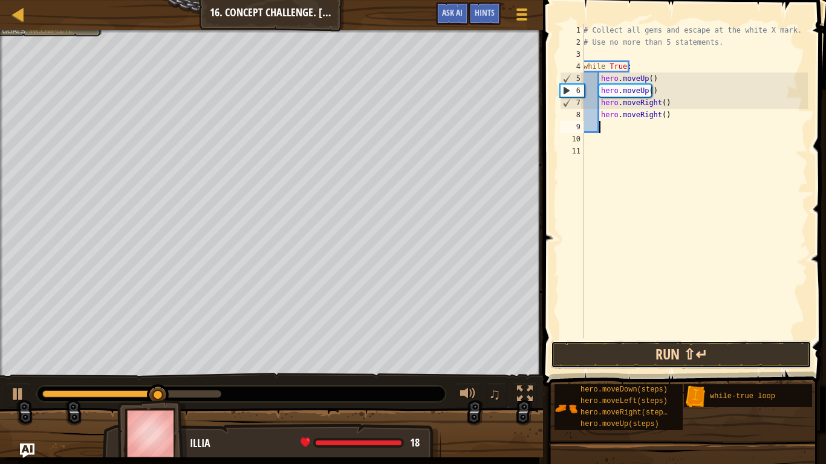
click at [573, 342] on button "Run ⇧↵" at bounding box center [681, 355] width 260 height 28
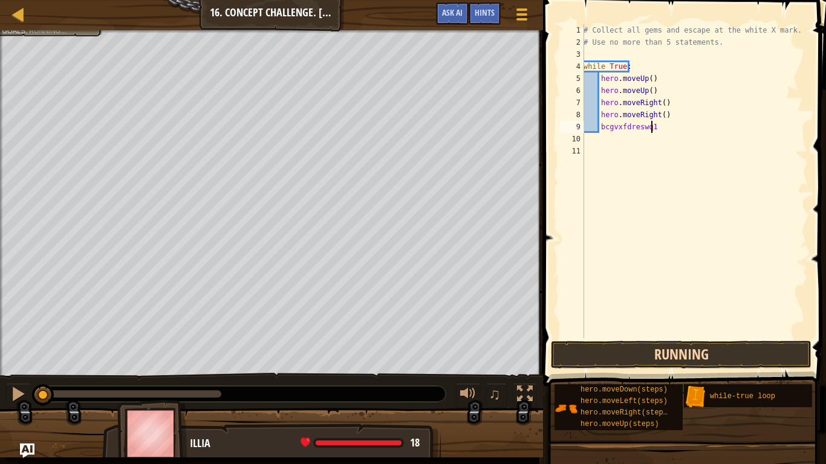
scroll to position [5, 5]
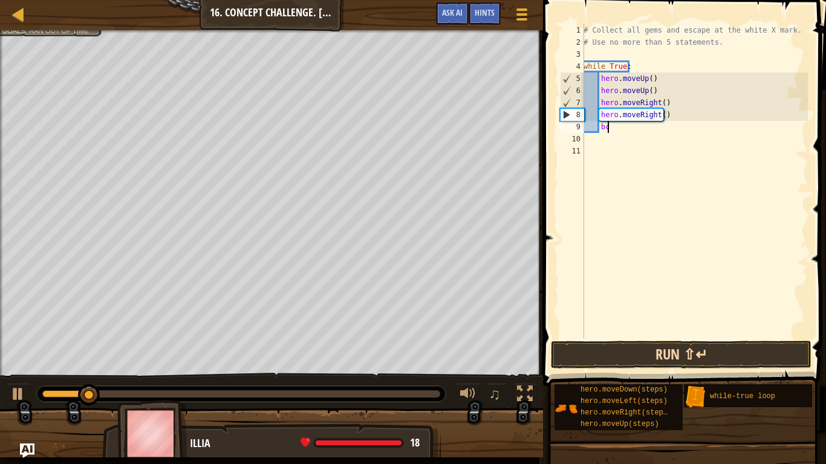
type textarea "b"
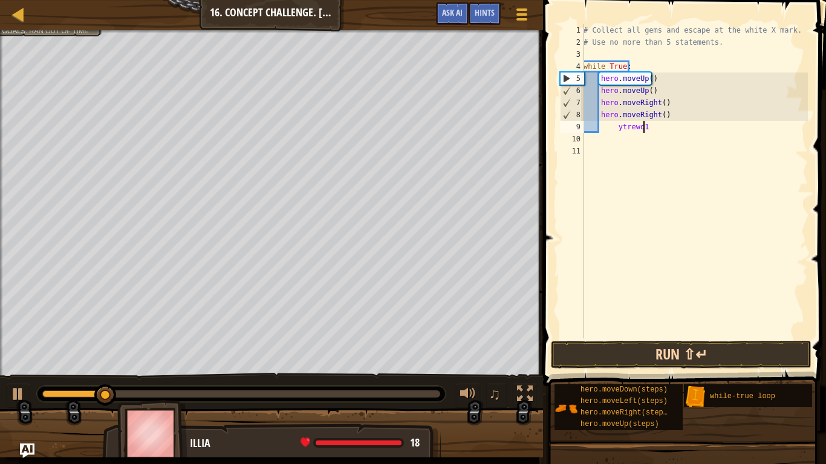
scroll to position [5, 4]
type textarea "y"
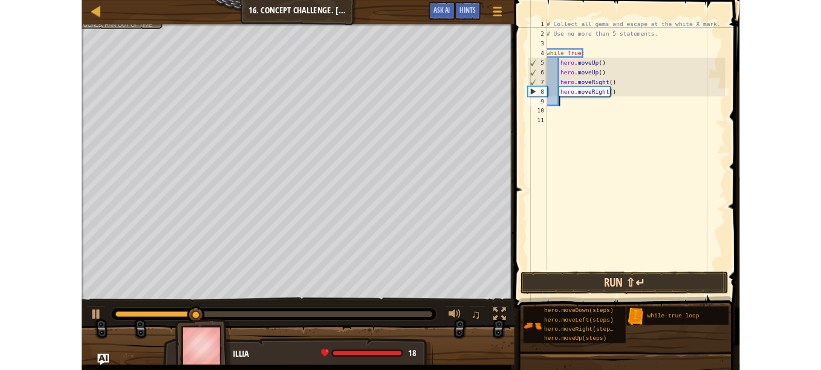
scroll to position [5, 0]
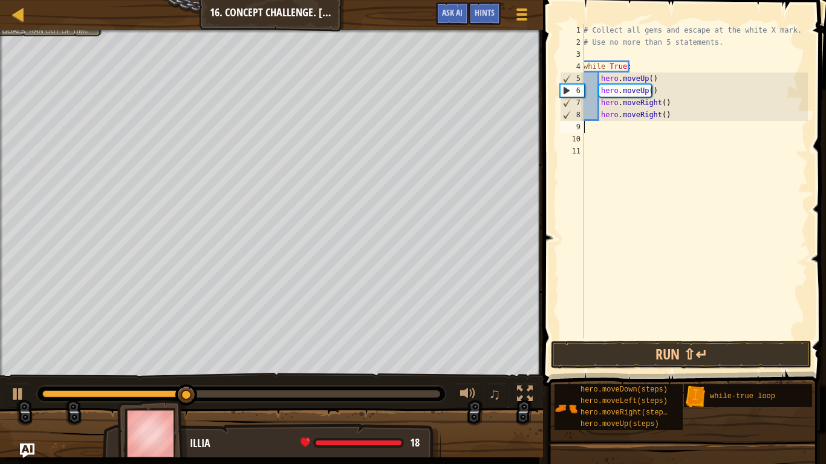
click at [690, 118] on div "# Collect all gems and escape at the white X mark. # Use no more than 5 stateme…" at bounding box center [694, 193] width 227 height 338
type textarea "h"
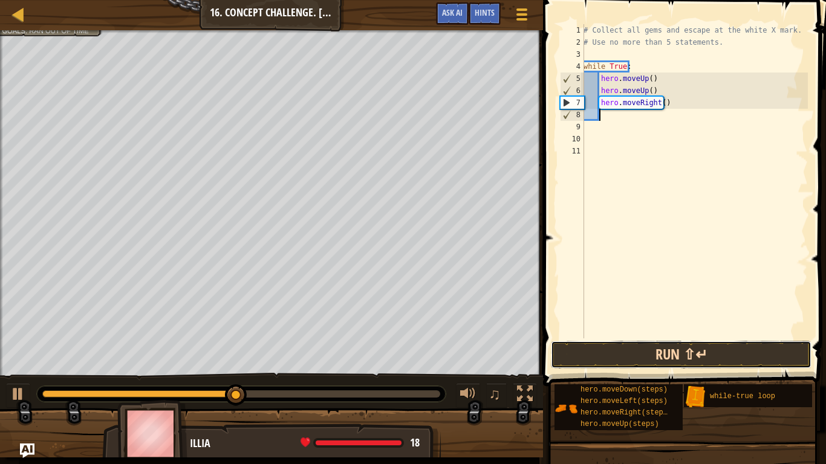
click at [565, 343] on button "Run ⇧↵" at bounding box center [681, 355] width 260 height 28
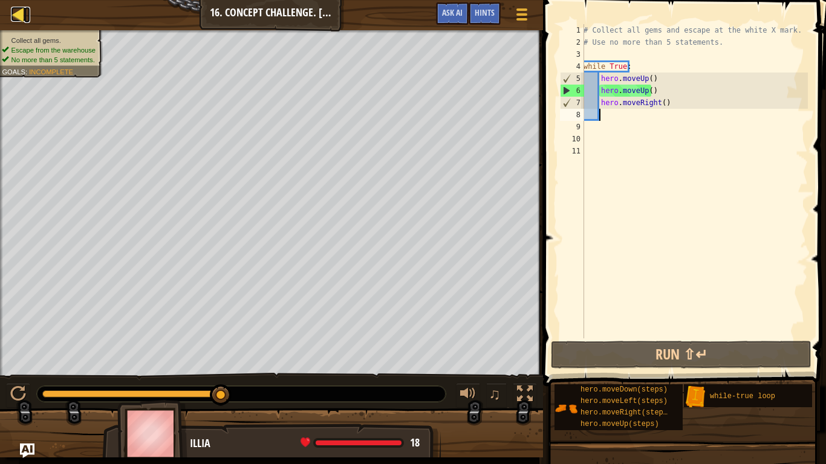
click at [22, 13] on div at bounding box center [18, 14] width 15 height 15
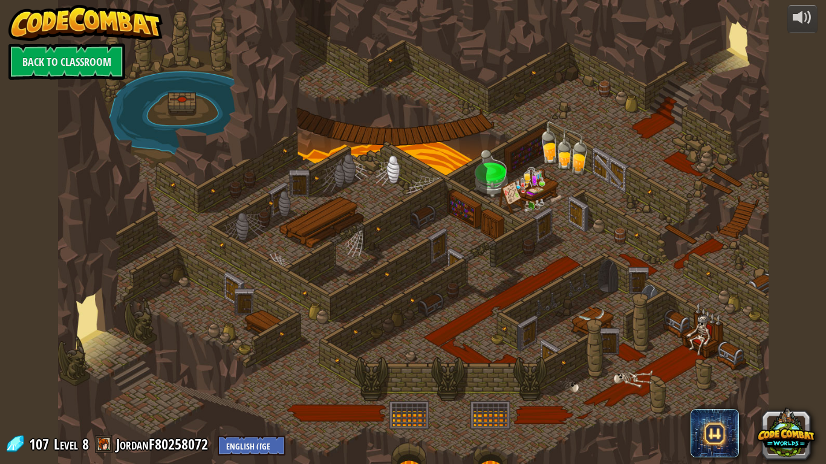
click at [187, 105] on div at bounding box center [413, 232] width 710 height 464
click at [56, 62] on link "Back to Classroom" at bounding box center [66, 62] width 117 height 36
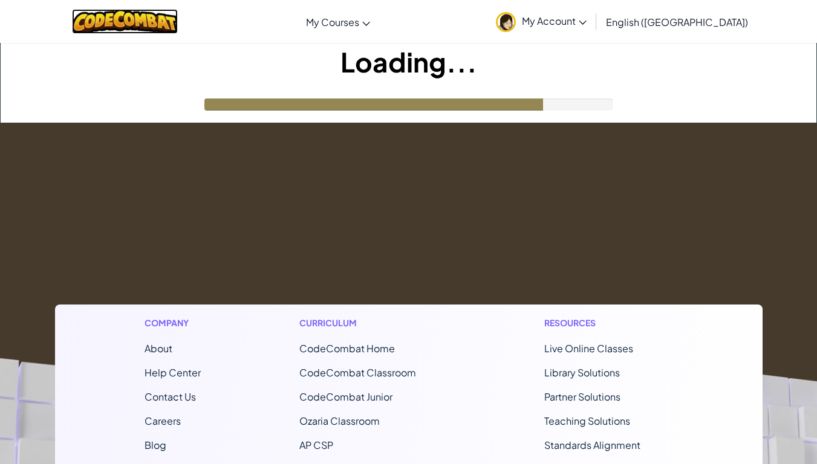
click at [138, 19] on img at bounding box center [125, 21] width 106 height 25
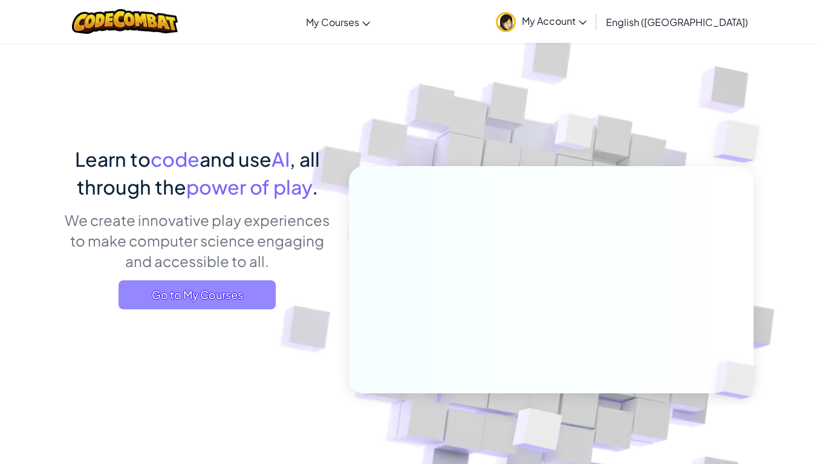
click at [169, 302] on span "Go to My Courses" at bounding box center [196, 294] width 157 height 29
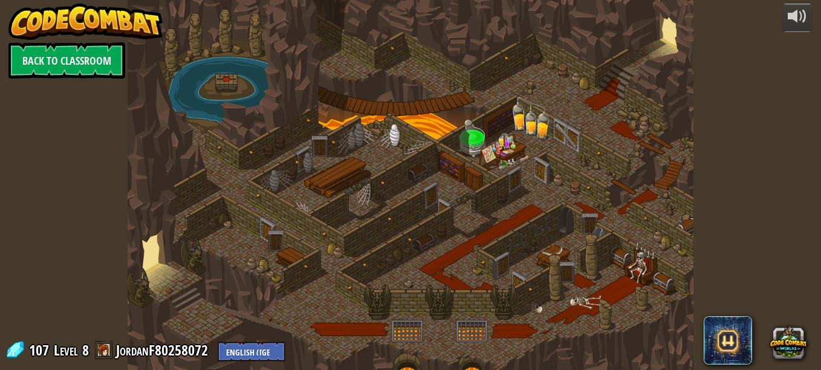
click at [410, 162] on div at bounding box center [411, 185] width 566 height 370
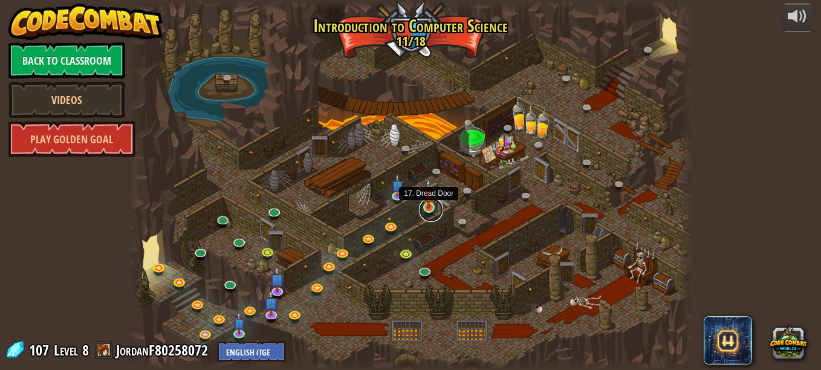
click at [426, 215] on link at bounding box center [431, 210] width 24 height 24
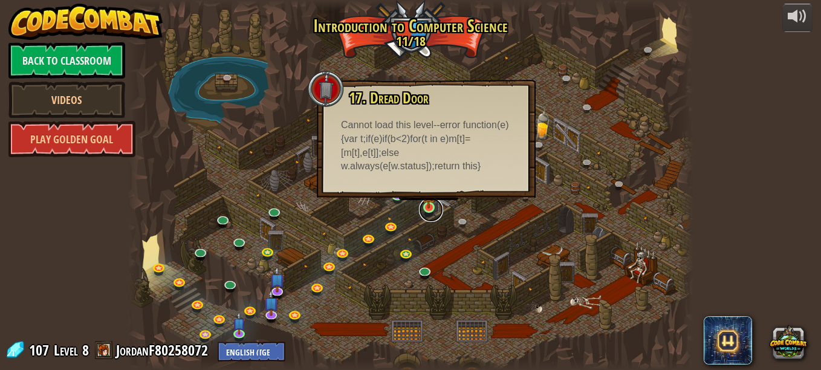
click at [427, 210] on link at bounding box center [431, 210] width 24 height 24
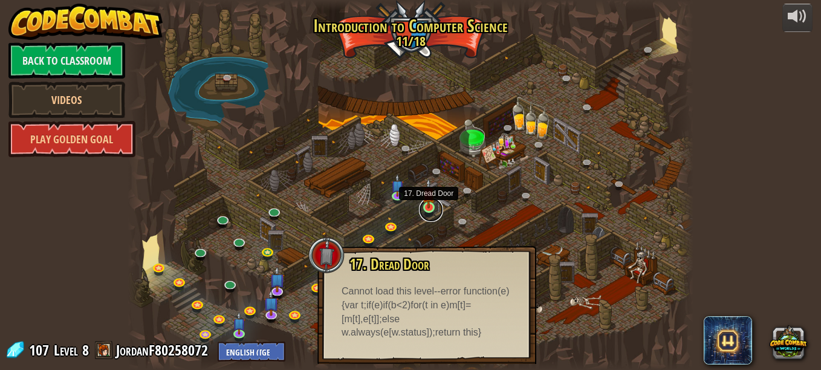
click at [427, 210] on link at bounding box center [431, 210] width 24 height 24
drag, startPoint x: 427, startPoint y: 210, endPoint x: 387, endPoint y: 226, distance: 42.5
click at [387, 226] on div "25. Kithgard Gates (Locked) Escape the Kithgard dungeons, and don't let the gua…" at bounding box center [411, 185] width 566 height 370
click at [387, 226] on link at bounding box center [393, 227] width 24 height 24
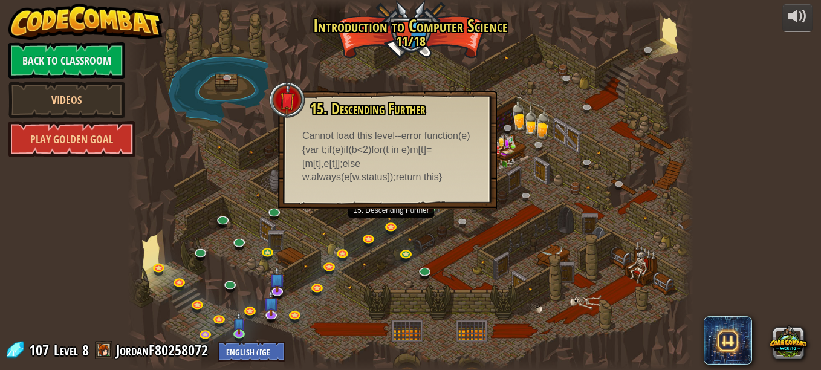
click at [514, 278] on div at bounding box center [411, 185] width 566 height 370
